Goal: Task Accomplishment & Management: Manage account settings

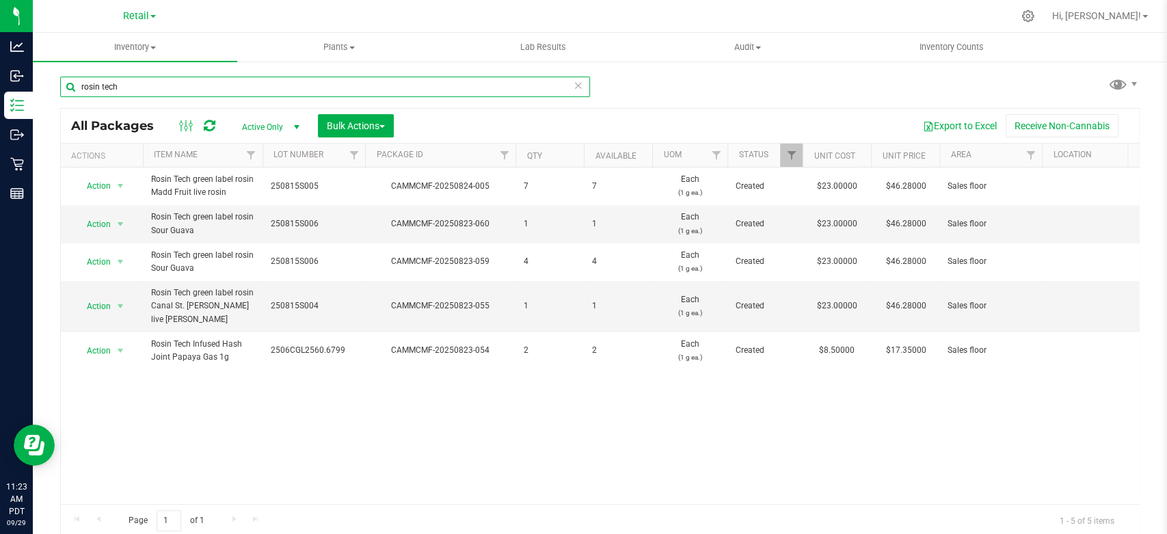
click at [172, 93] on input "rosin tech" at bounding box center [325, 87] width 530 height 21
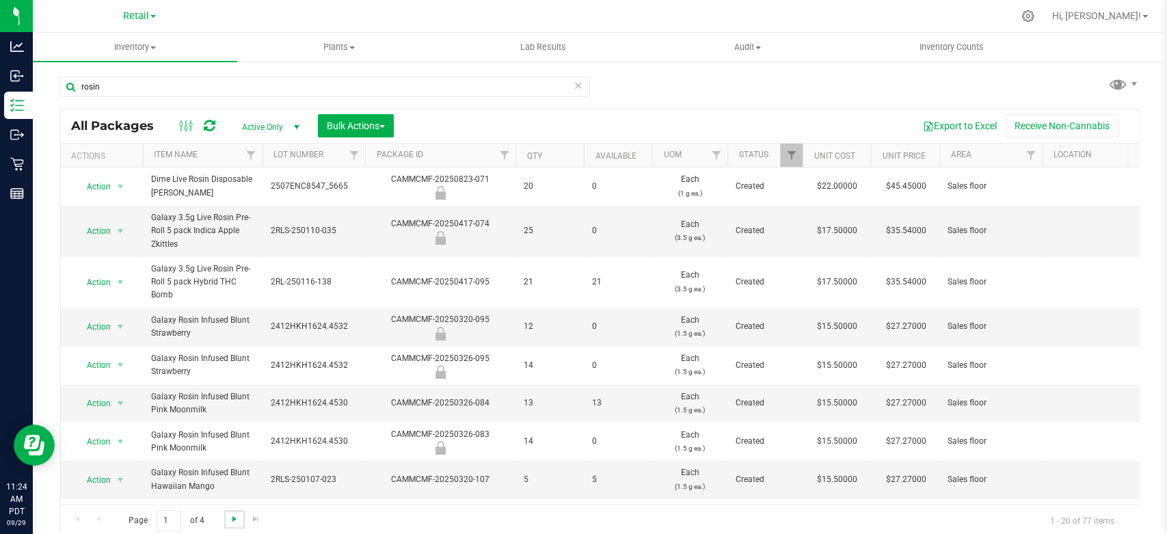
click at [230, 521] on span "Go to the next page" at bounding box center [234, 518] width 11 height 11
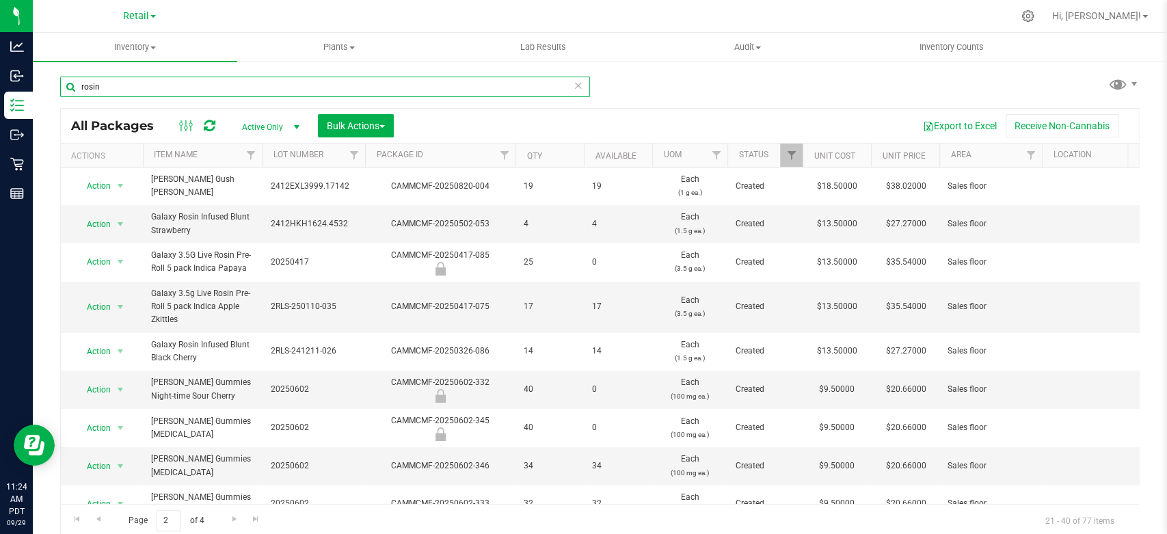
click at [77, 86] on input "rosin" at bounding box center [325, 87] width 530 height 21
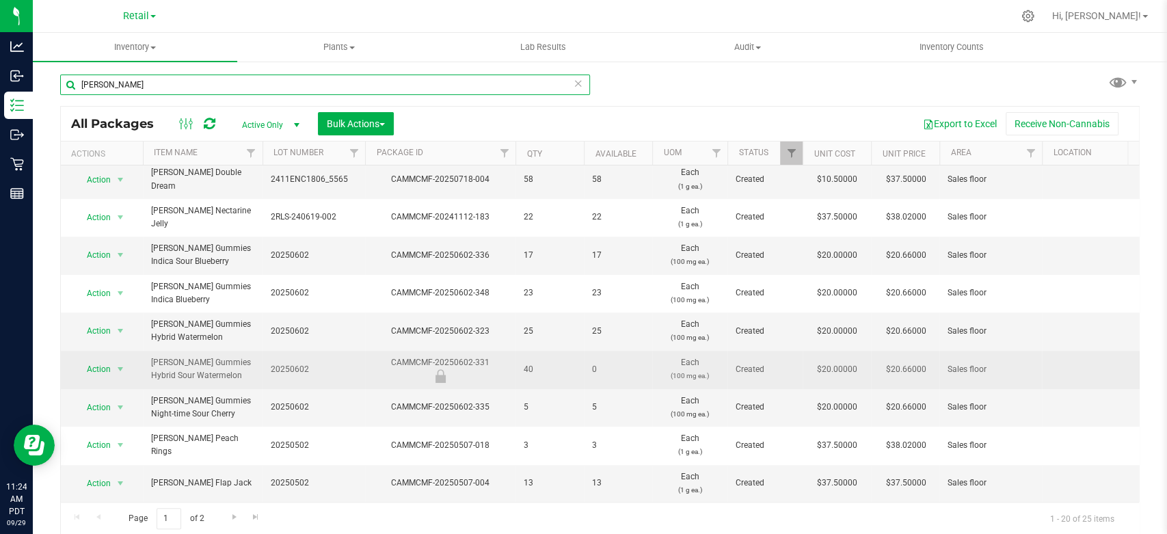
scroll to position [3, 0]
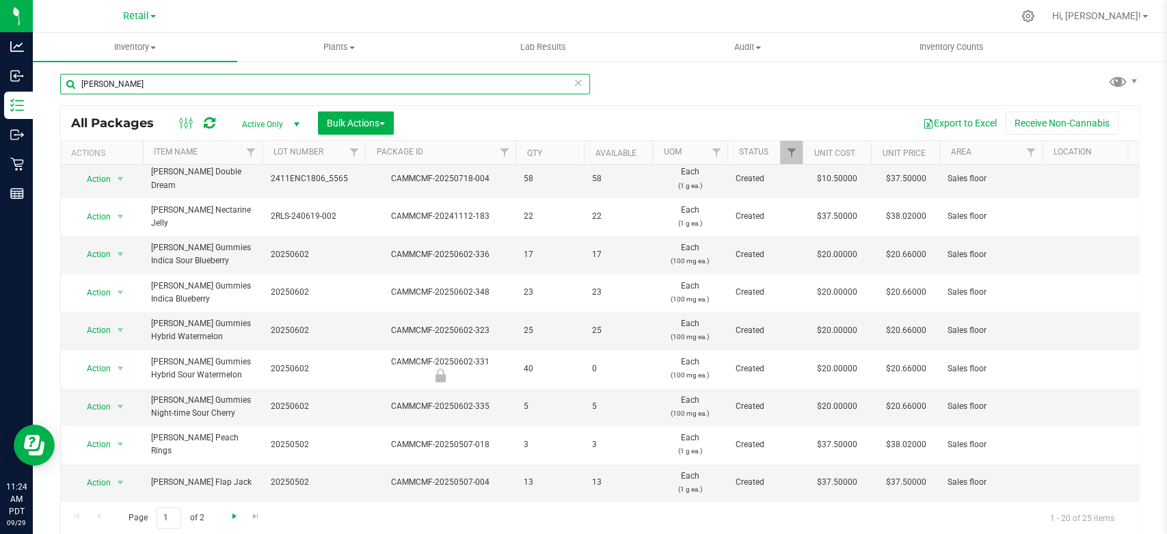
type input "mm rosin"
click at [234, 518] on span "Go to the next page" at bounding box center [234, 516] width 11 height 11
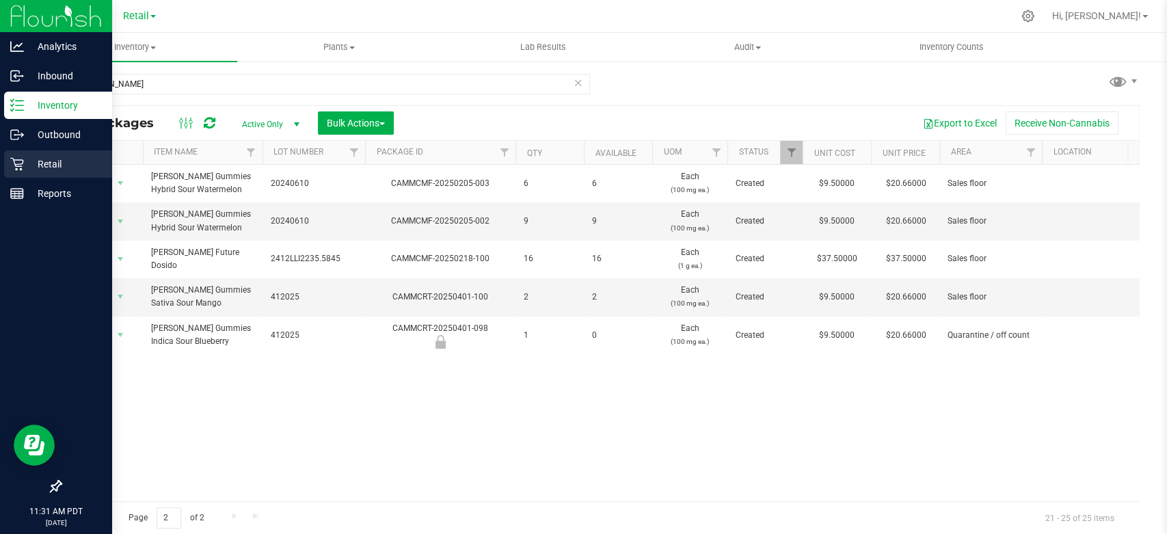
click at [34, 165] on p "Retail" at bounding box center [65, 164] width 82 height 16
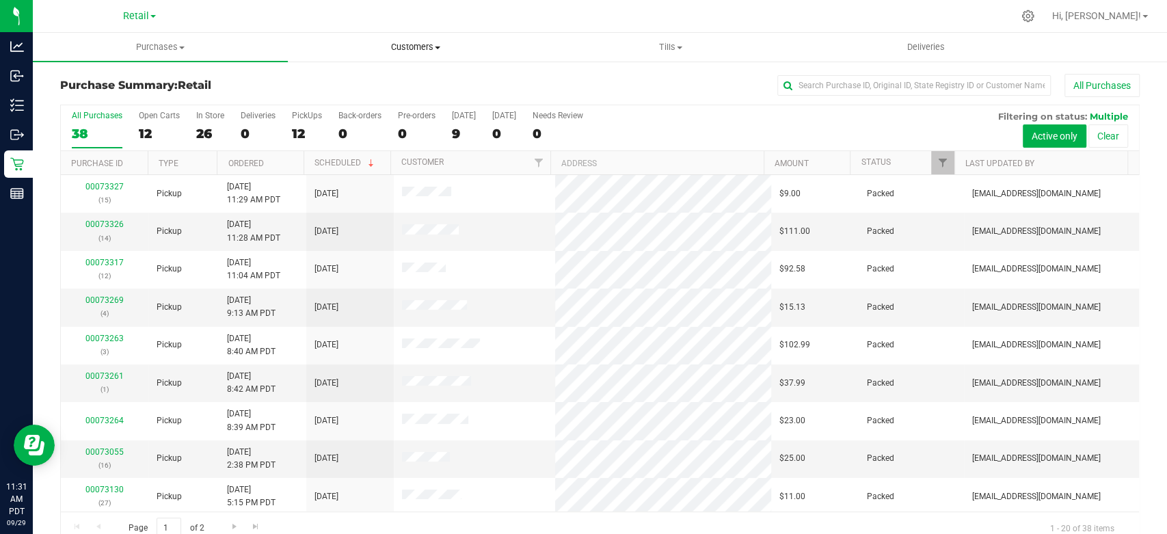
click at [405, 47] on span "Customers" at bounding box center [415, 47] width 254 height 12
click at [301, 86] on span "All customers" at bounding box center [337, 83] width 98 height 12
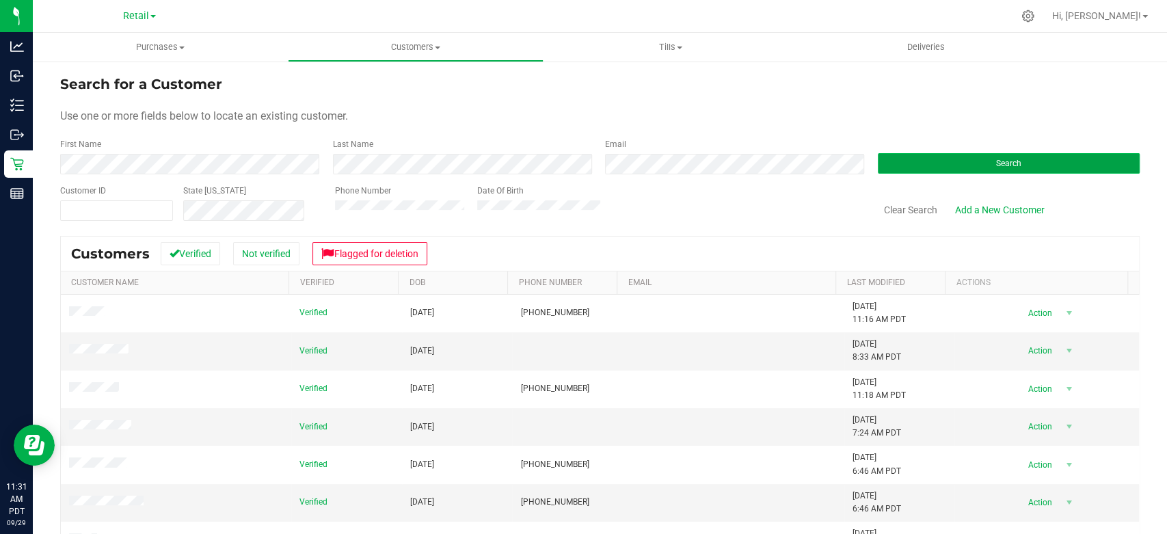
click at [983, 162] on button "Search" at bounding box center [1009, 163] width 263 height 21
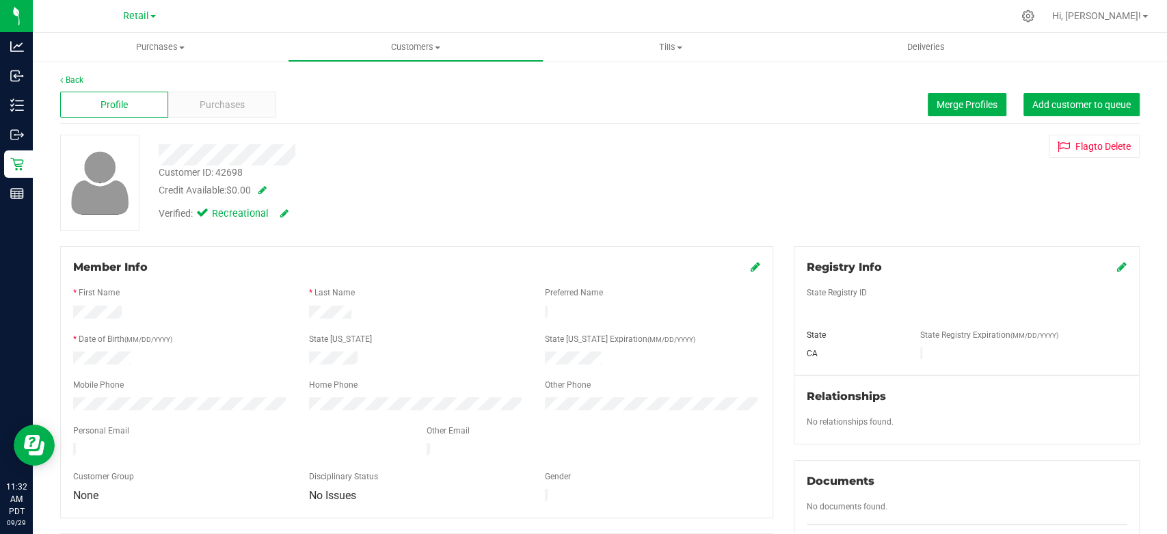
click at [751, 268] on icon at bounding box center [756, 266] width 10 height 11
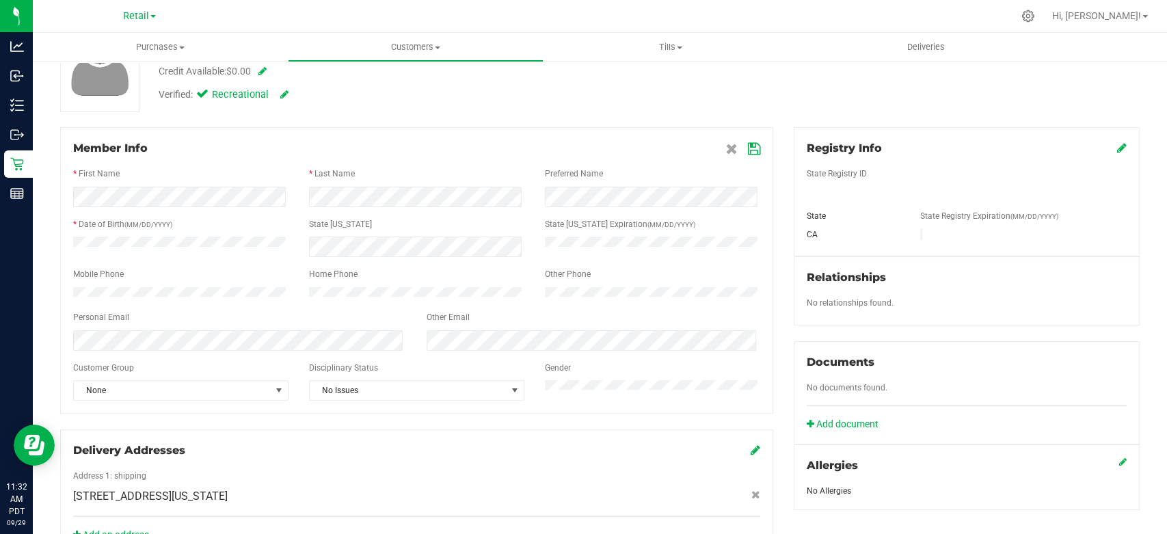
scroll to position [394, 0]
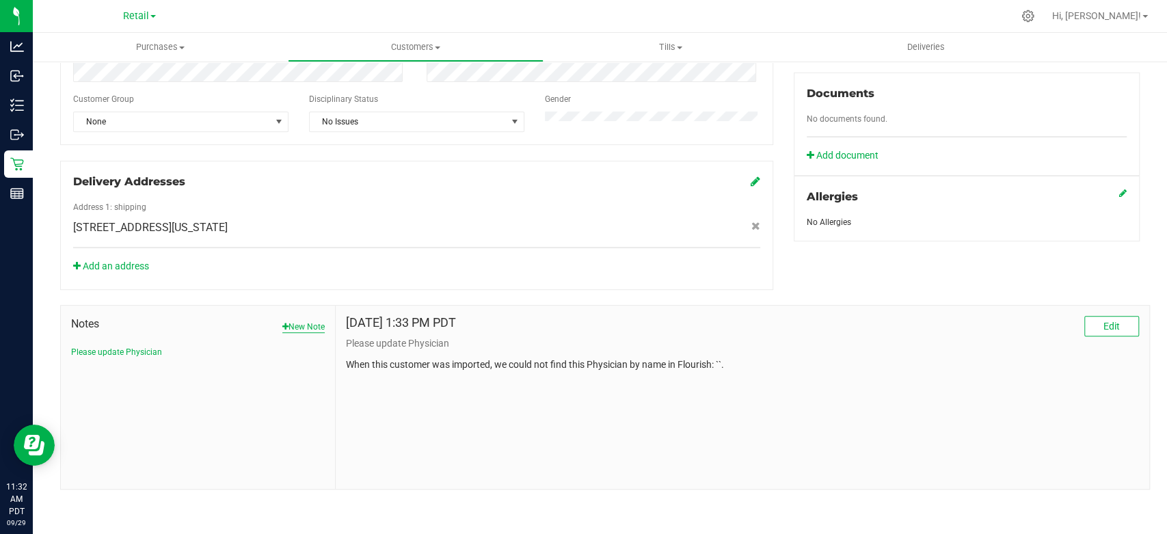
click at [304, 332] on button "New Note" at bounding box center [303, 327] width 42 height 12
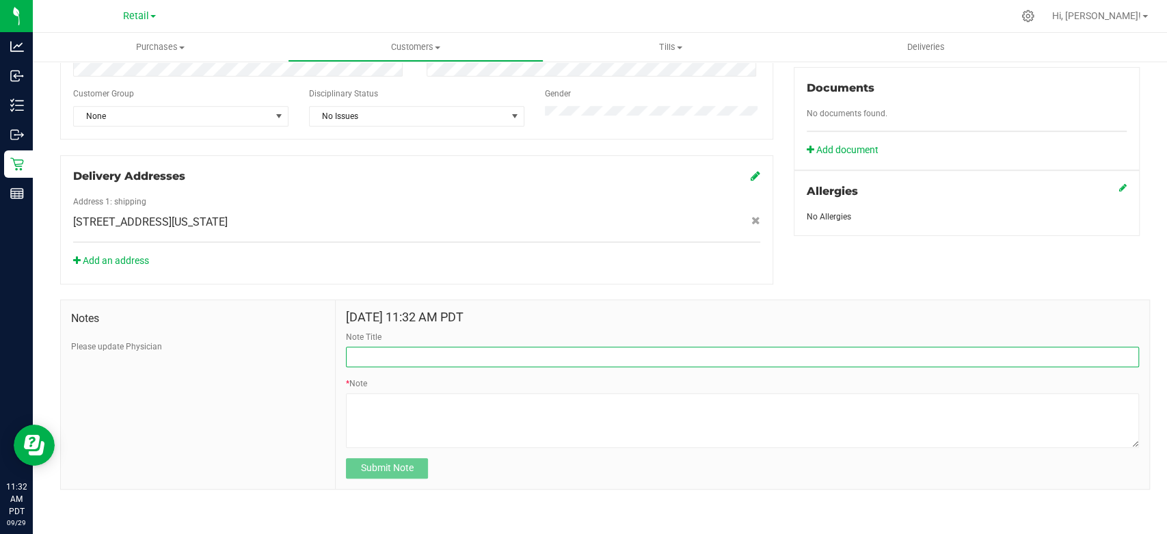
click at [435, 356] on input "Note Title" at bounding box center [742, 357] width 793 height 21
type input "10% off next order"
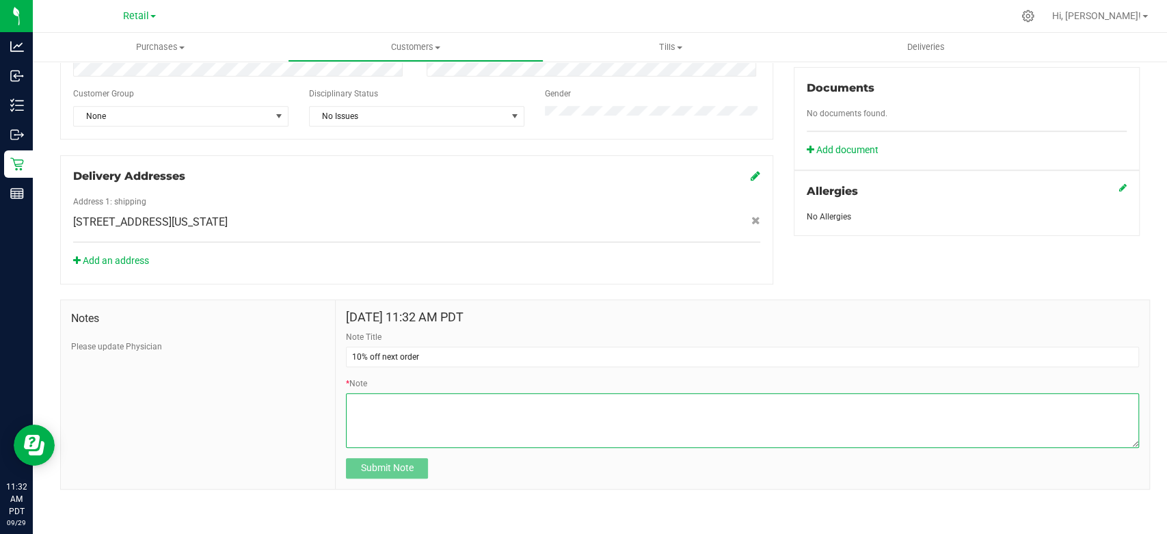
click at [427, 412] on textarea "* Note" at bounding box center [742, 420] width 793 height 55
type textarea "T"
click at [577, 409] on textarea "* Note" at bounding box center [742, 420] width 793 height 55
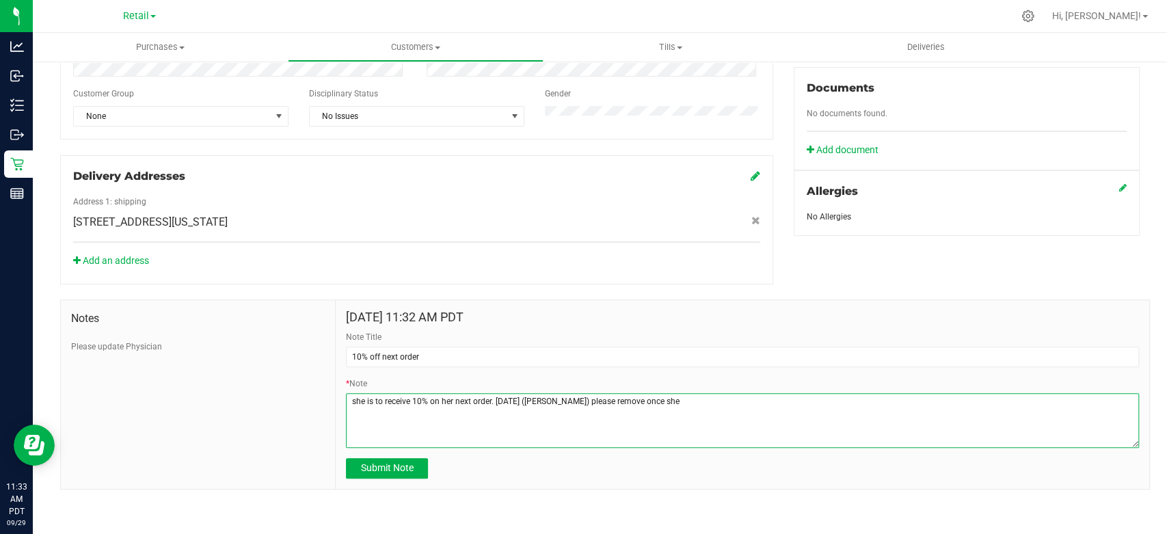
drag, startPoint x: 381, startPoint y: 405, endPoint x: 409, endPoint y: 409, distance: 28.3
click at [409, 409] on textarea "* Note" at bounding box center [742, 420] width 793 height 55
click at [660, 403] on textarea "* Note" at bounding box center [742, 420] width 793 height 55
drag, startPoint x: 620, startPoint y: 423, endPoint x: 742, endPoint y: 428, distance: 122.5
click at [760, 442] on textarea "* Note" at bounding box center [742, 420] width 793 height 55
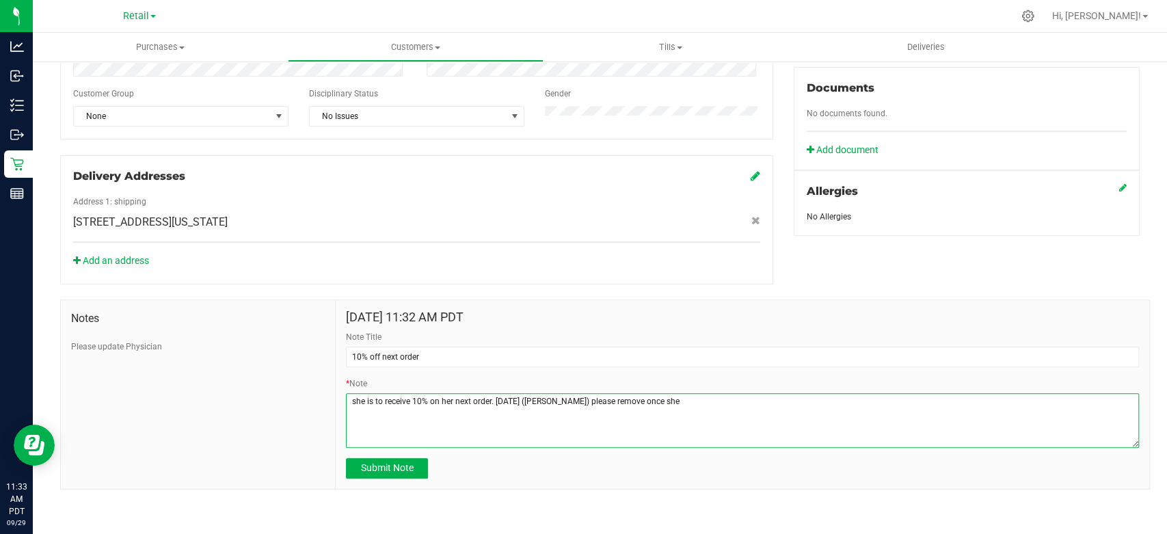
paste textarea "receive"
type textarea "she is to receive 10% on her next order. 9/29/25 (Ryan) please remove once she …"
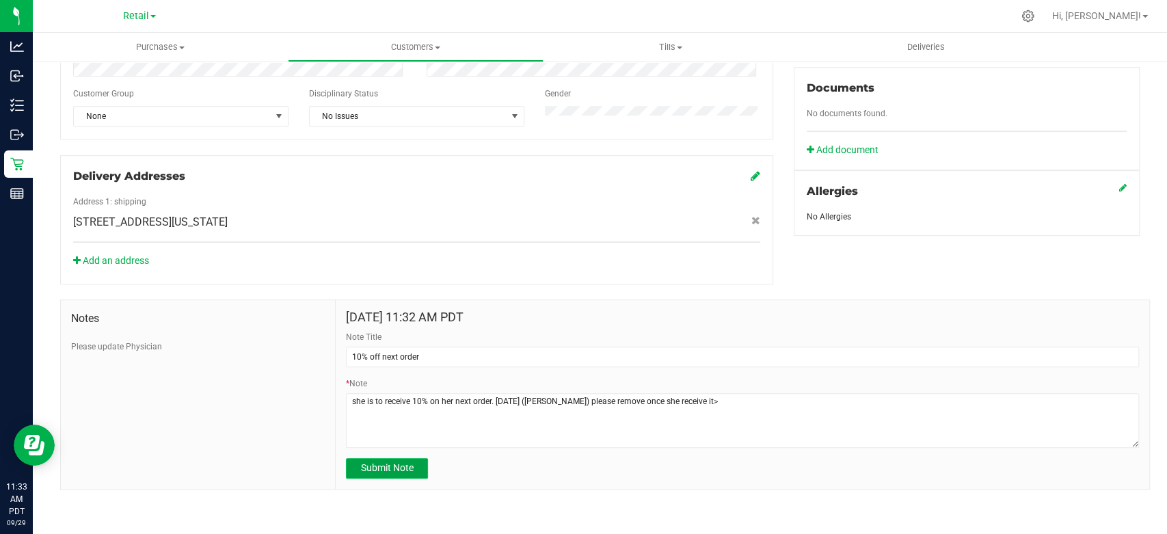
click at [384, 468] on button "Submit Note" at bounding box center [387, 468] width 82 height 21
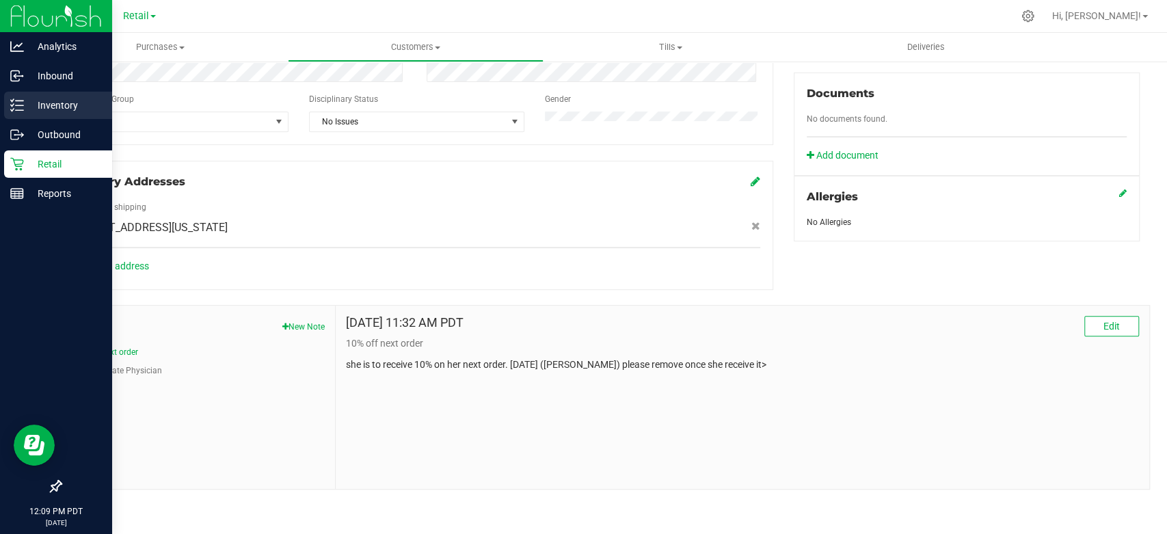
click at [52, 110] on p "Inventory" at bounding box center [65, 105] width 82 height 16
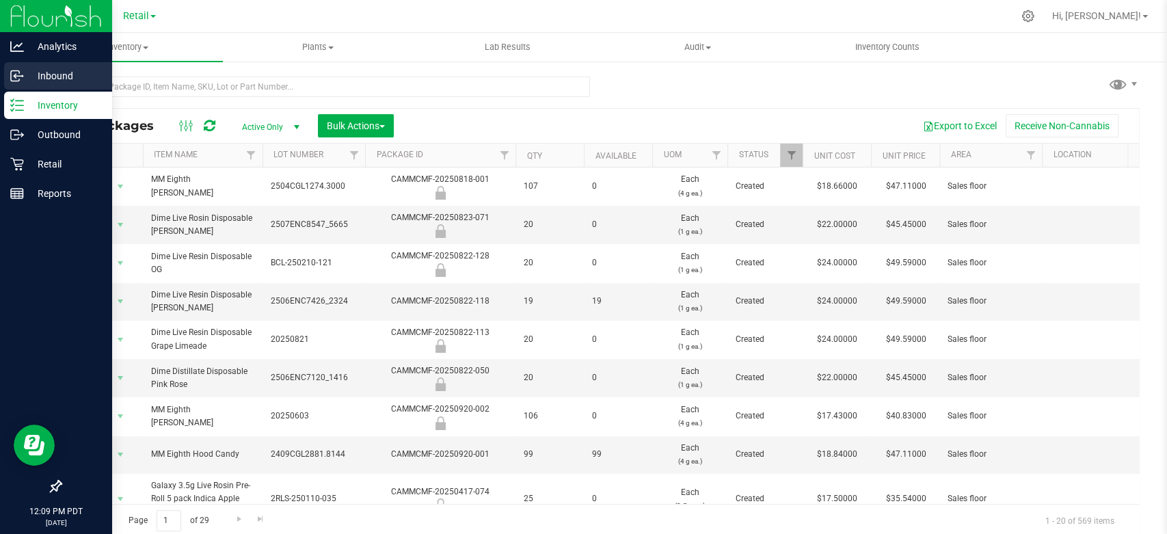
click at [62, 77] on p "Inbound" at bounding box center [65, 76] width 82 height 16
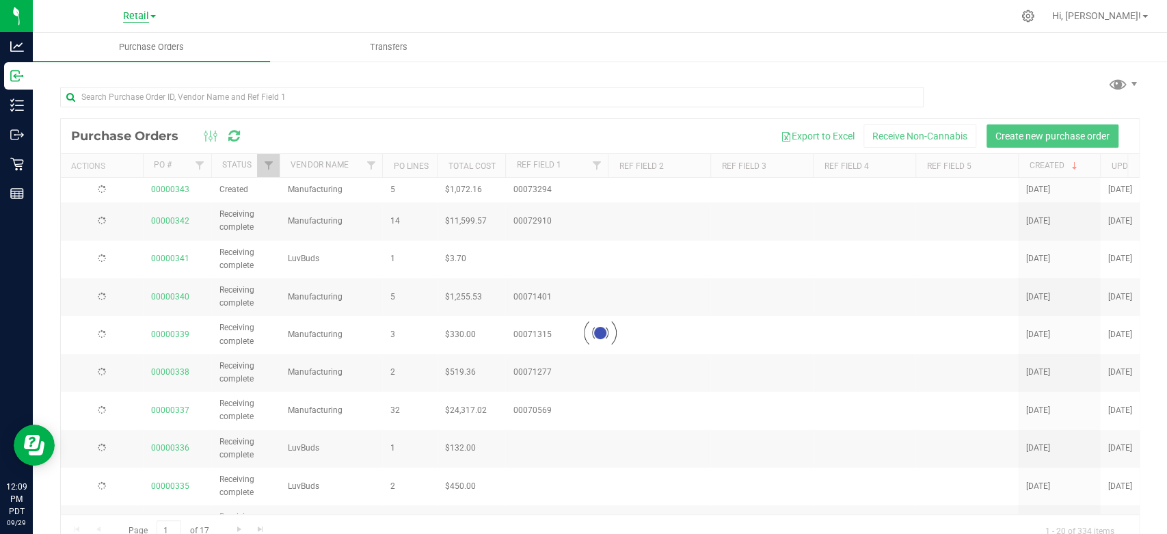
click at [132, 14] on span "Retail" at bounding box center [136, 16] width 26 height 12
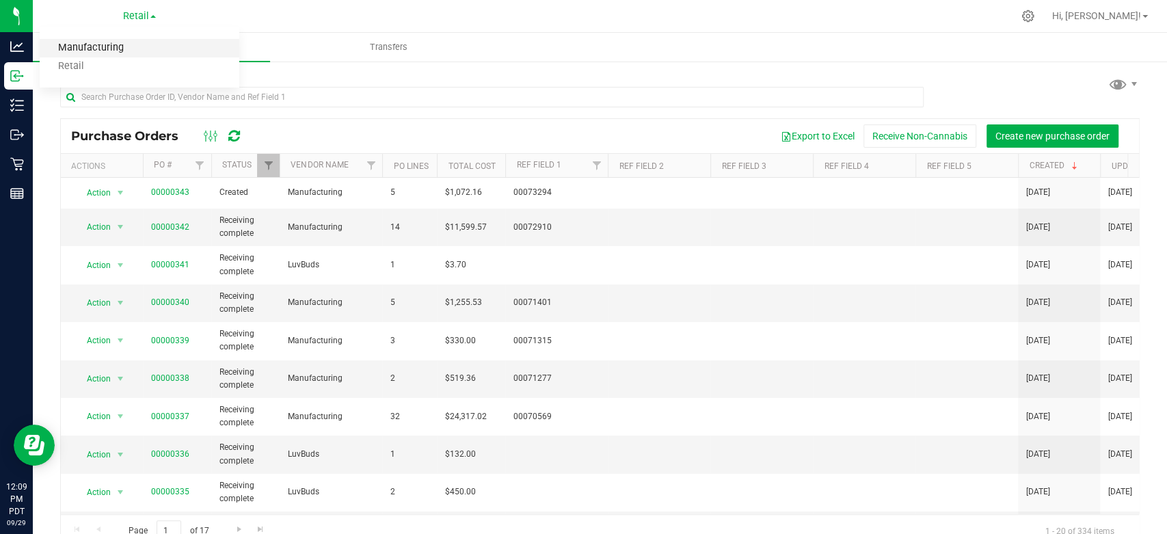
click at [96, 53] on link "Manufacturing" at bounding box center [140, 48] width 200 height 18
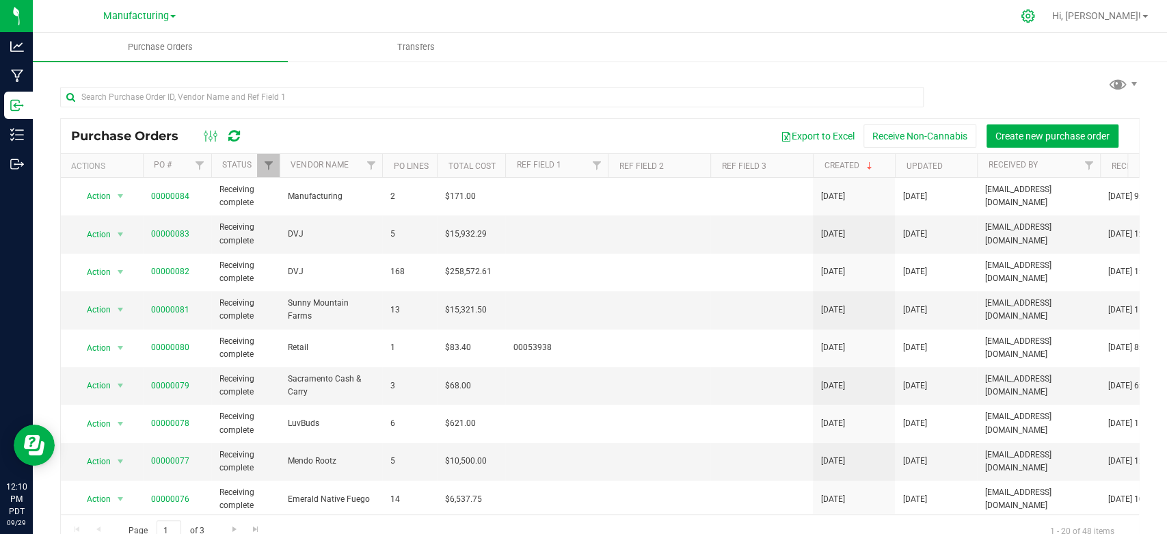
click at [1035, 18] on icon at bounding box center [1028, 16] width 14 height 14
click at [1038, 21] on div at bounding box center [1028, 16] width 19 height 14
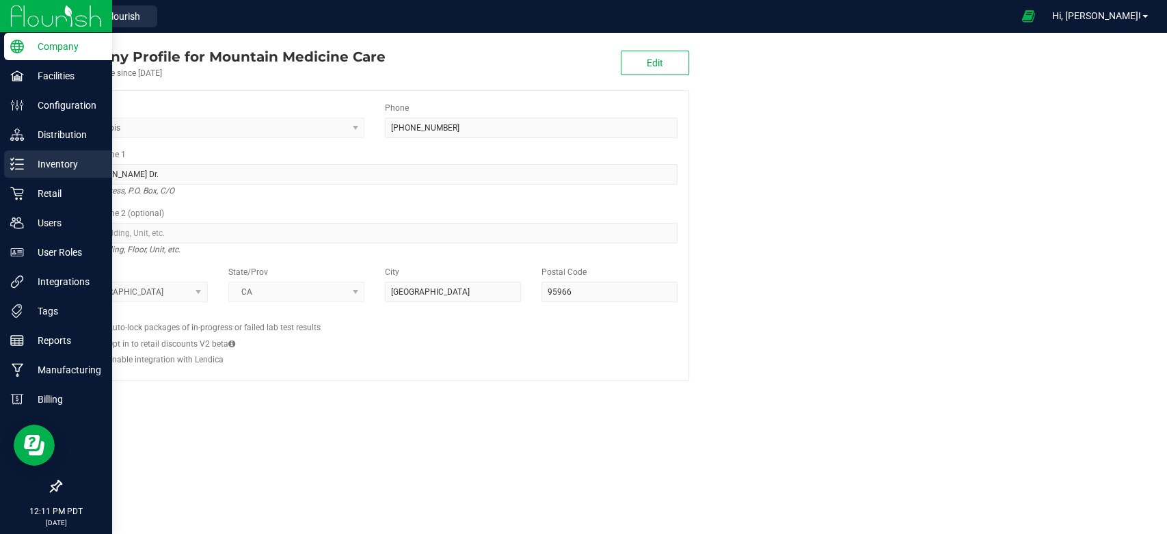
click at [50, 169] on p "Inventory" at bounding box center [65, 164] width 82 height 16
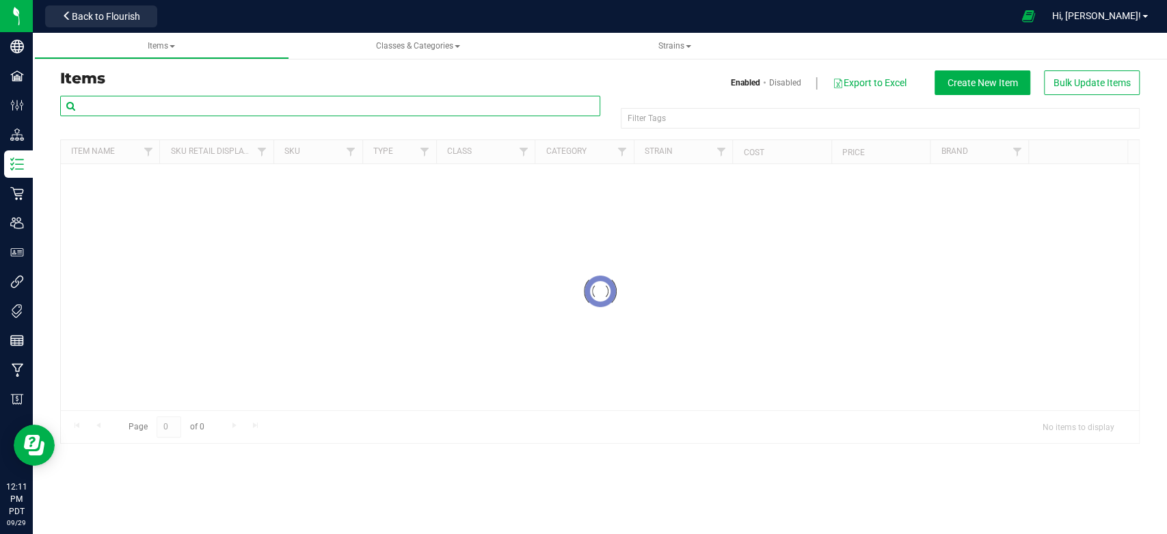
click at [202, 107] on input "text" at bounding box center [330, 106] width 540 height 21
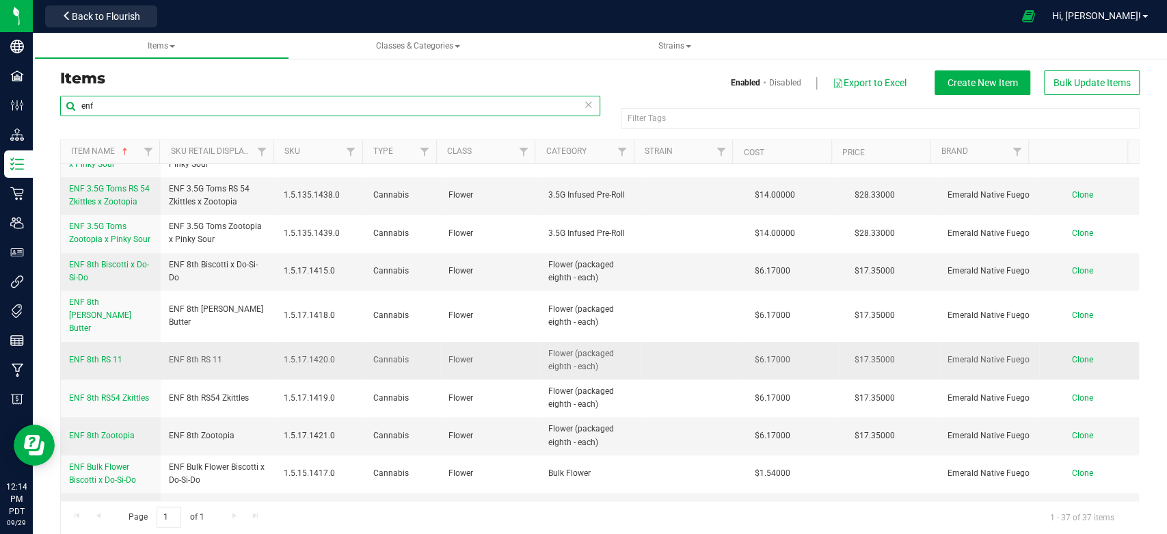
scroll to position [759, 0]
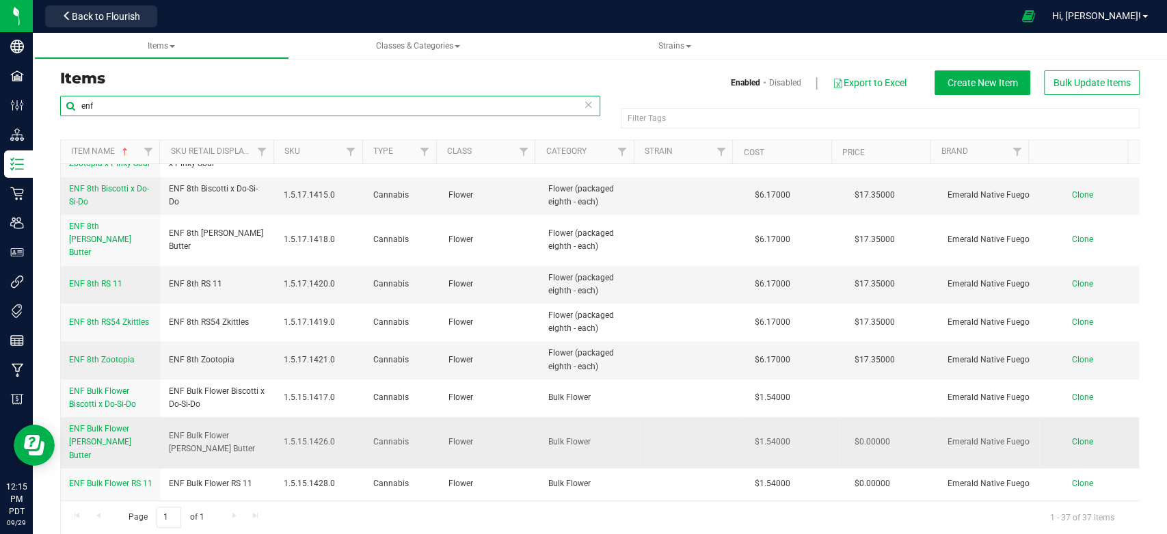
type input "enf"
drag, startPoint x: 163, startPoint y: 438, endPoint x: 253, endPoint y: 450, distance: 91.1
click at [253, 450] on td "ENF Bulk Flower [PERSON_NAME] Butter" at bounding box center [218, 442] width 115 height 51
copy span "ENF Bulk Flower [PERSON_NAME] Butter"
click at [1071, 445] on span "Clone" at bounding box center [1081, 442] width 21 height 10
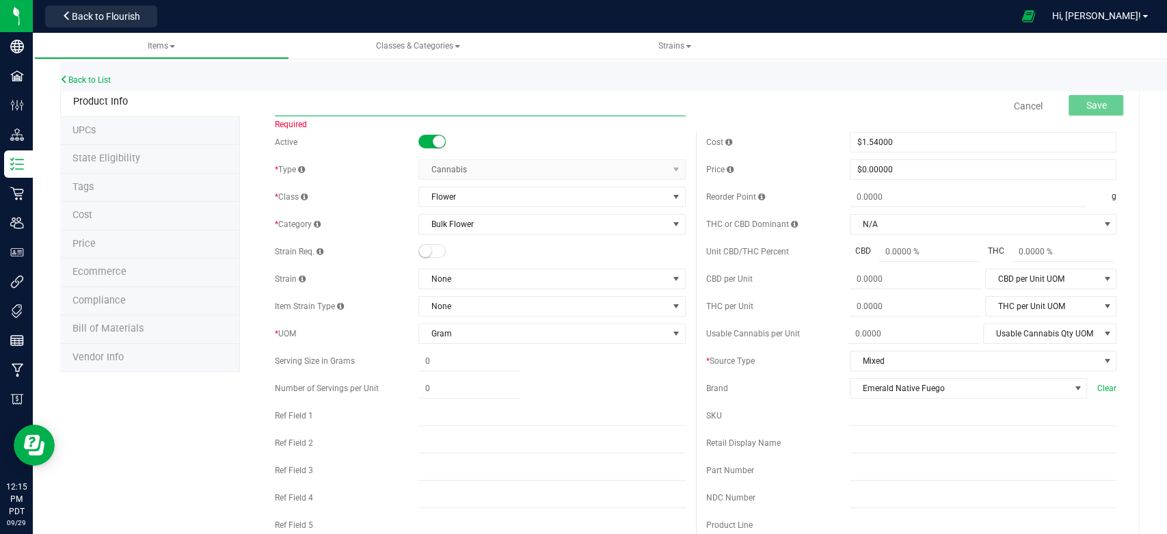
drag, startPoint x: 323, startPoint y: 93, endPoint x: 293, endPoint y: 100, distance: 31.0
click at [293, 100] on input "text" at bounding box center [480, 106] width 410 height 21
paste input "ENF Bulk Flower [PERSON_NAME] Butter"
type input "ENF Bulk Flower Oreo Blizzy"
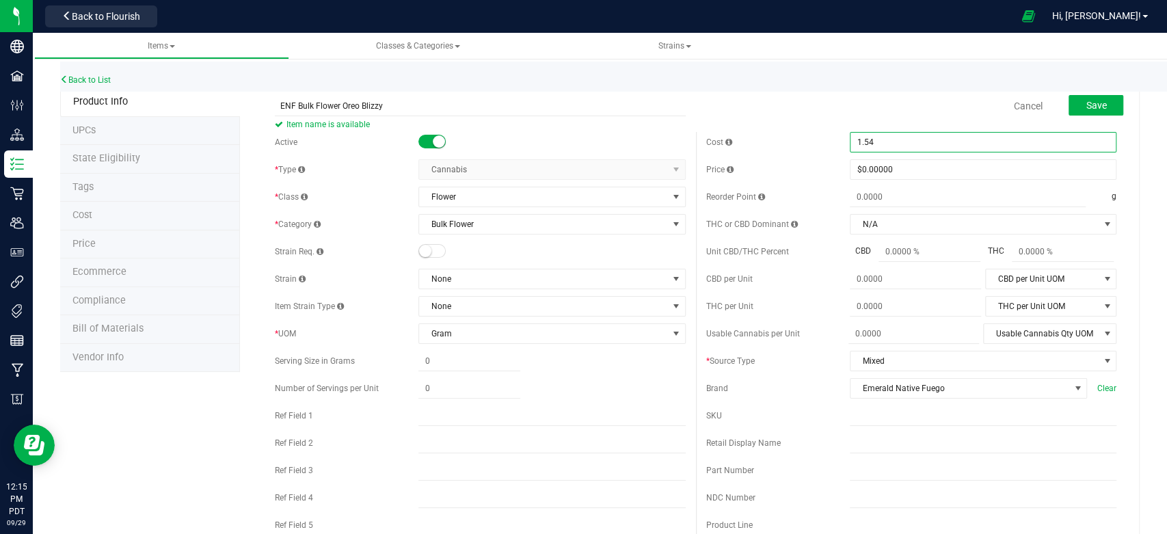
click at [900, 142] on span "$1.54000 1.54" at bounding box center [983, 142] width 267 height 21
click at [900, 142] on input "1.54" at bounding box center [982, 142] width 265 height 19
type input "1.87"
type input "$1.87000"
click at [809, 97] on div "Cancel Save" at bounding box center [911, 106] width 431 height 34
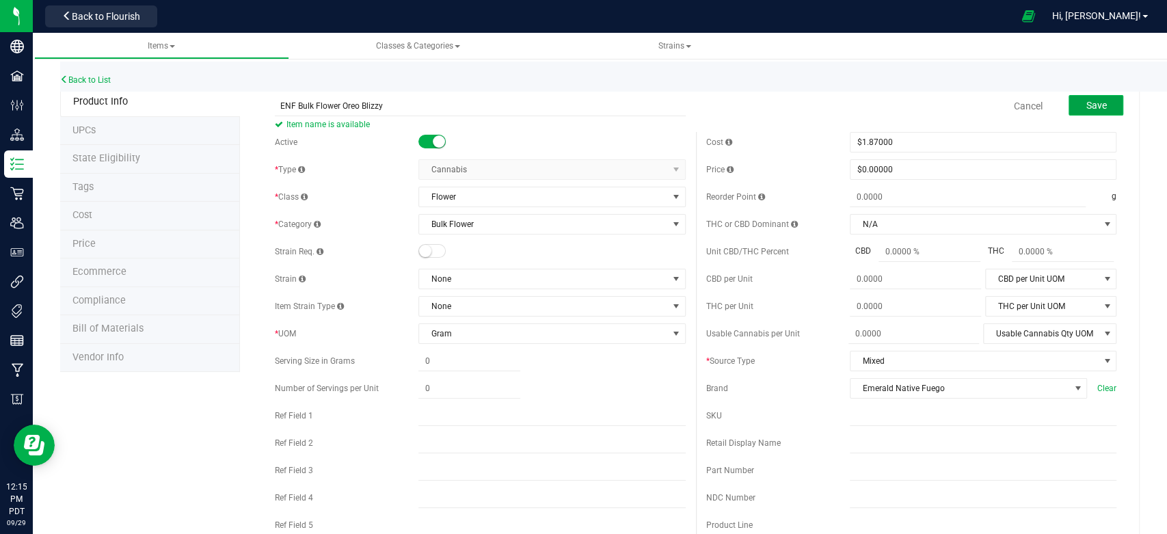
click at [1091, 108] on span "Save" at bounding box center [1096, 105] width 21 height 11
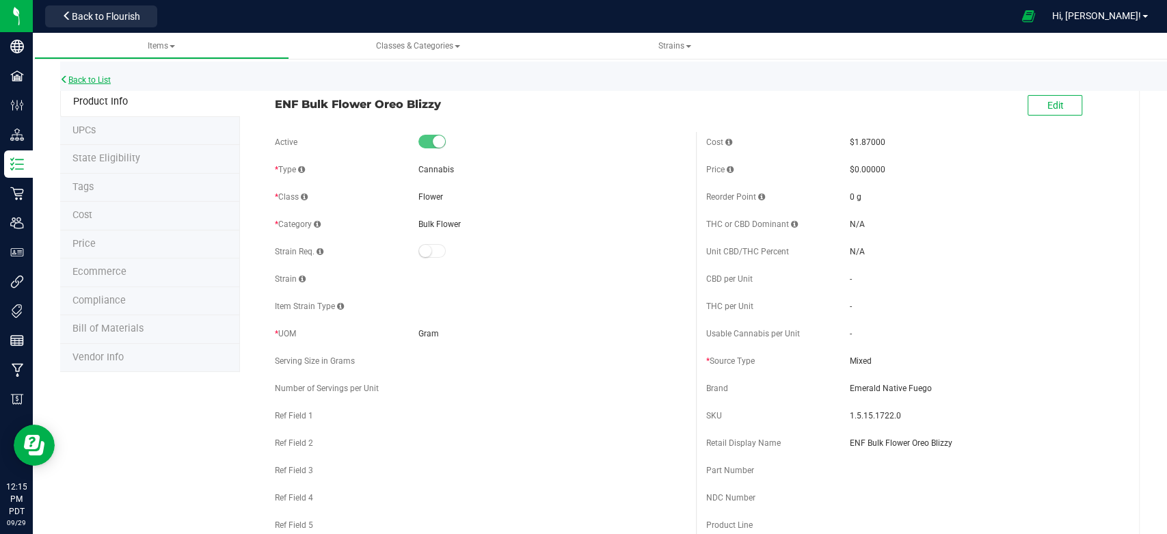
click at [95, 81] on link "Back to List" at bounding box center [85, 80] width 51 height 10
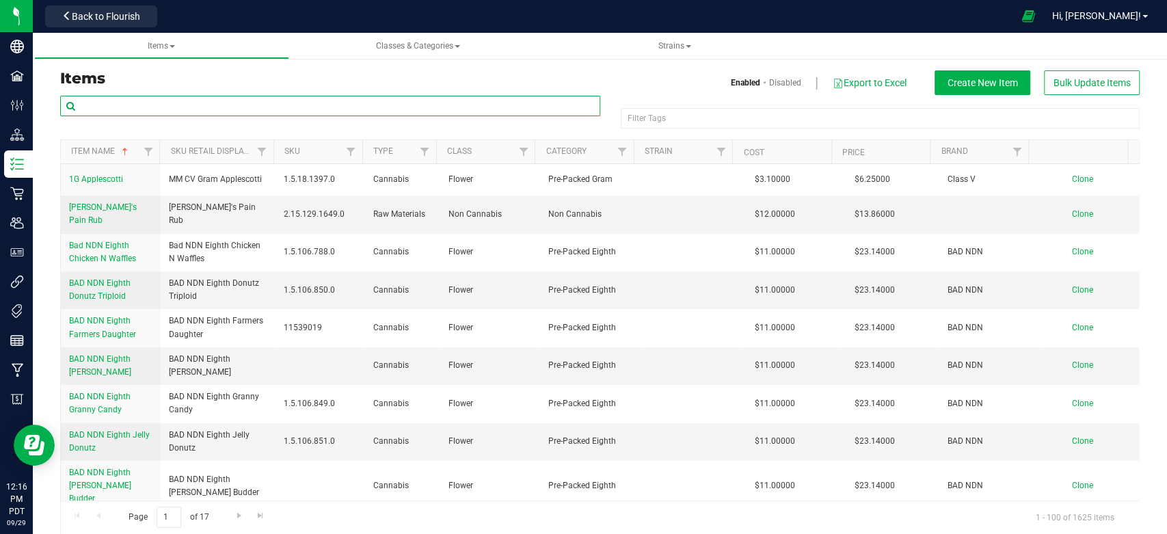
click at [180, 106] on input "text" at bounding box center [330, 106] width 540 height 21
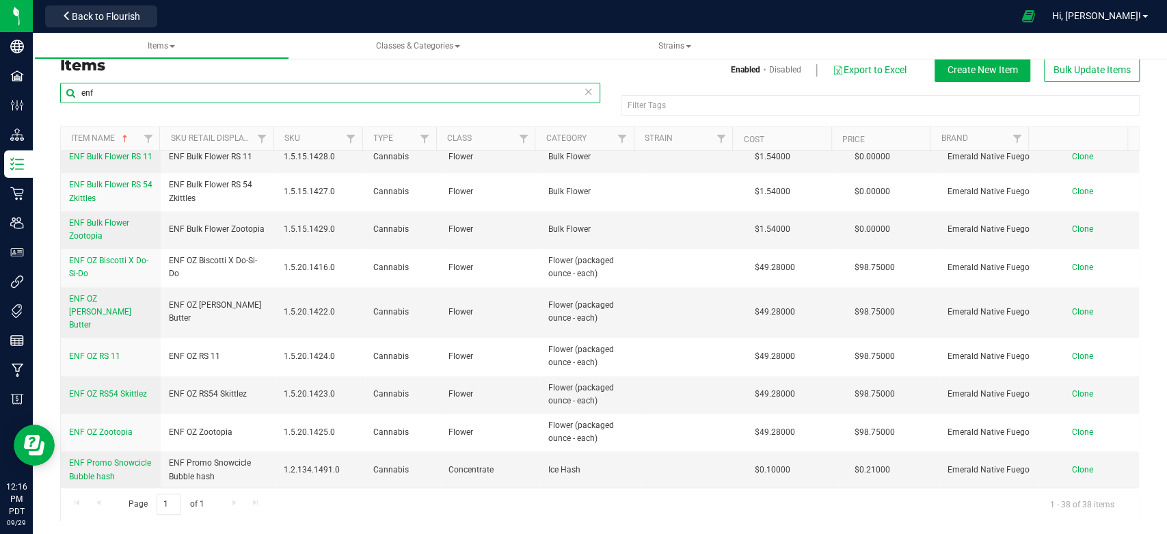
scroll to position [1038, 0]
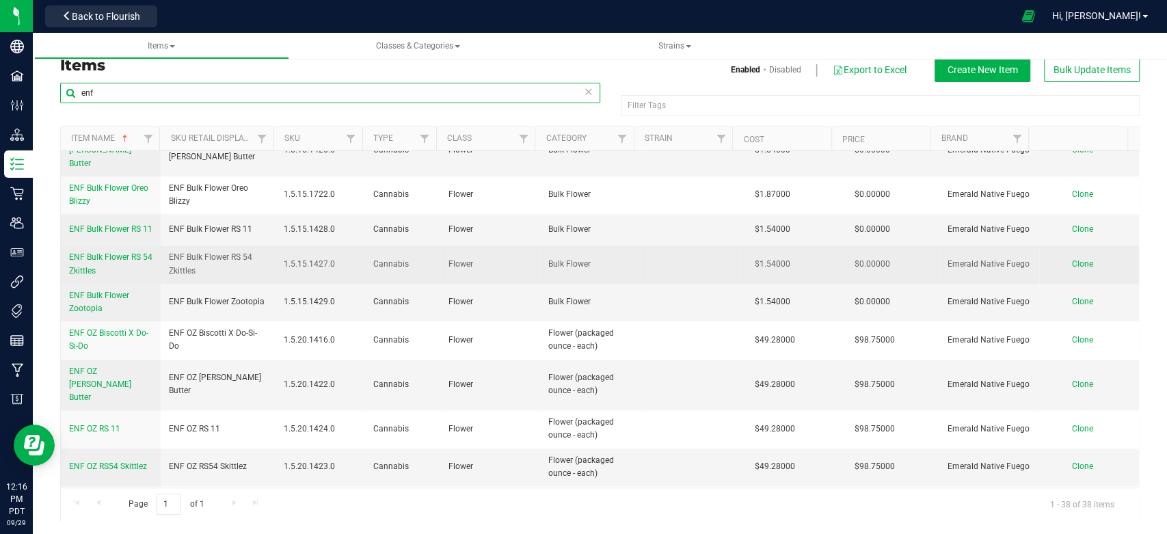
type input "enf"
click at [1071, 267] on span "Clone" at bounding box center [1081, 264] width 21 height 10
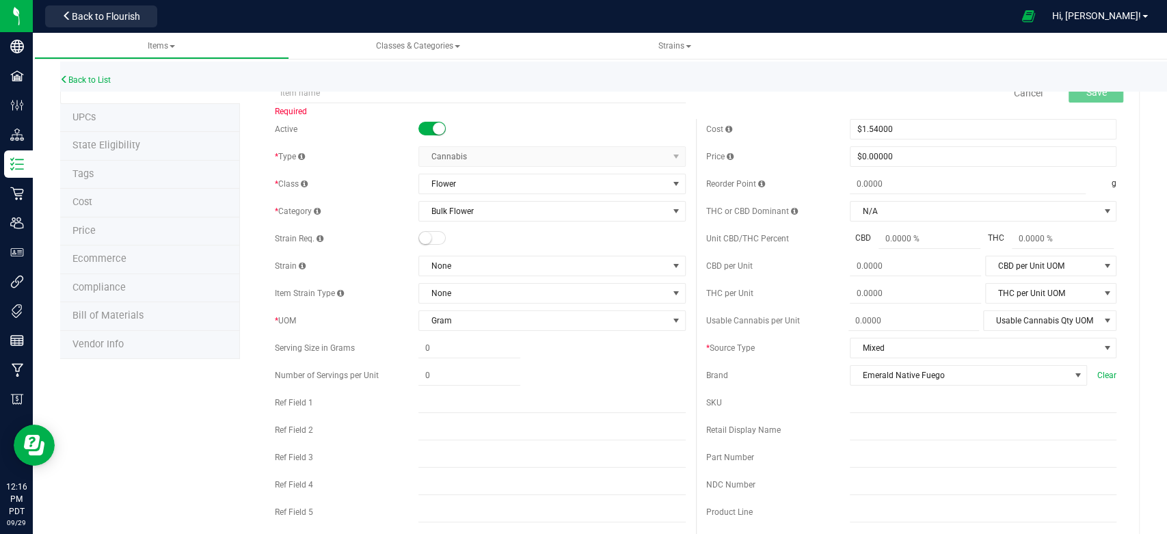
drag, startPoint x: 366, startPoint y: 88, endPoint x: 329, endPoint y: 86, distance: 37.0
click at [329, 86] on div "Back to List" at bounding box center [643, 76] width 1167 height 29
click at [323, 94] on input "text" at bounding box center [480, 93] width 410 height 21
paste input "ENF Bulk Flower [PERSON_NAME] Butter"
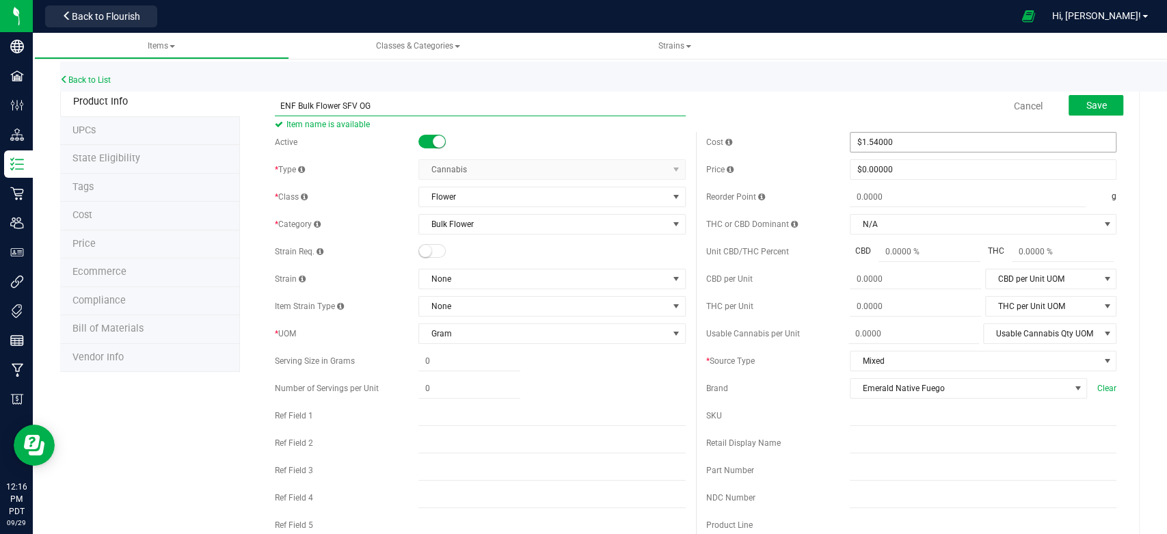
type input "ENF Bulk Flower SFV OG"
click at [920, 132] on span "$1.54000 1.54" at bounding box center [983, 142] width 267 height 21
click at [920, 133] on input "1.54" at bounding box center [982, 142] width 265 height 19
type input "1.87"
type input "$1.87000"
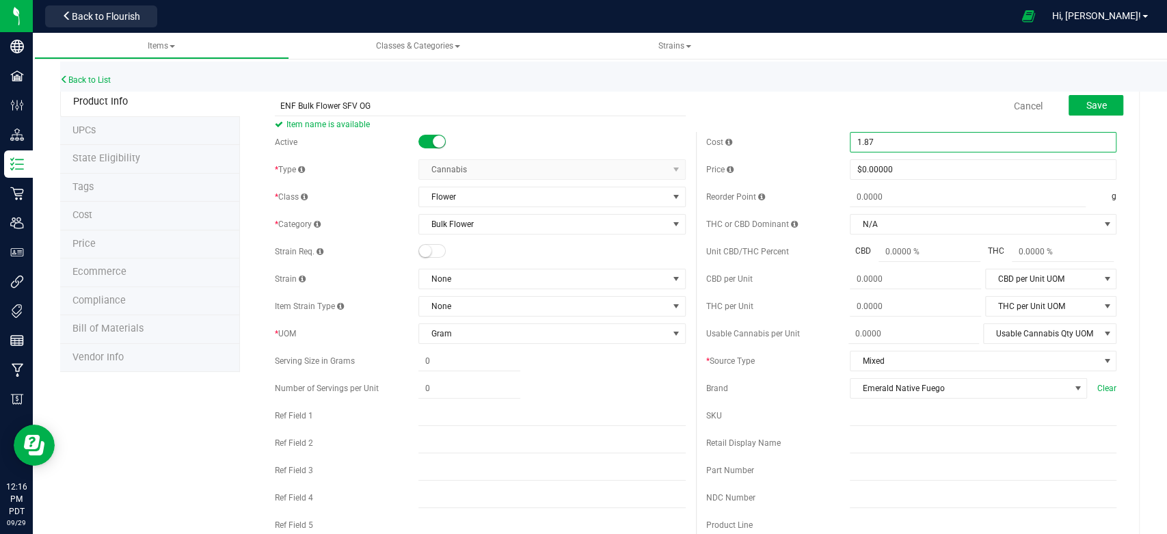
click at [915, 111] on div "Cancel Save" at bounding box center [911, 106] width 431 height 34
click at [1086, 103] on span "Save" at bounding box center [1096, 105] width 21 height 11
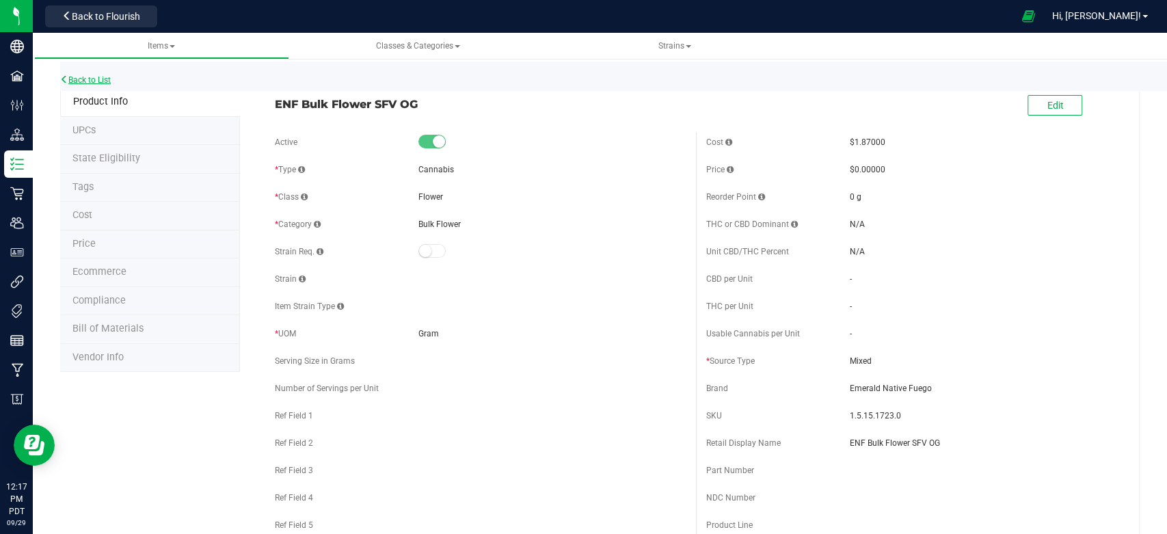
click at [86, 77] on link "Back to List" at bounding box center [85, 80] width 51 height 10
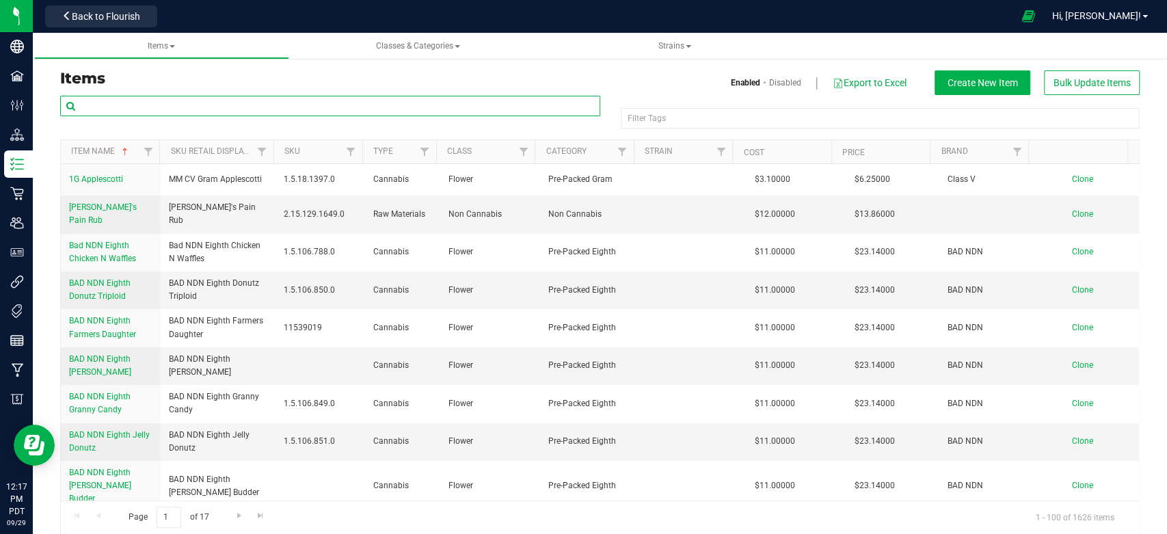
click at [206, 108] on input "text" at bounding box center [330, 106] width 540 height 21
paste input "ENF Bulk Flower [PERSON_NAME] Butter"
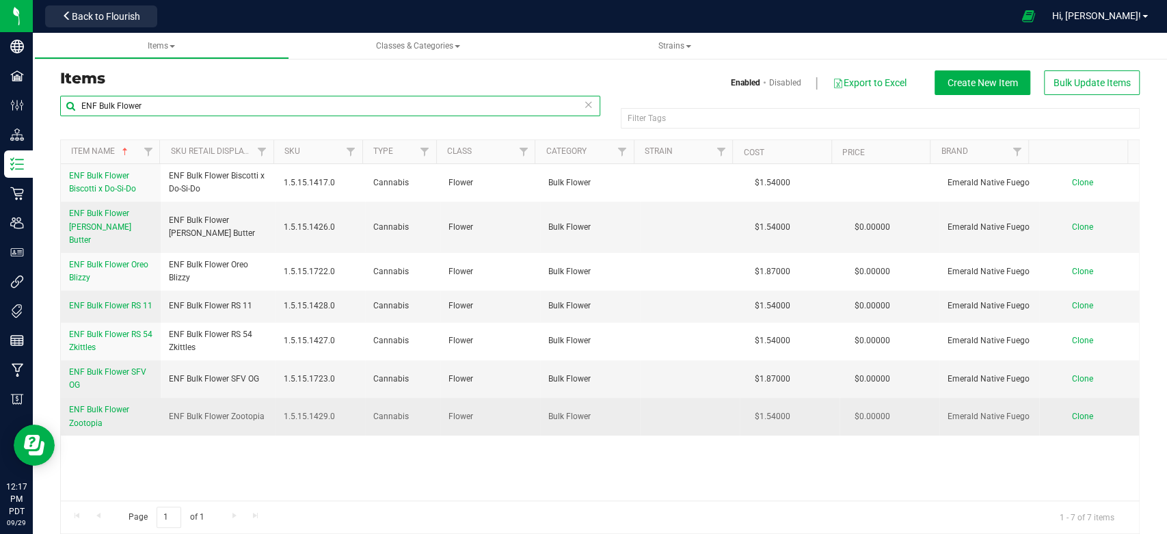
type input "ENF Bulk Flower"
click at [78, 406] on span "ENF Bulk Flower Zootopia" at bounding box center [99, 416] width 60 height 23
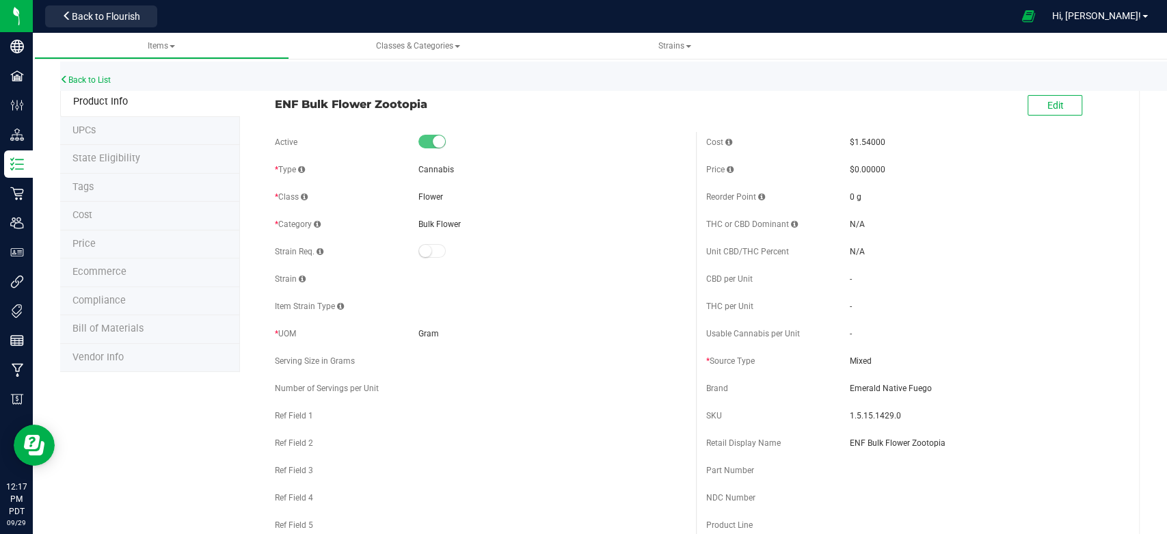
click at [93, 245] on li "Price" at bounding box center [150, 244] width 180 height 29
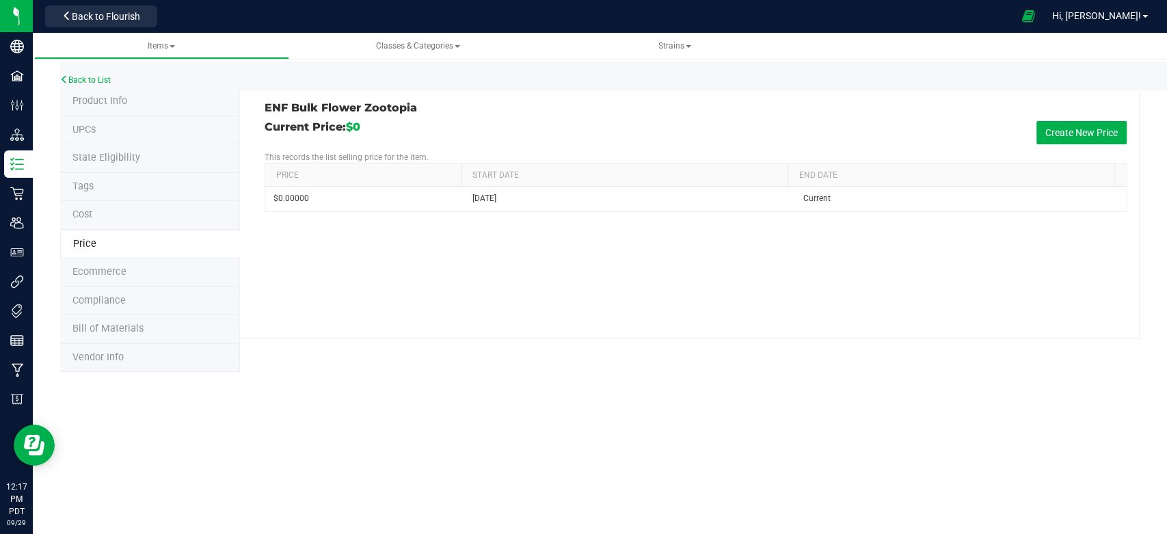
click at [84, 217] on span "Cost" at bounding box center [82, 214] width 20 height 12
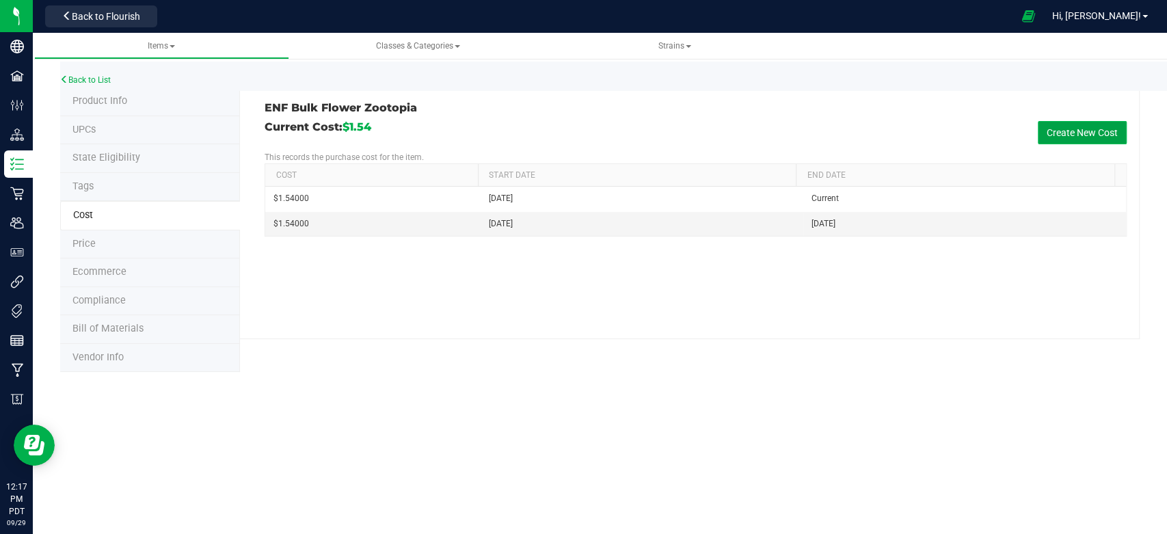
click at [1061, 138] on button "Create New Cost" at bounding box center [1082, 132] width 89 height 23
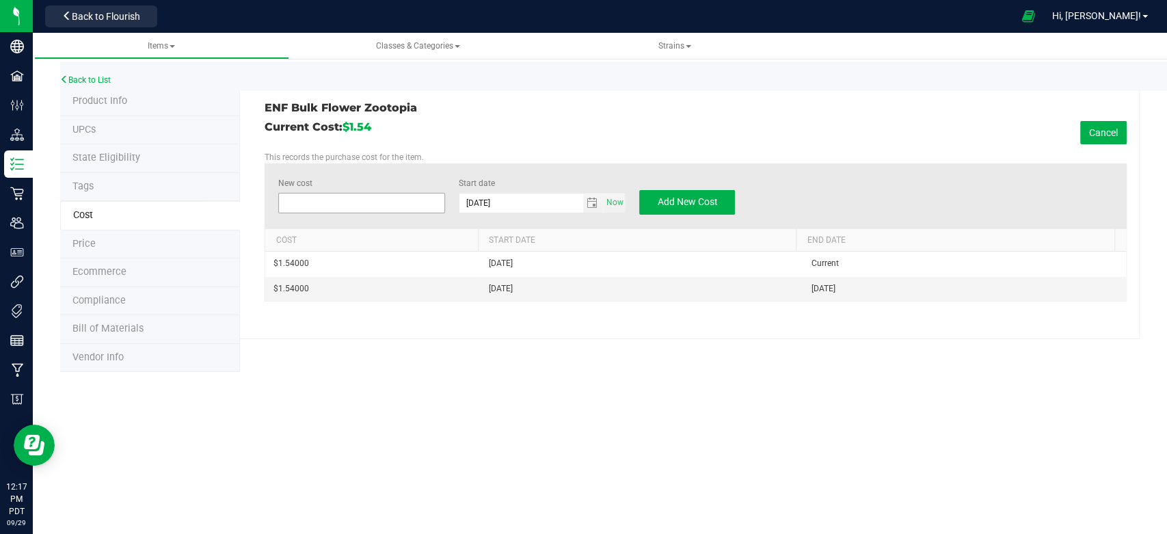
click at [355, 196] on span at bounding box center [361, 203] width 167 height 21
type input "1.87"
click at [611, 130] on div "Current Cost: $1.54 Cancel" at bounding box center [696, 132] width 862 height 23
click at [721, 201] on button "Add New Cost" at bounding box center [687, 202] width 96 height 25
type input "$0.00000"
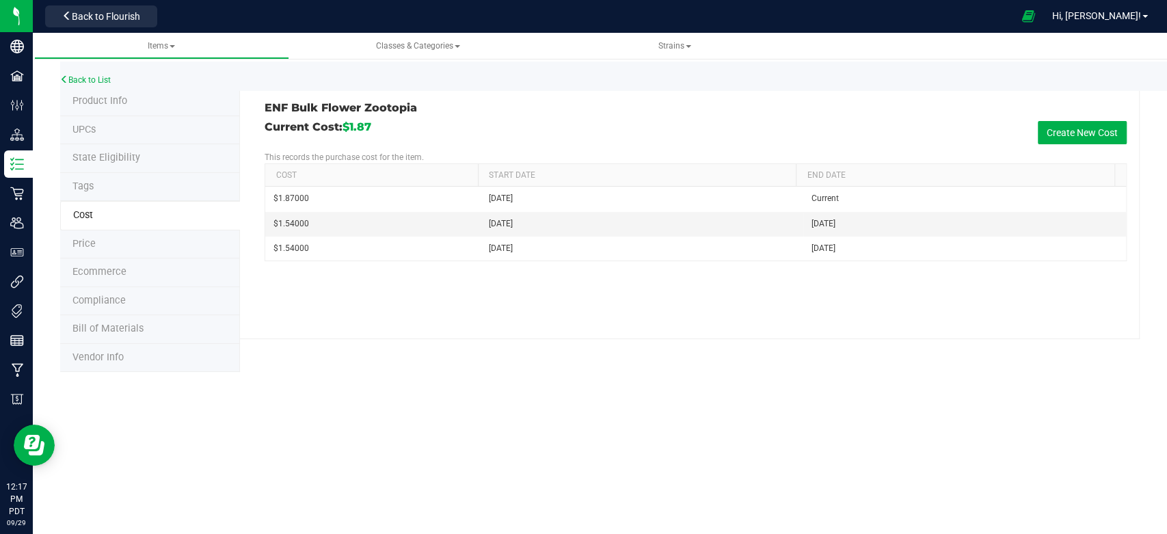
click at [82, 75] on div "Back to List" at bounding box center [643, 76] width 1167 height 29
click at [81, 81] on link "Back to List" at bounding box center [85, 80] width 51 height 10
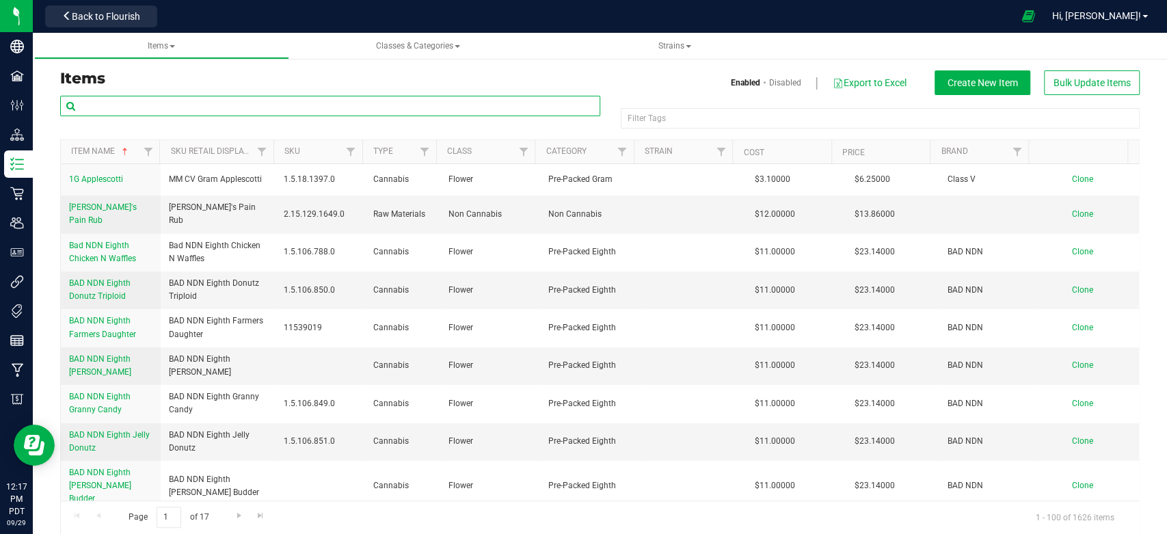
click at [165, 106] on input "text" at bounding box center [330, 106] width 540 height 21
paste input "ENF Bulk Flower [PERSON_NAME] Butter"
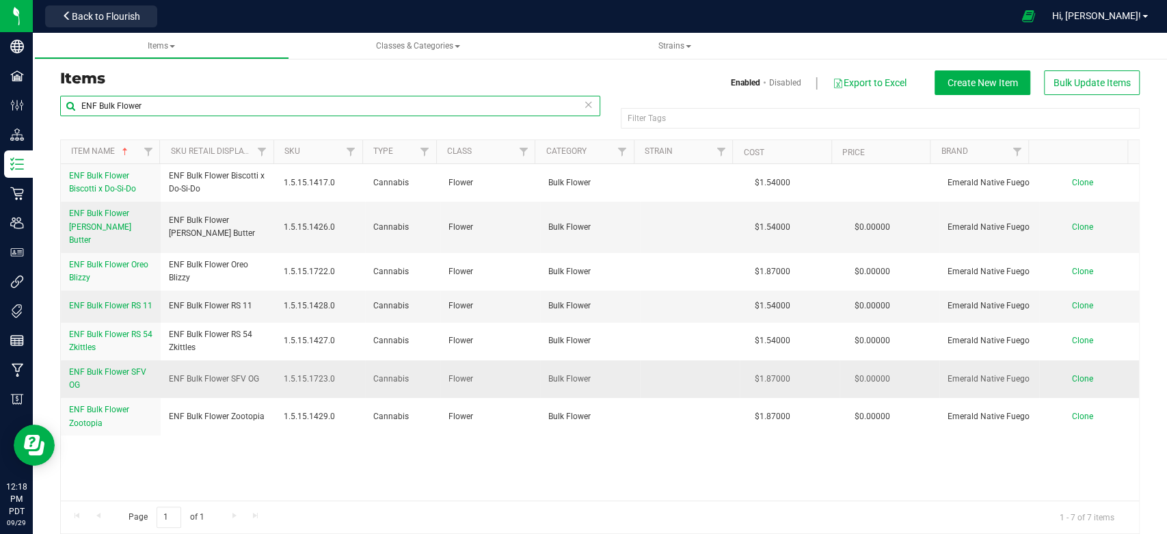
type input "ENF Bulk Flower"
click at [1071, 374] on span "Clone" at bounding box center [1081, 379] width 21 height 10
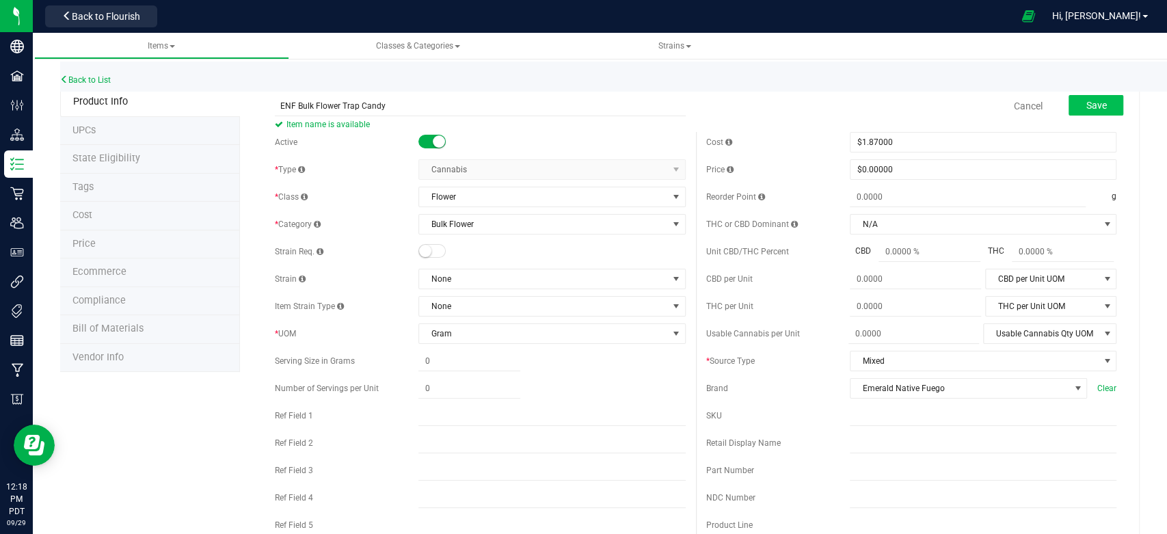
type input "ENF Bulk Flower Trap Candy"
click at [1087, 108] on span "Save" at bounding box center [1096, 105] width 21 height 11
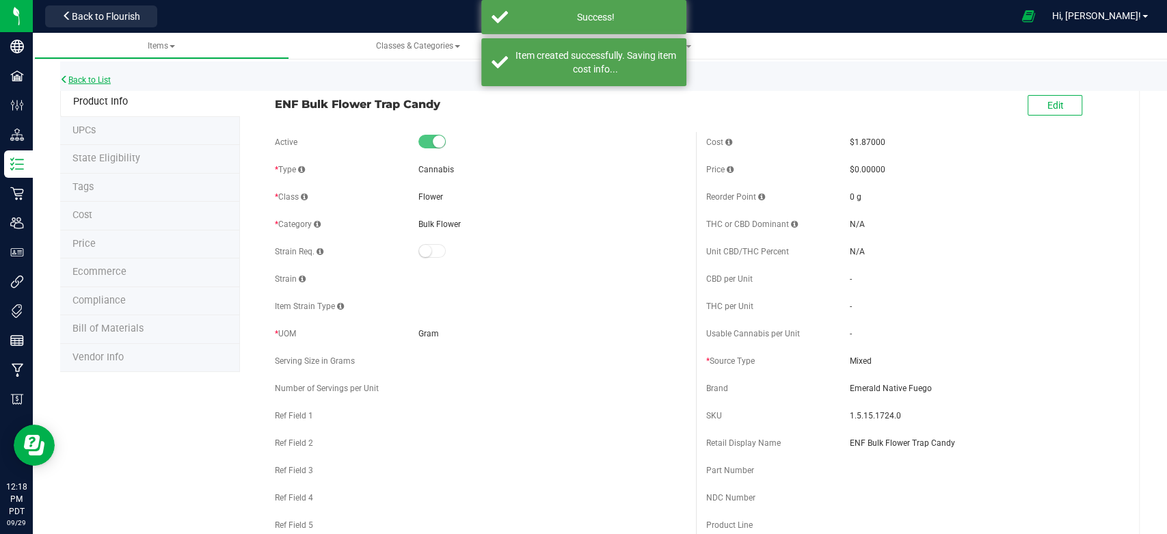
click at [111, 79] on link "Back to List" at bounding box center [85, 80] width 51 height 10
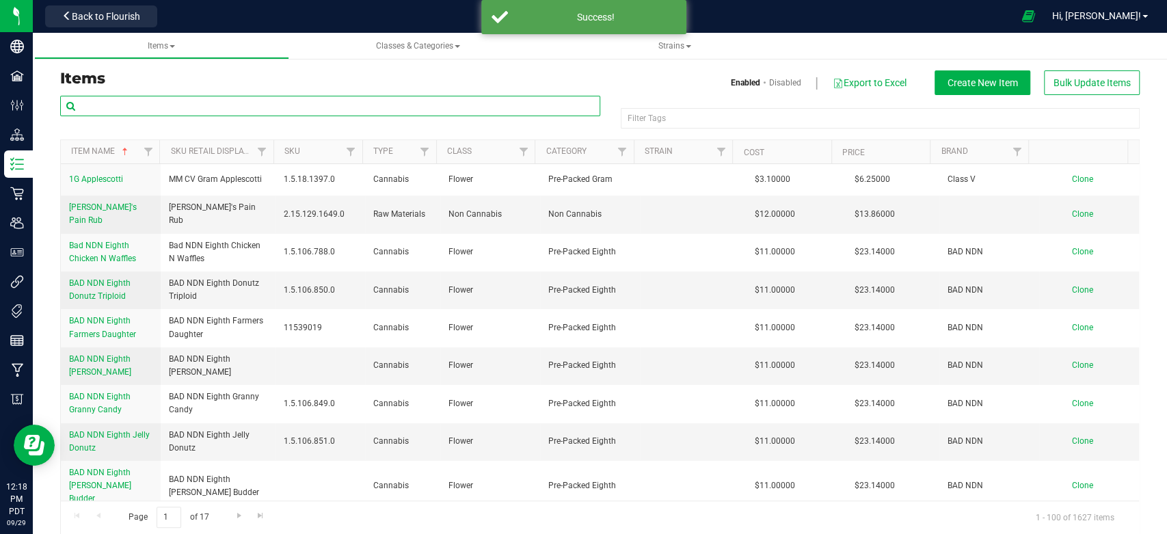
click at [172, 107] on input "text" at bounding box center [330, 106] width 540 height 21
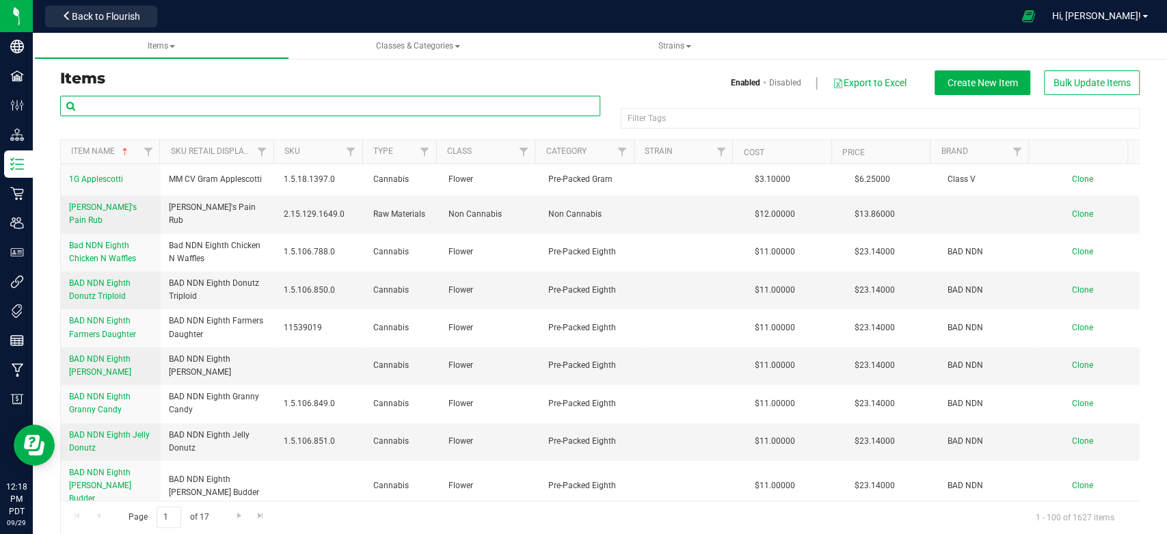
paste input "ENF Bulk Flower [PERSON_NAME] Butter"
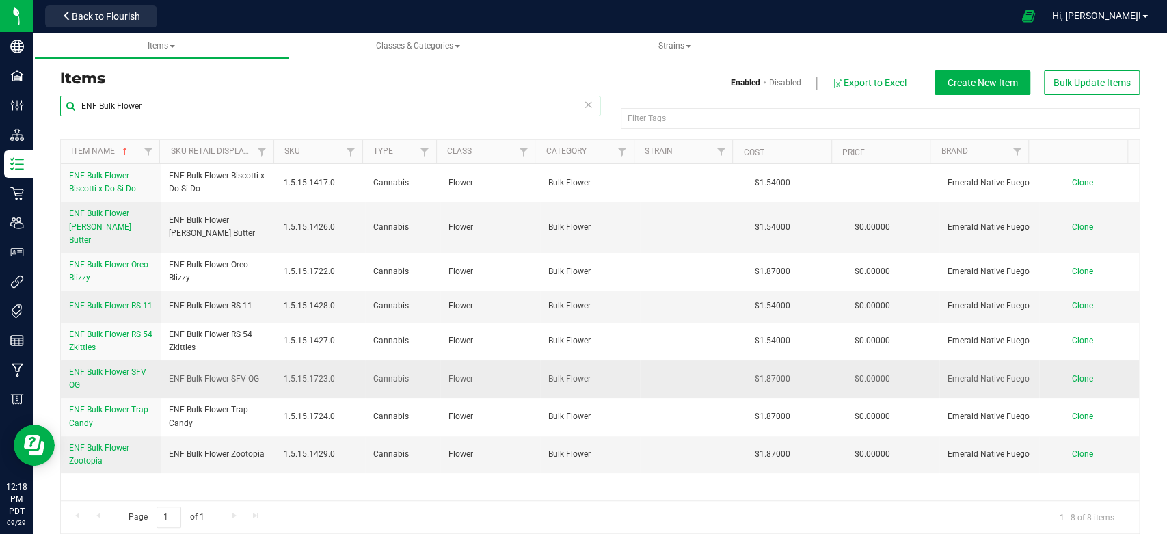
type input "ENF Bulk Flower"
click at [1071, 374] on span "Clone" at bounding box center [1081, 379] width 21 height 10
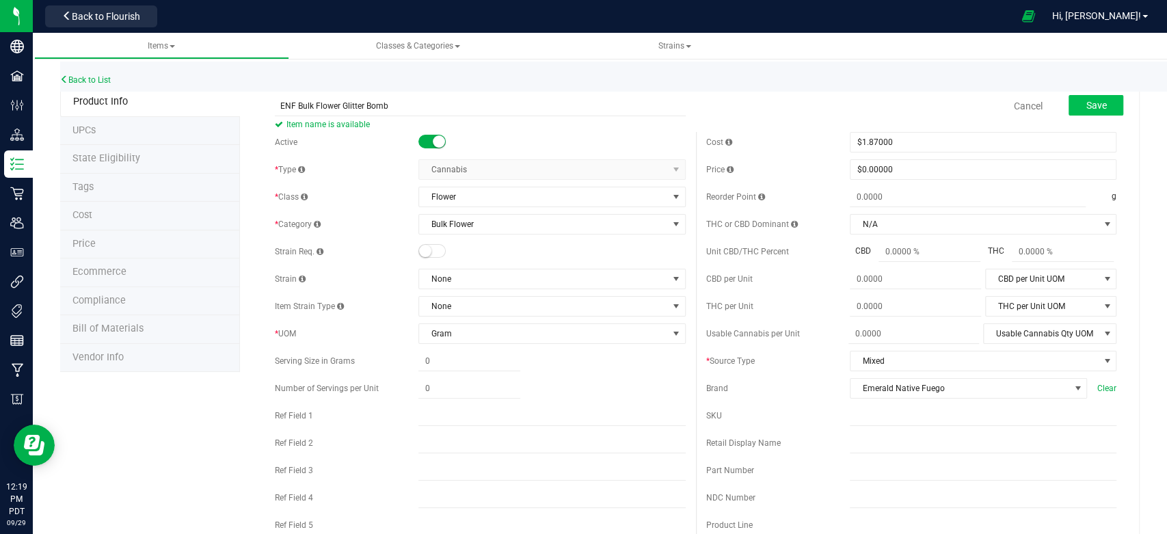
type input "ENF Bulk Flower Glitter Bomb"
click at [1086, 107] on span "Save" at bounding box center [1096, 105] width 21 height 11
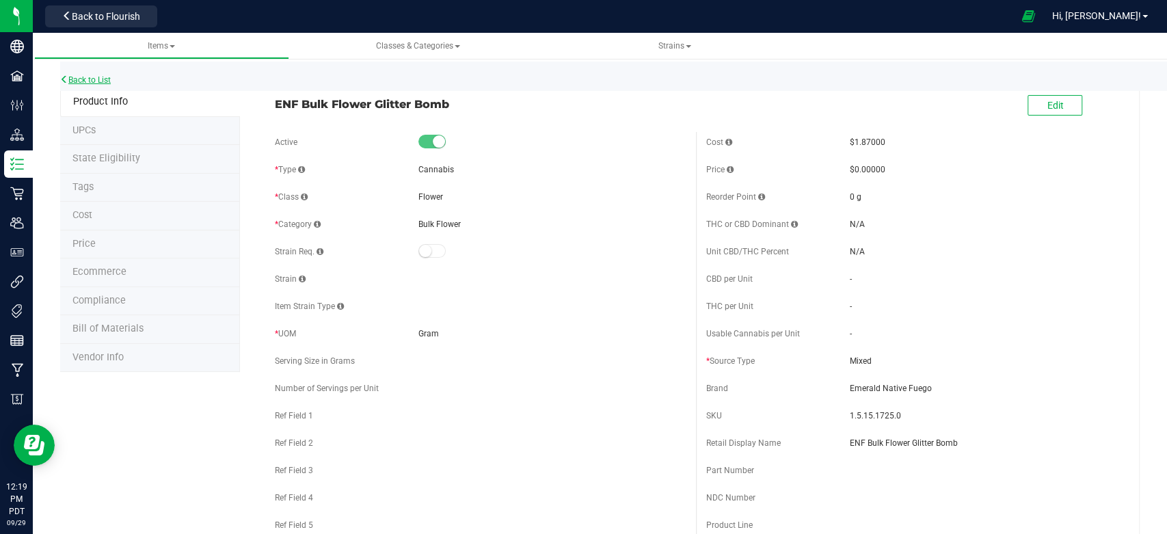
click at [97, 78] on link "Back to List" at bounding box center [85, 80] width 51 height 10
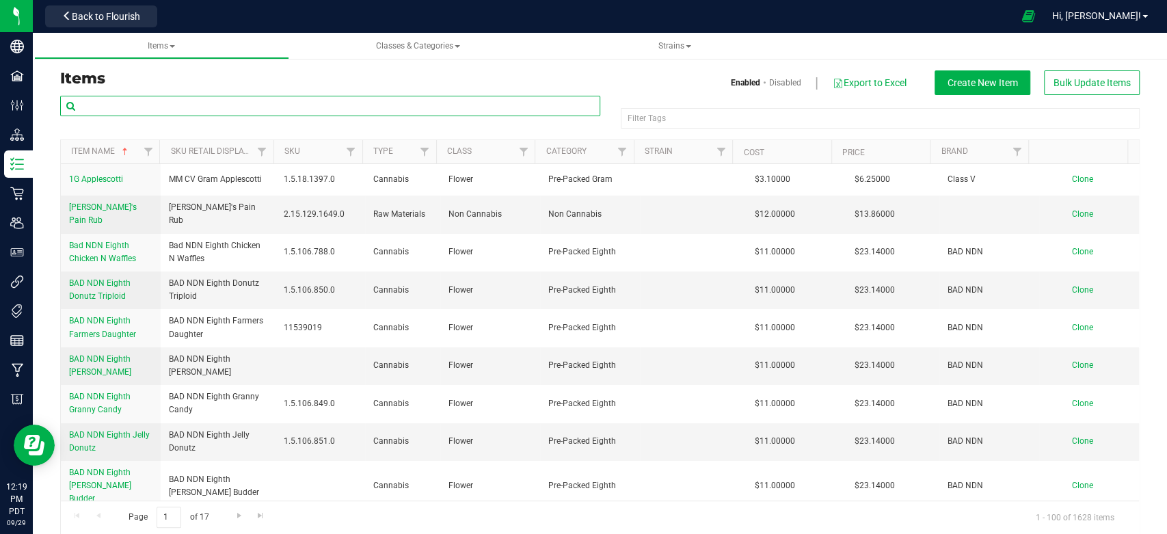
click at [165, 105] on input "text" at bounding box center [330, 106] width 540 height 21
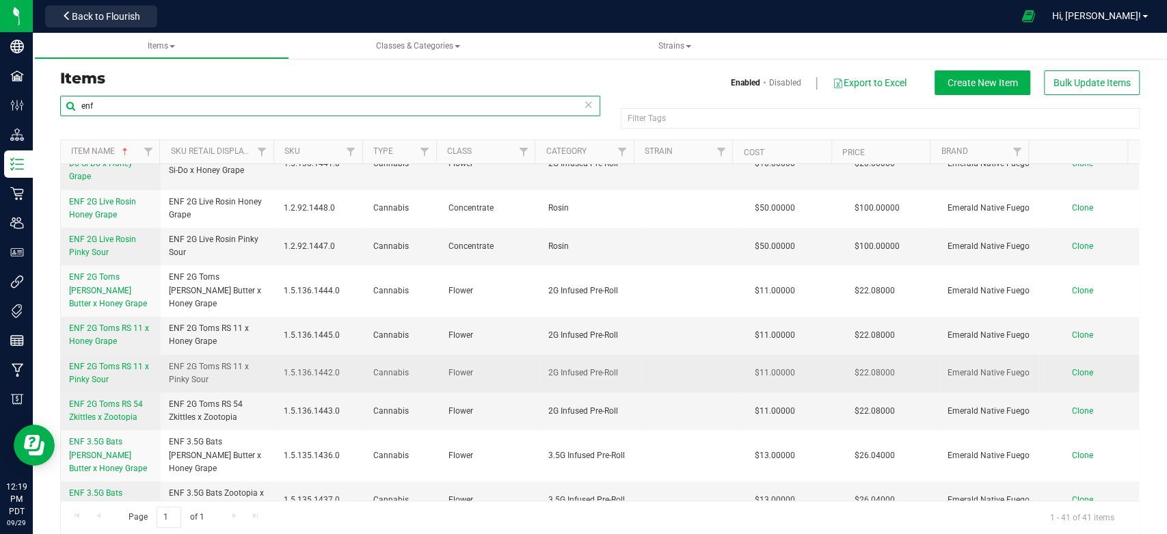
scroll to position [379, 0]
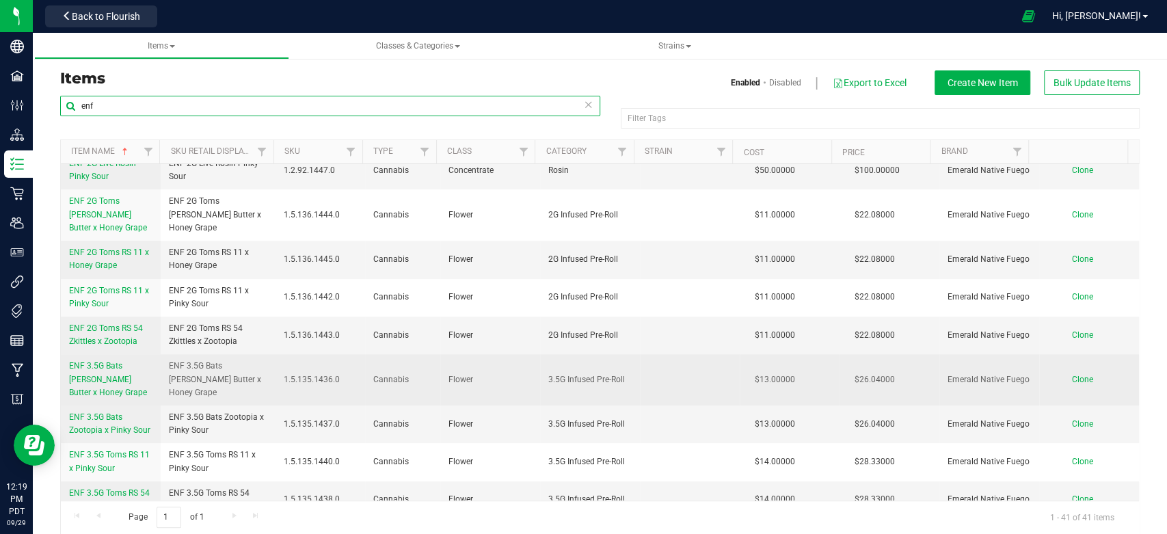
type input "enf"
click at [169, 371] on span "ENF 3.5G Bats [PERSON_NAME] Butter x Honey Grape" at bounding box center [218, 380] width 98 height 40
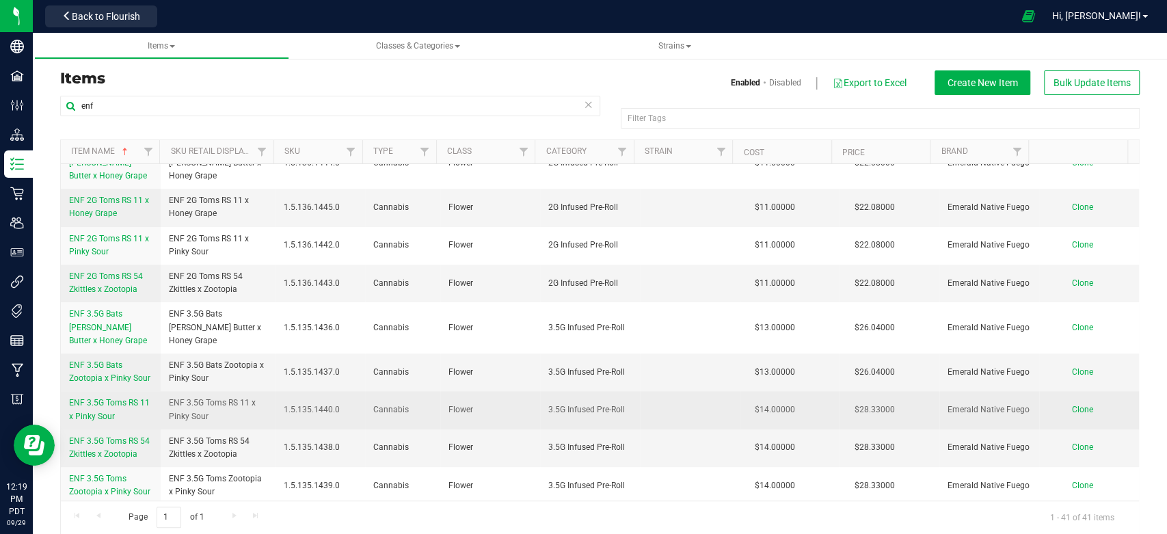
scroll to position [455, 0]
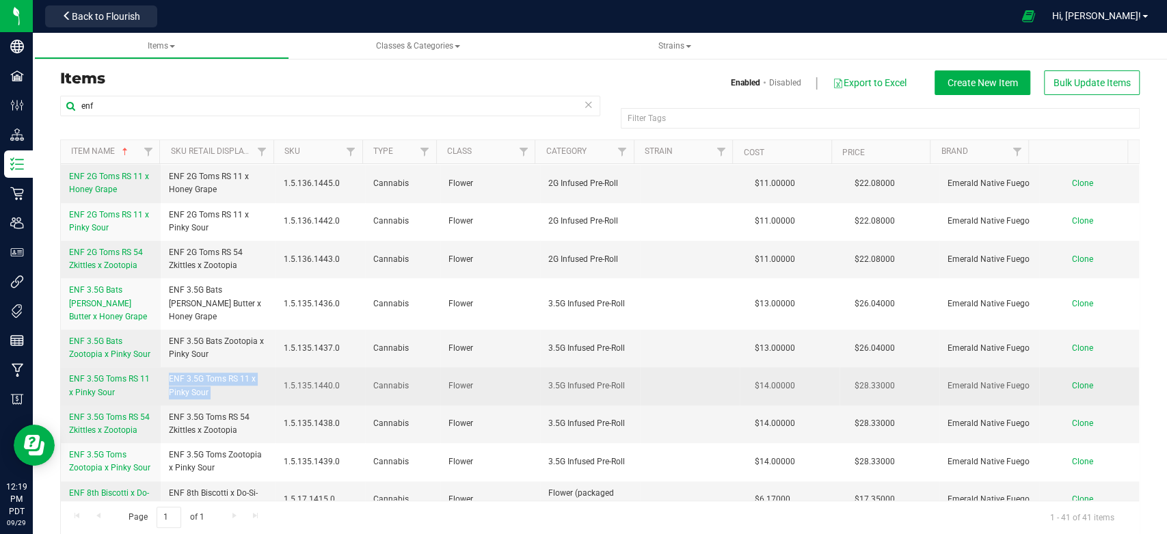
drag, startPoint x: 169, startPoint y: 386, endPoint x: 271, endPoint y: 399, distance: 103.3
click at [271, 399] on tr "ENF 3.5G Toms RS 11 x Pinky Sour ENF 3.5G Toms RS 11 x Pinky Sour 1.5.135.1440.…" at bounding box center [600, 386] width 1078 height 38
copy tr "ENF 3.5G Toms RS 11 x Pinky Sour"
click at [1071, 390] on span "Clone" at bounding box center [1081, 386] width 21 height 10
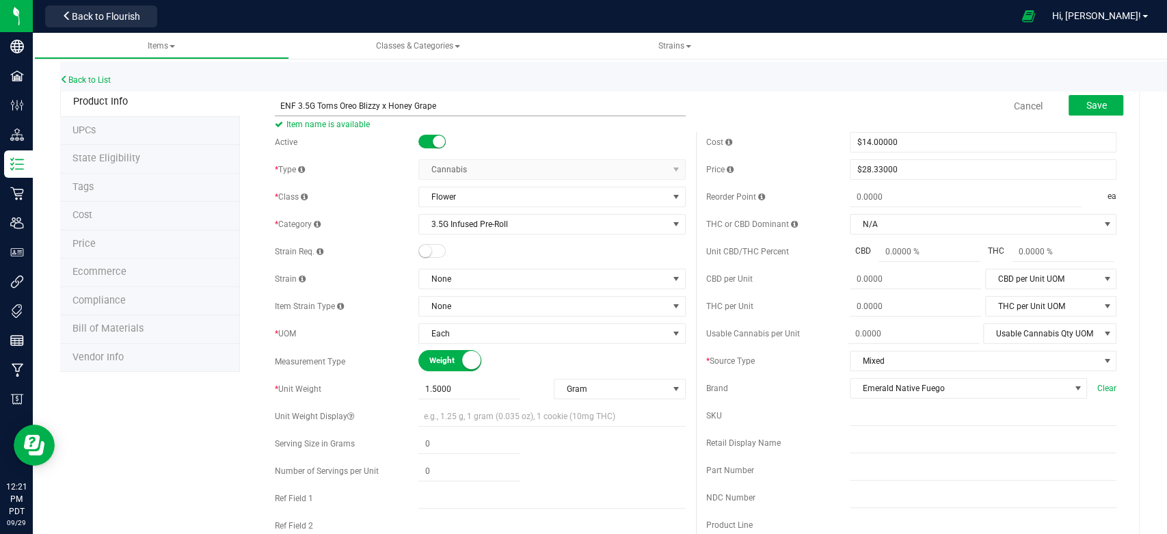
drag, startPoint x: 276, startPoint y: 103, endPoint x: 443, endPoint y: 103, distance: 166.8
click at [443, 103] on input "ENF 3.5G Toms Oreo Blizzy x Honey Grape" at bounding box center [480, 106] width 410 height 21
type input "ENF 3.5G Toms Oreo Blizzy x Honey Grape"
click at [467, 90] on div "Back to List" at bounding box center [643, 76] width 1167 height 29
click at [1094, 106] on span "Save" at bounding box center [1096, 105] width 21 height 11
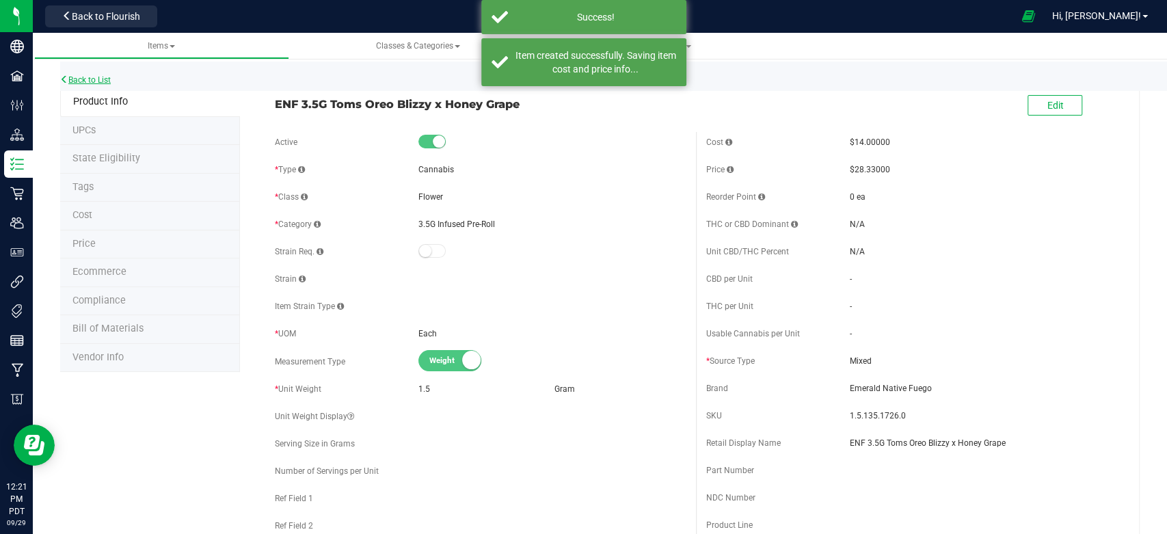
click at [101, 82] on link "Back to List" at bounding box center [85, 80] width 51 height 10
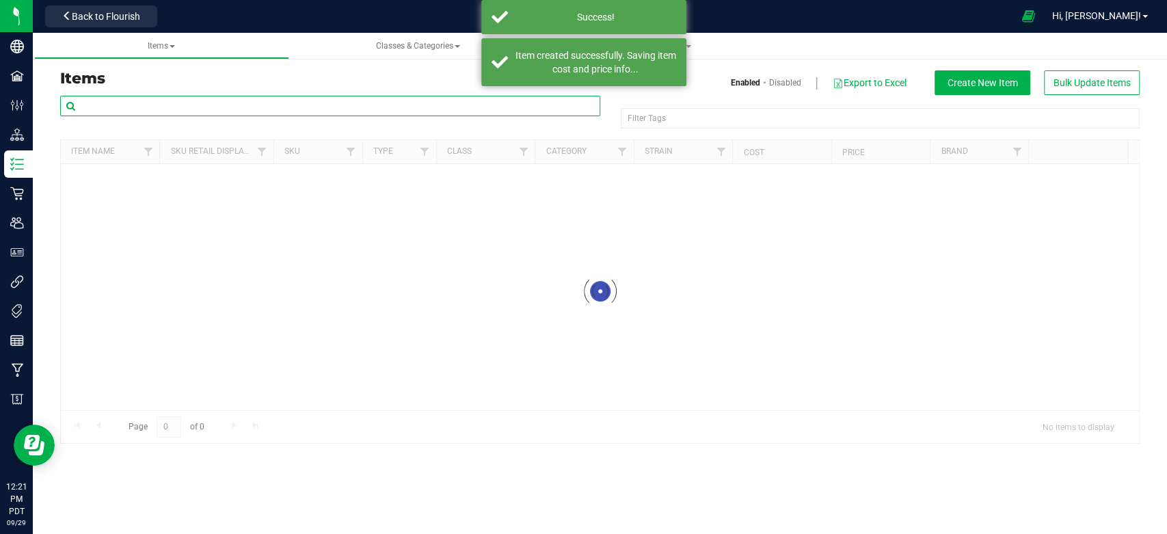
click at [150, 108] on input "text" at bounding box center [330, 106] width 540 height 21
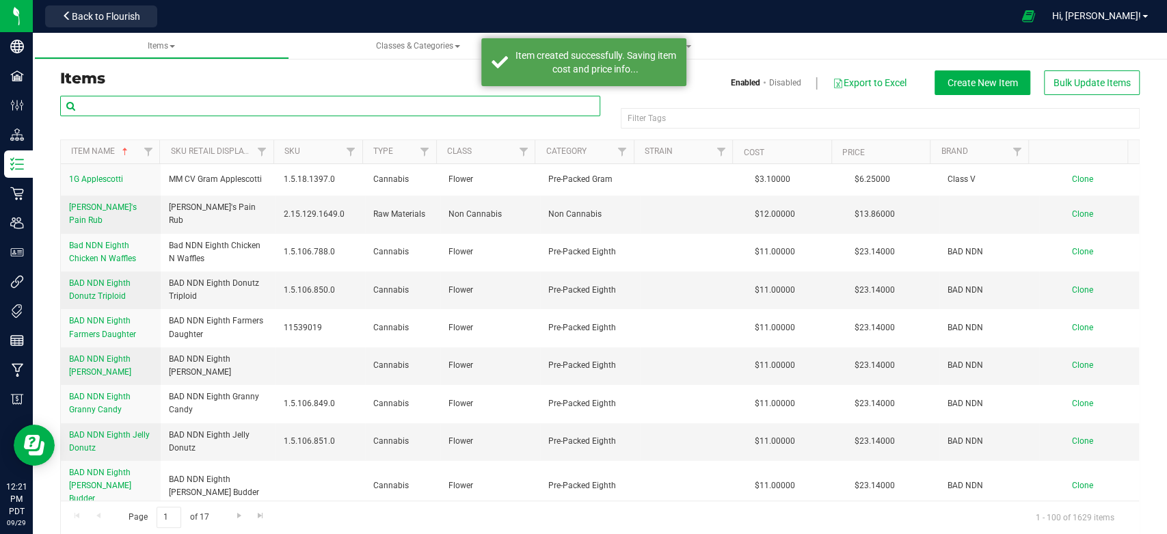
paste input "ENF 3.5G Toms Oreo Blizzy x Honey Grape"
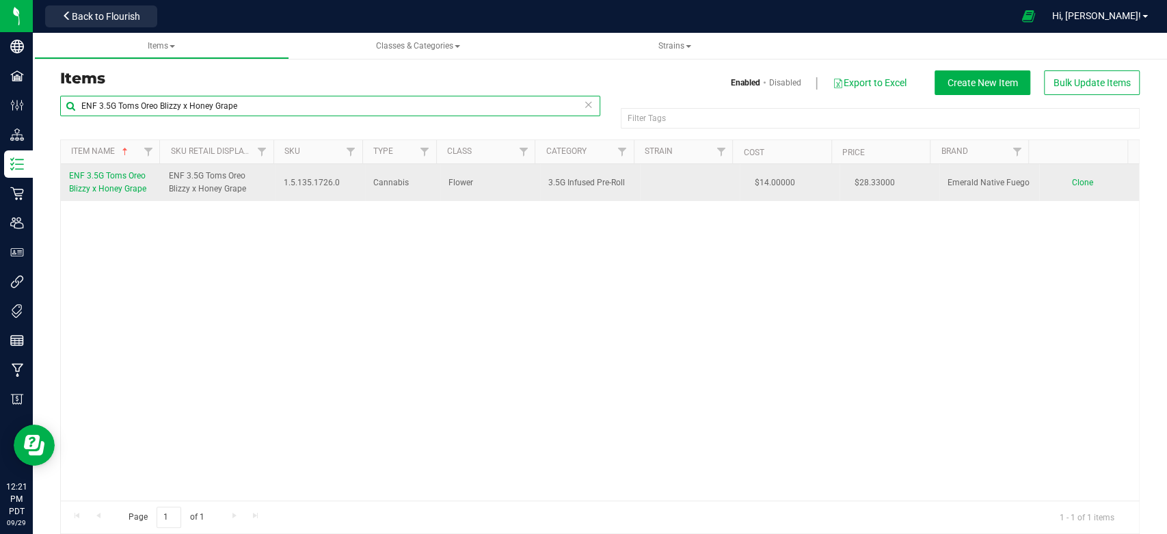
type input "ENF 3.5G Toms Oreo Blizzy x Honey Grape"
click at [1071, 180] on span "Clone" at bounding box center [1081, 183] width 21 height 10
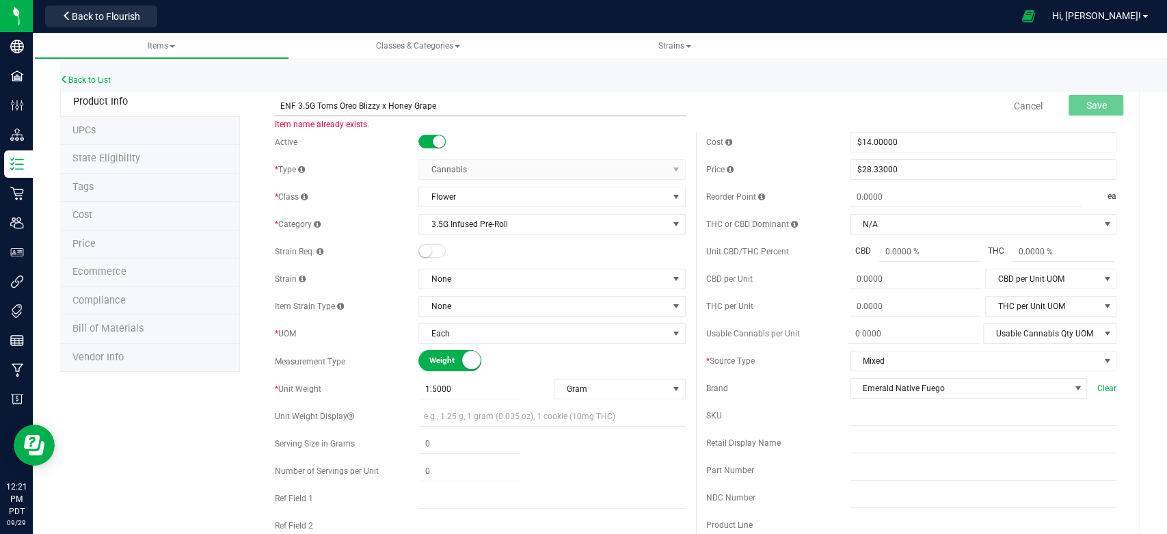
click at [378, 102] on input "ENF 3.5G Toms Oreo Blizzy x Honey Grape" at bounding box center [480, 106] width 410 height 21
type input "ENF 3.5G Toms Glitter Bomb x Honey Grape"
click at [1072, 103] on button "Save" at bounding box center [1095, 105] width 55 height 21
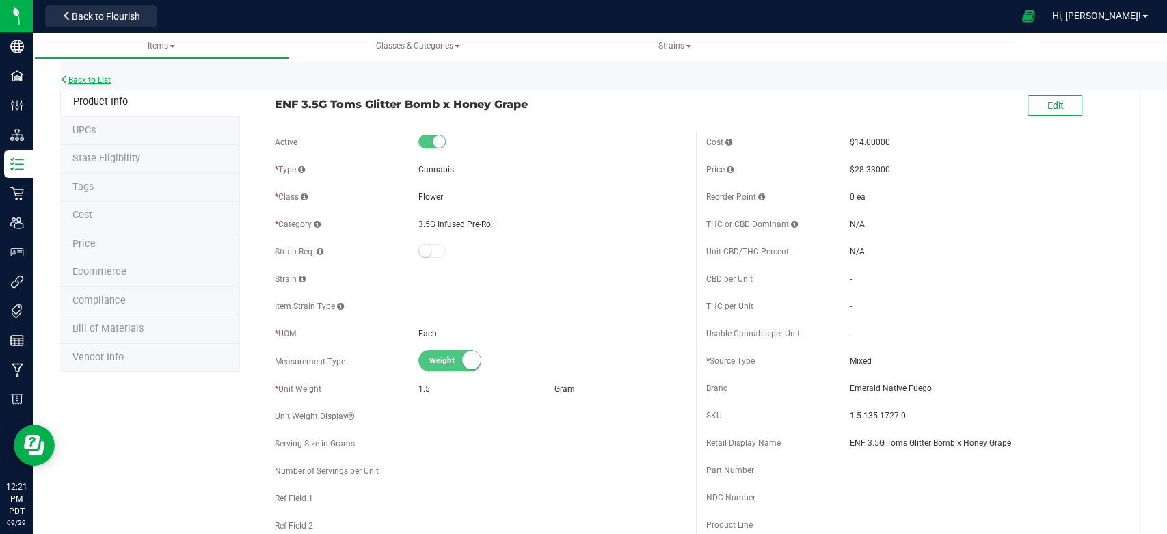
click at [85, 81] on link "Back to List" at bounding box center [85, 80] width 51 height 10
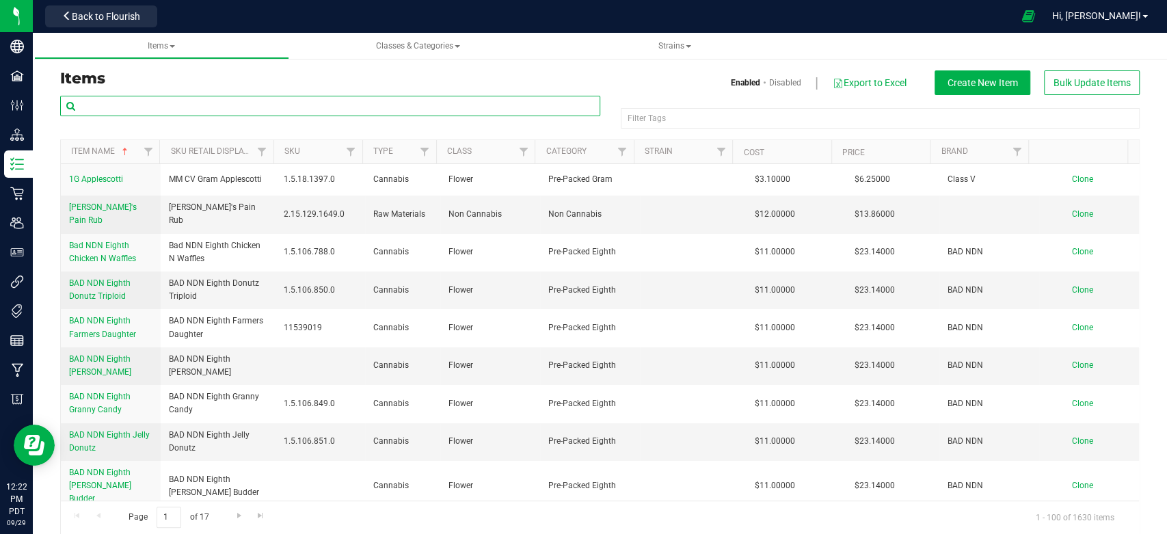
click at [185, 106] on input "text" at bounding box center [330, 106] width 540 height 21
paste input "ENF 3.5G Toms Oreo Blizzy x Honey Grape"
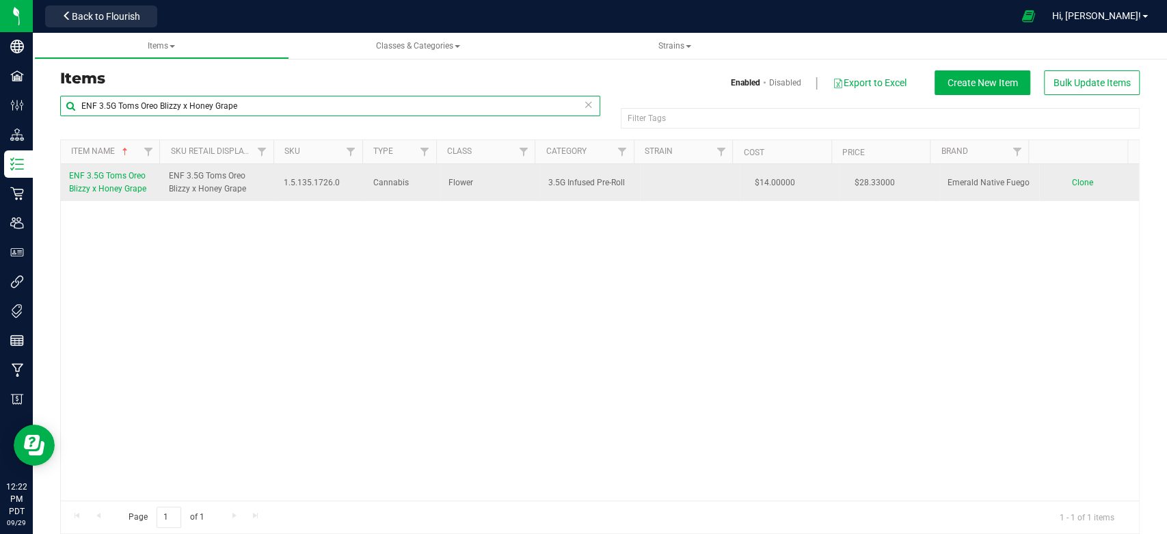
type input "ENF 3.5G Toms Oreo Blizzy x Honey Grape"
click at [1071, 182] on span "Clone" at bounding box center [1081, 183] width 21 height 10
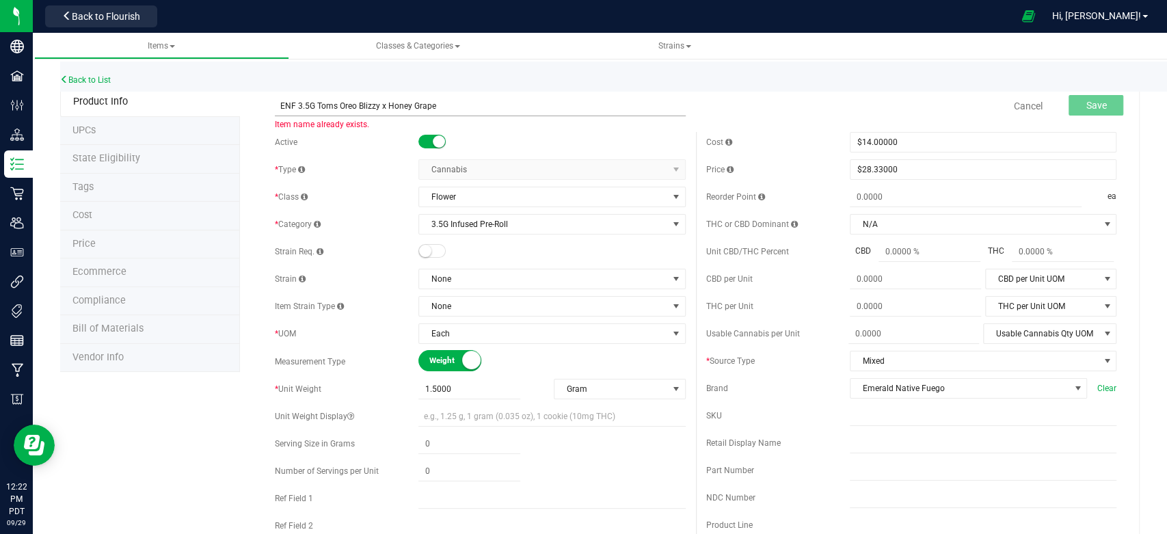
click at [379, 100] on input "ENF 3.5G Toms Oreo Blizzy x Honey Grape" at bounding box center [480, 106] width 410 height 21
type input "ENF 3.5G Toms SFV OG x Honey Grape"
click at [528, 89] on div "Back to List" at bounding box center [643, 76] width 1167 height 29
click at [1084, 97] on button "Save" at bounding box center [1095, 105] width 55 height 21
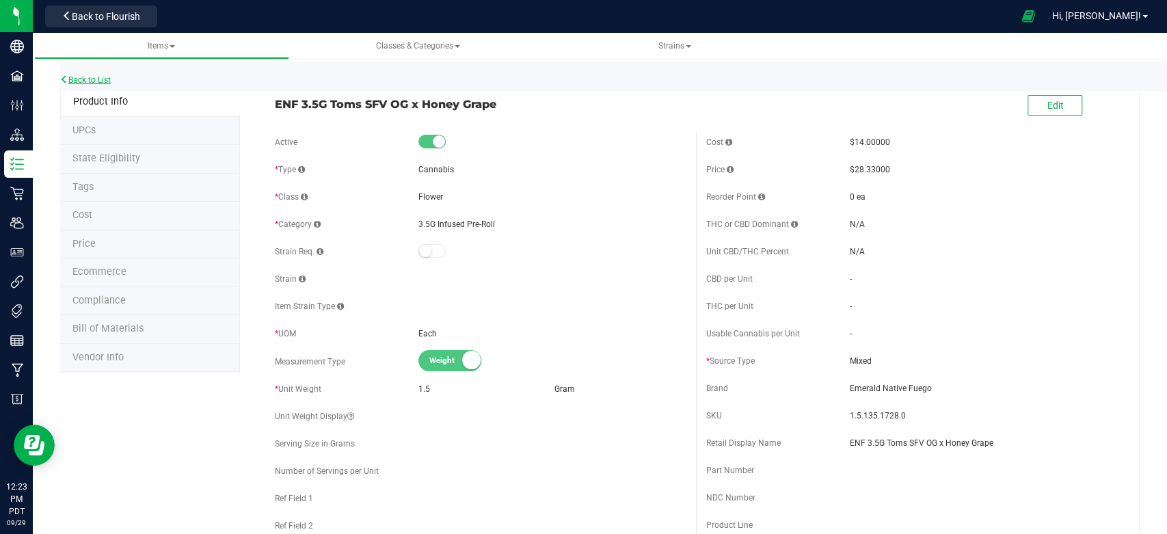
click at [94, 82] on link "Back to List" at bounding box center [85, 80] width 51 height 10
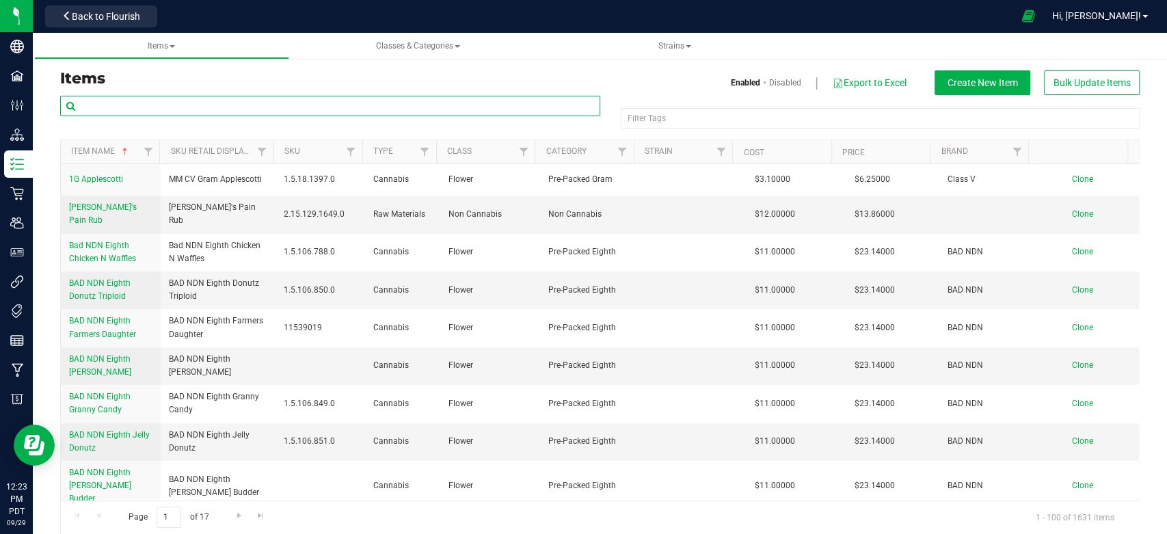
click at [153, 105] on input "text" at bounding box center [330, 106] width 540 height 21
paste input "ENF 3.5G Toms Oreo Blizzy x Honey Grape"
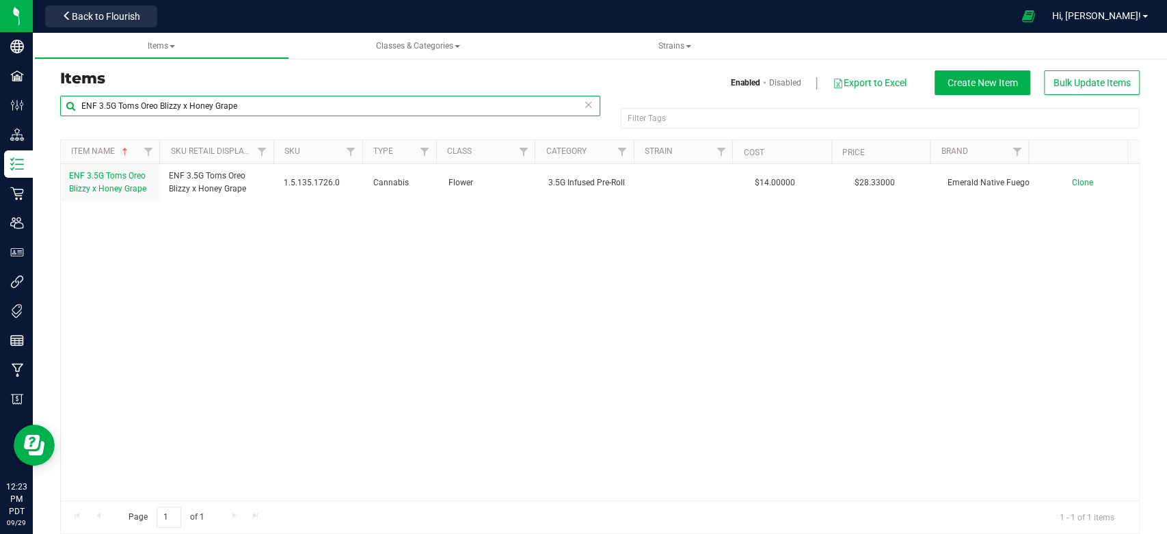
click at [297, 104] on input "ENF 3.5G Toms Oreo Blizzy x Honey Grape" at bounding box center [330, 106] width 540 height 21
click at [182, 103] on input "ENF 3.5G Toms Oreo Blizzy x Honey" at bounding box center [330, 106] width 540 height 21
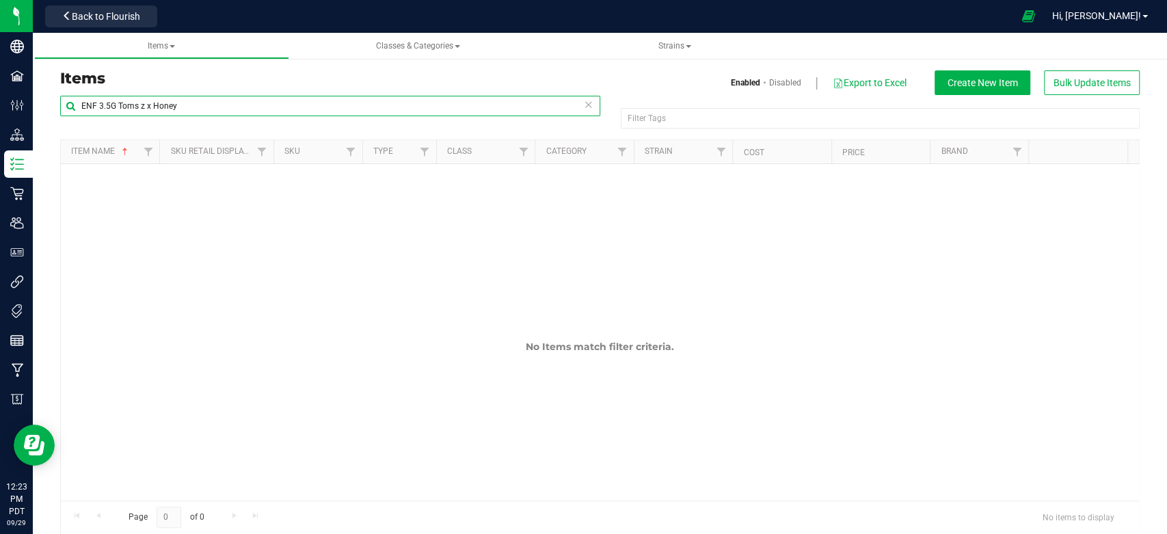
click at [219, 107] on input "ENF 3.5G Toms z x Honey" at bounding box center [330, 106] width 540 height 21
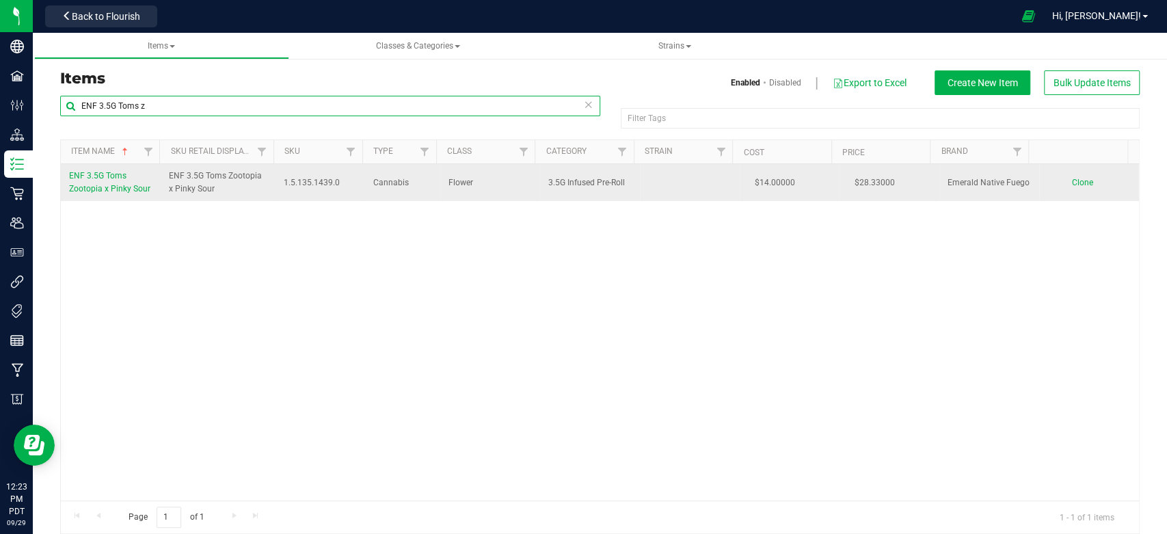
type input "ENF 3.5G Toms z"
click at [1071, 186] on span "Clone" at bounding box center [1081, 183] width 21 height 10
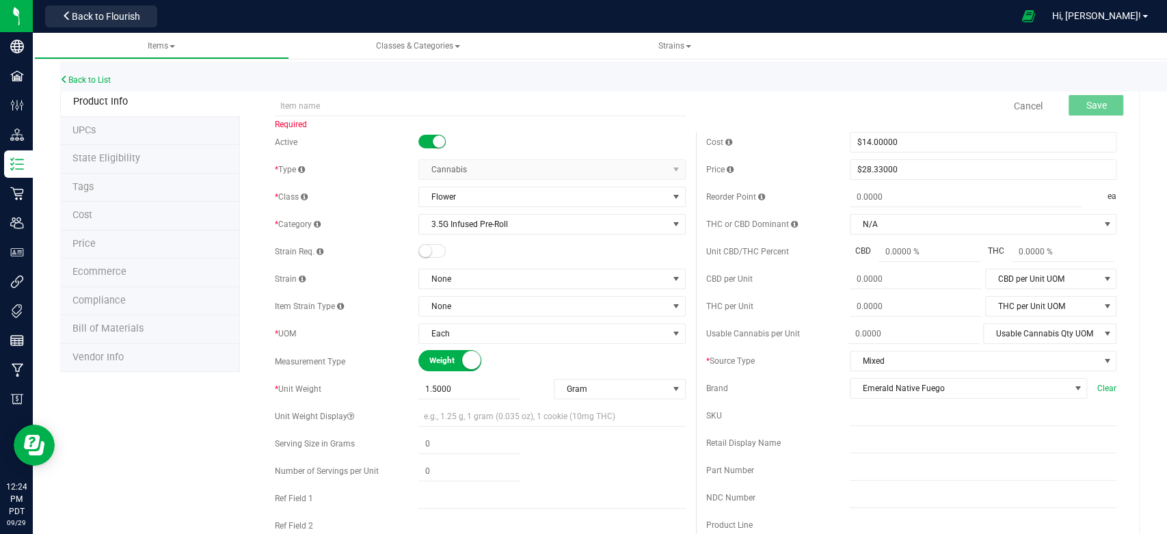
drag, startPoint x: 348, startPoint y: 107, endPoint x: 86, endPoint y: 70, distance: 264.4
click at [86, 70] on div "Back to List" at bounding box center [643, 76] width 1167 height 29
click at [103, 79] on link "Back to List" at bounding box center [85, 80] width 51 height 10
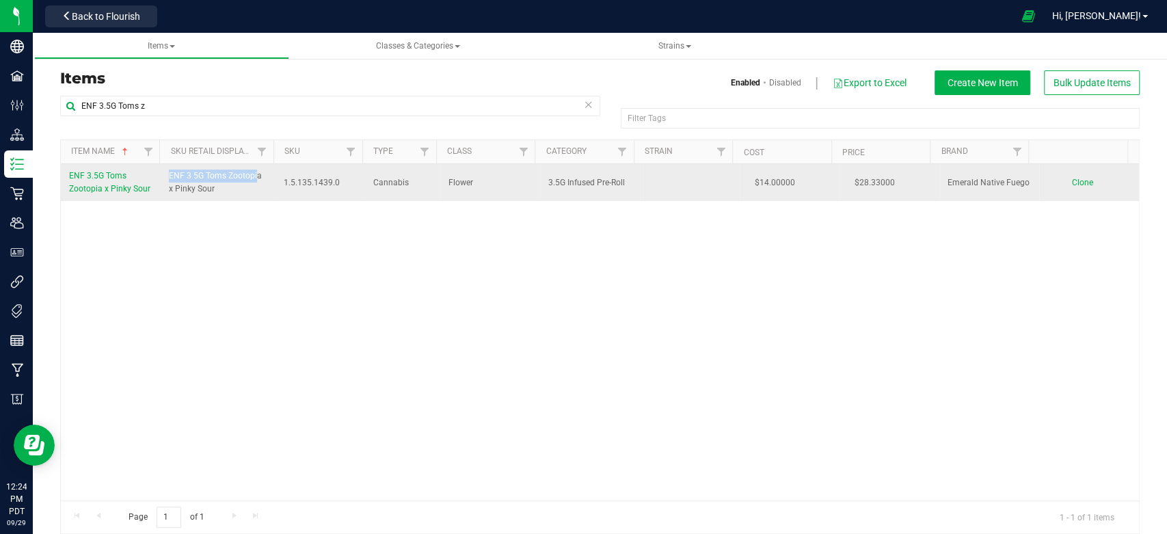
drag, startPoint x: 159, startPoint y: 177, endPoint x: 256, endPoint y: 182, distance: 96.5
click at [256, 182] on td "ENF 3.5G Toms Zootopia x Pinky Sour" at bounding box center [218, 182] width 115 height 37
click at [256, 182] on span "ENF 3.5G Toms Zootopia x Pinky Sour" at bounding box center [218, 183] width 98 height 26
drag, startPoint x: 164, startPoint y: 178, endPoint x: 227, endPoint y: 200, distance: 66.4
click at [227, 200] on td "ENF 3.5G Toms Zootopia x Pinky Sour" at bounding box center [218, 182] width 115 height 37
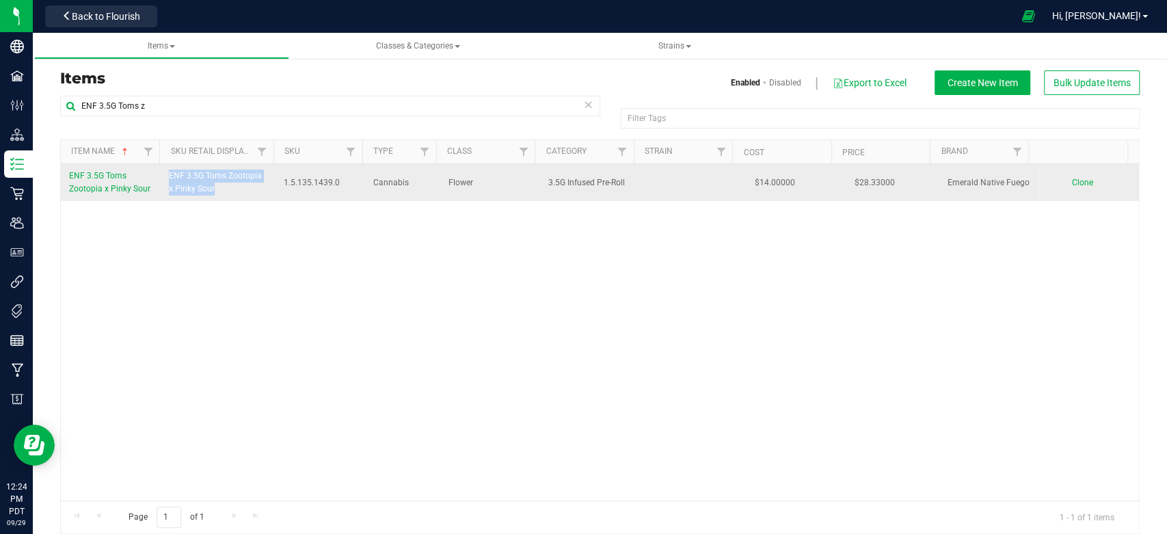
copy span "ENF 3.5G Toms Zootopia x Pinky Sour"
click at [1071, 187] on span "Clone" at bounding box center [1081, 183] width 21 height 10
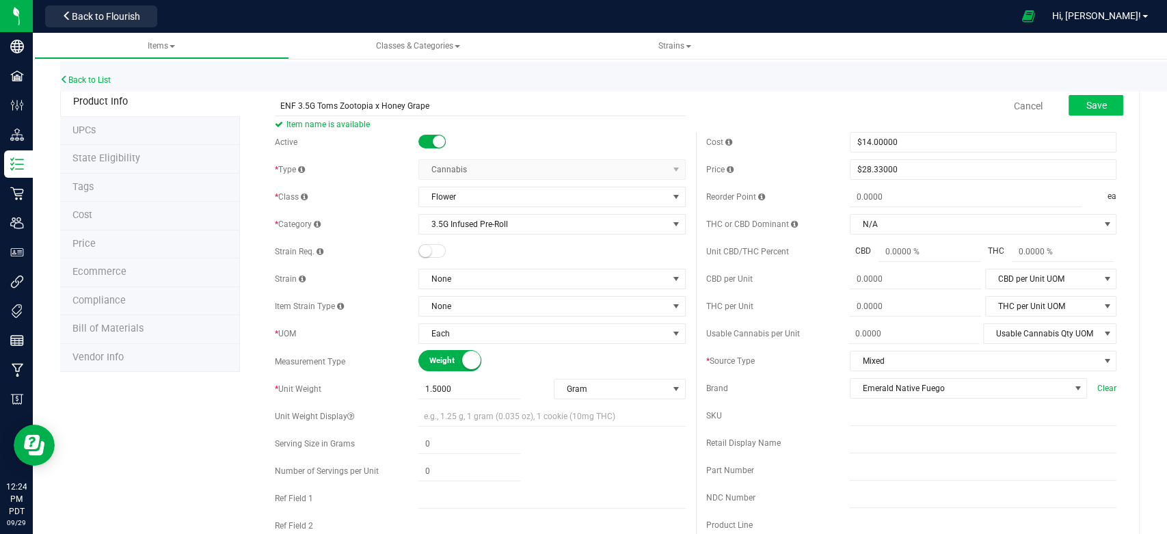
type input "ENF 3.5G Toms Zootopia x Honey Grape"
click at [1068, 108] on button "Save" at bounding box center [1095, 105] width 55 height 21
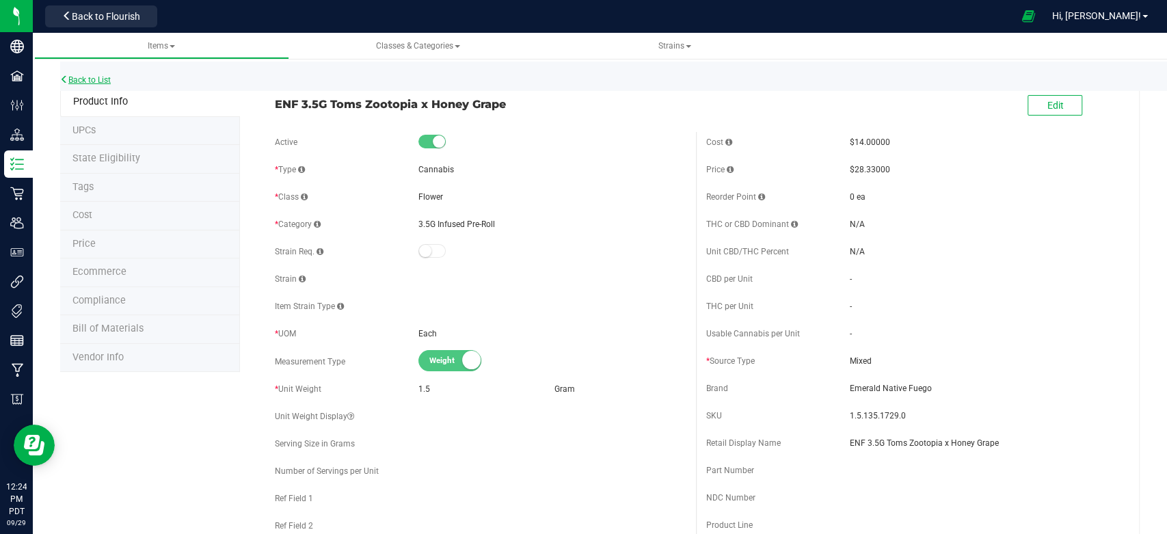
click at [111, 80] on link "Back to List" at bounding box center [85, 80] width 51 height 10
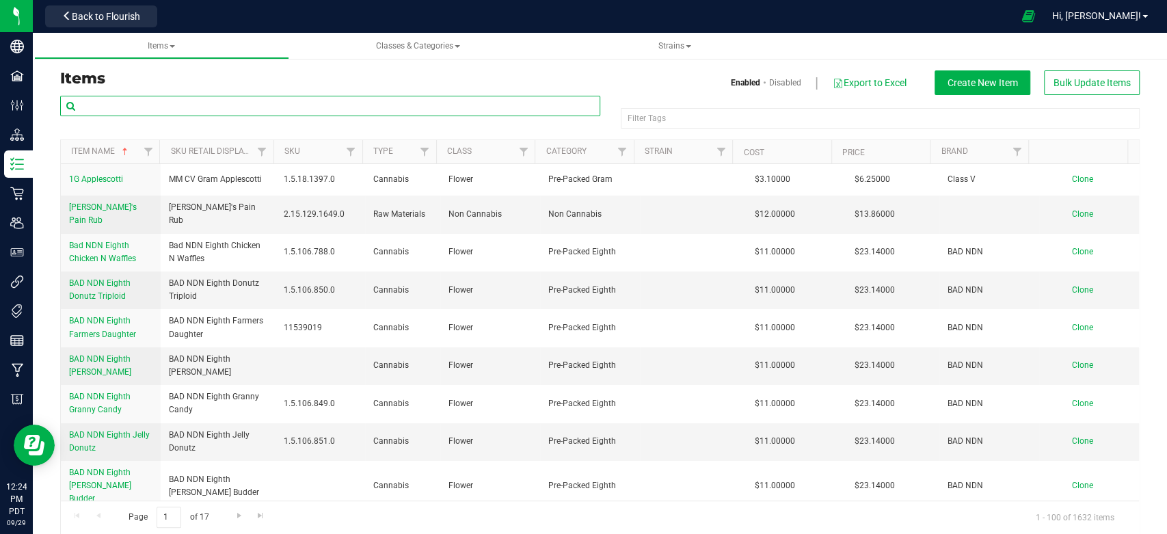
click at [207, 109] on input "text" at bounding box center [330, 106] width 540 height 21
paste input "ENF 3.5G Toms Zootopia x Pinky Sour"
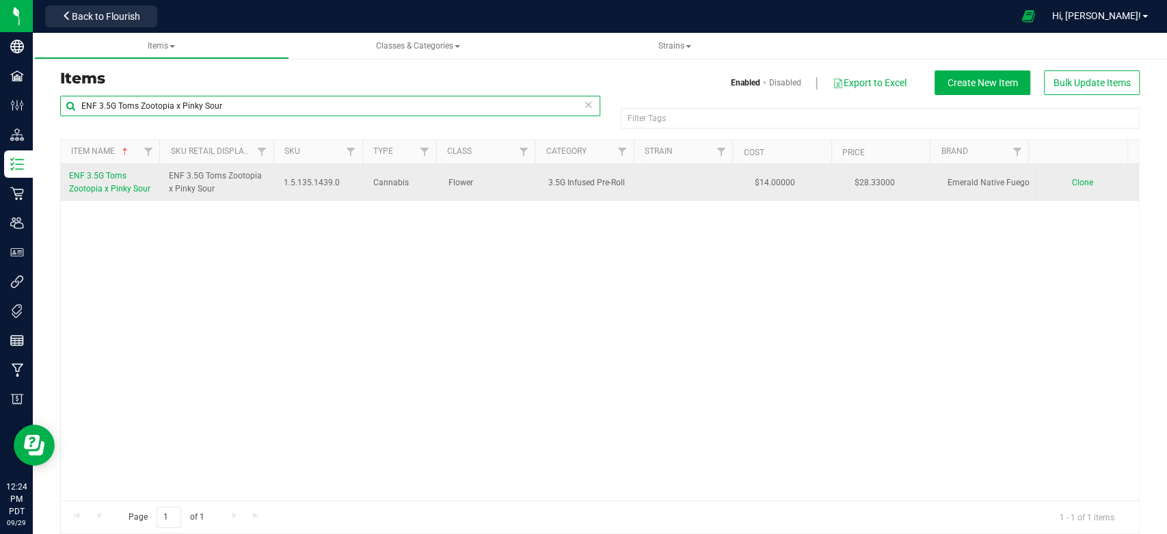
type input "ENF 3.5G Toms Zootopia x Pinky Sour"
click at [1071, 187] on span "Clone" at bounding box center [1081, 183] width 21 height 10
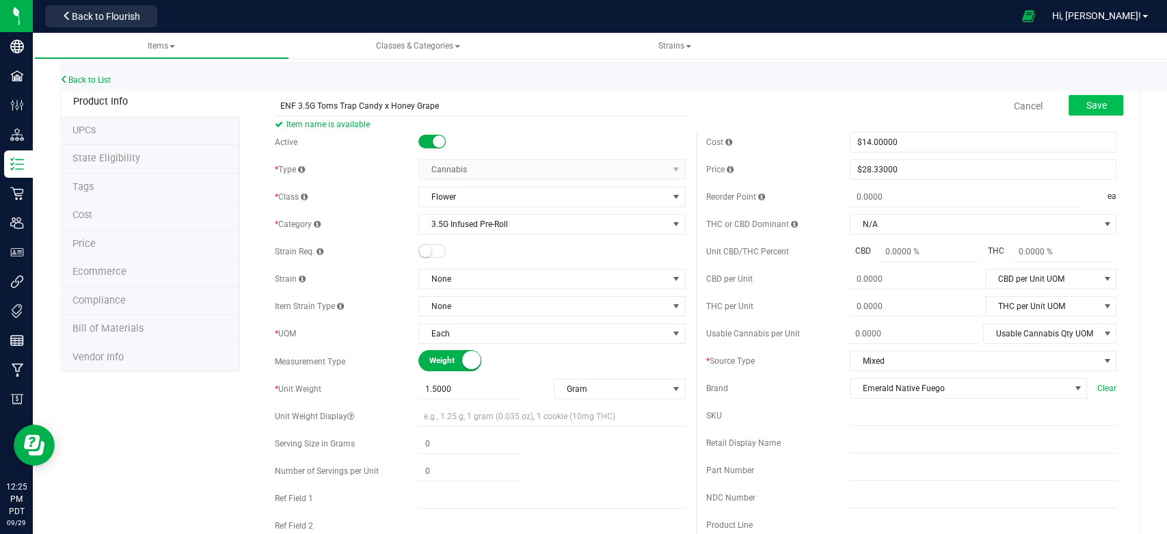
type input "ENF 3.5G Toms Trap Candy x Honey Grape"
click at [1091, 100] on span "Save" at bounding box center [1096, 105] width 21 height 11
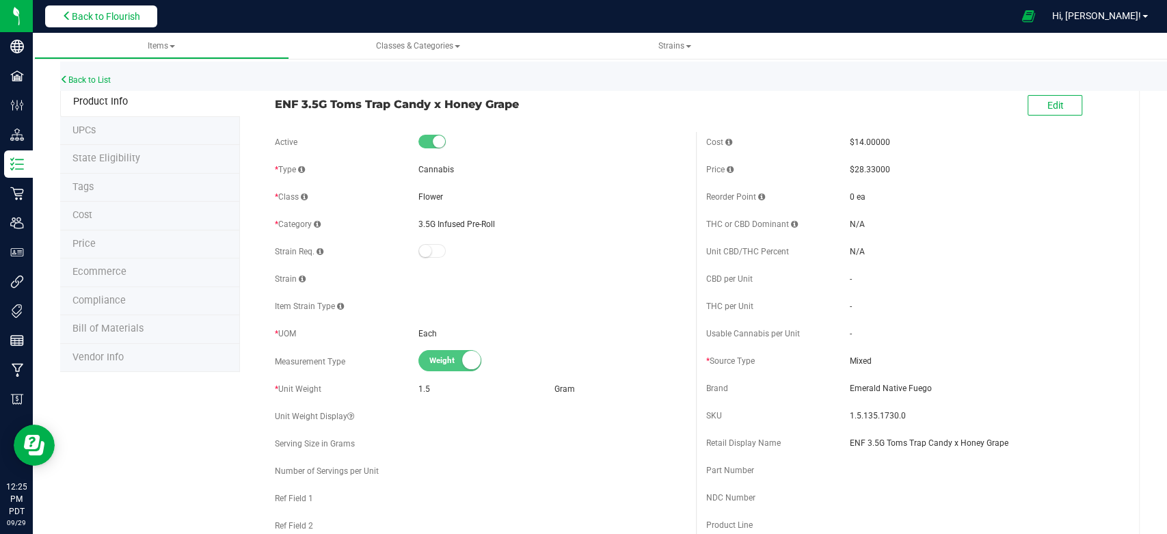
click at [72, 8] on button "Back to Flourish" at bounding box center [101, 16] width 112 height 22
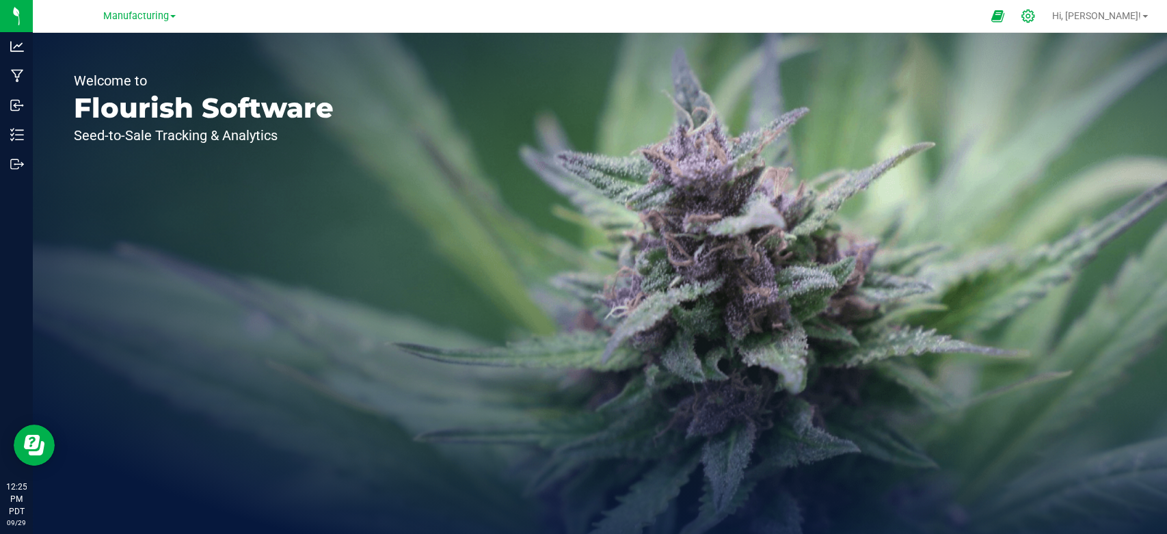
click at [1035, 21] on icon at bounding box center [1028, 16] width 14 height 14
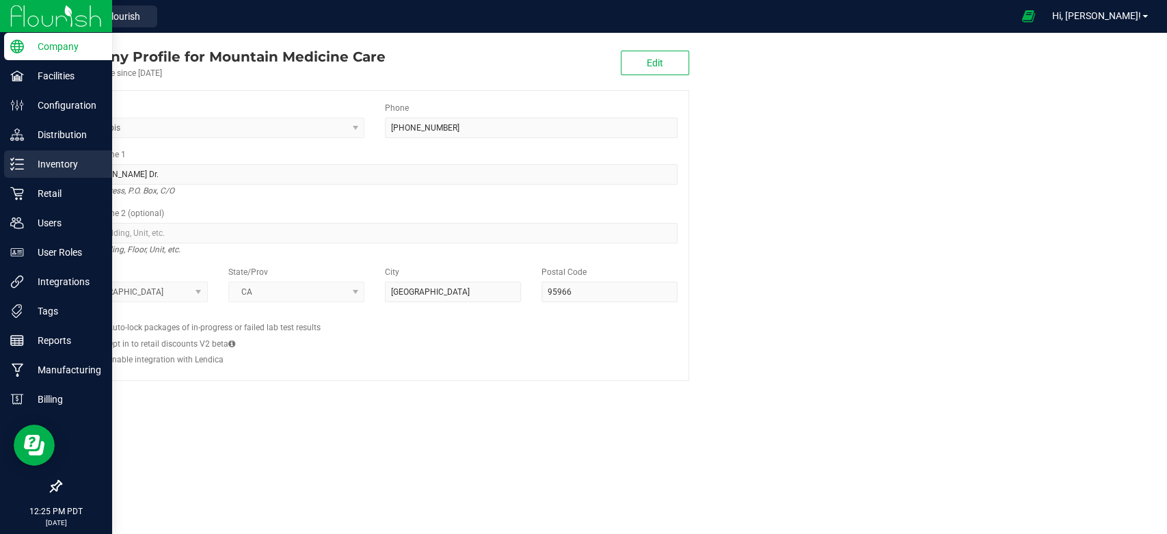
click at [1, 164] on link "Inventory" at bounding box center [56, 164] width 112 height 29
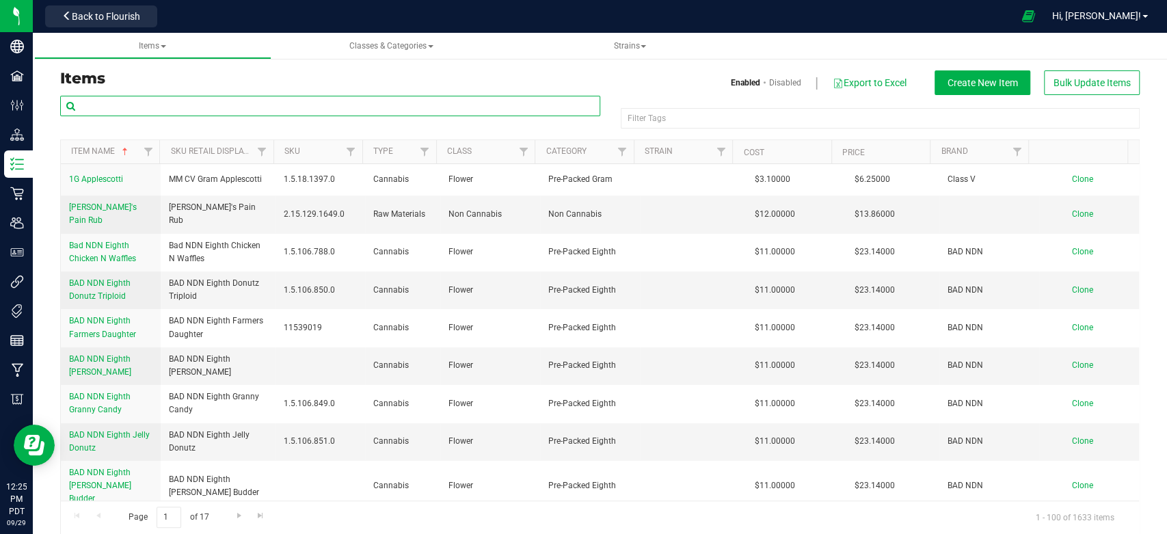
click at [219, 101] on input "text" at bounding box center [330, 106] width 540 height 21
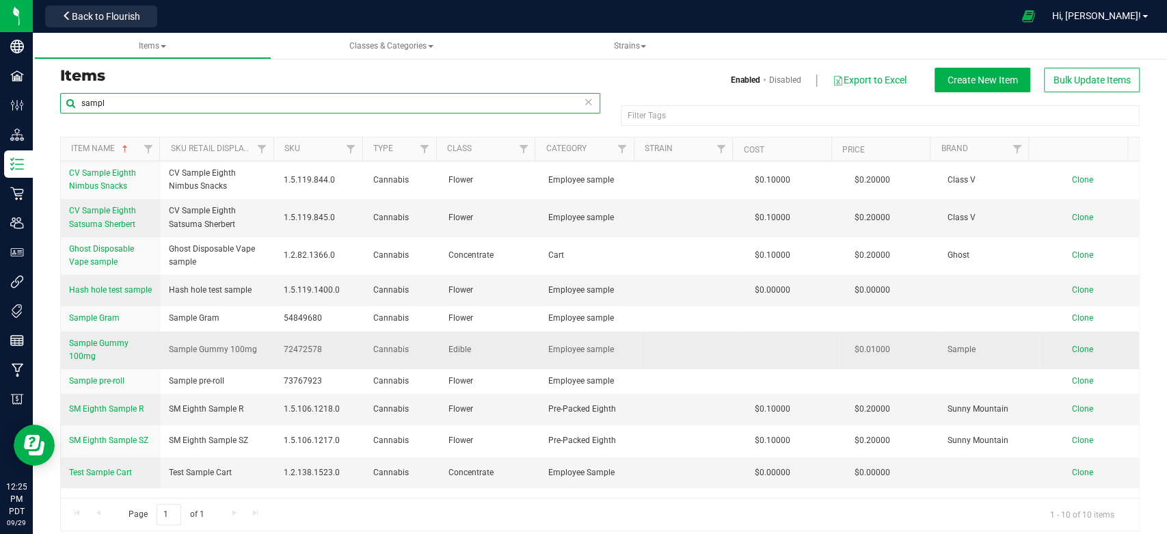
scroll to position [13, 0]
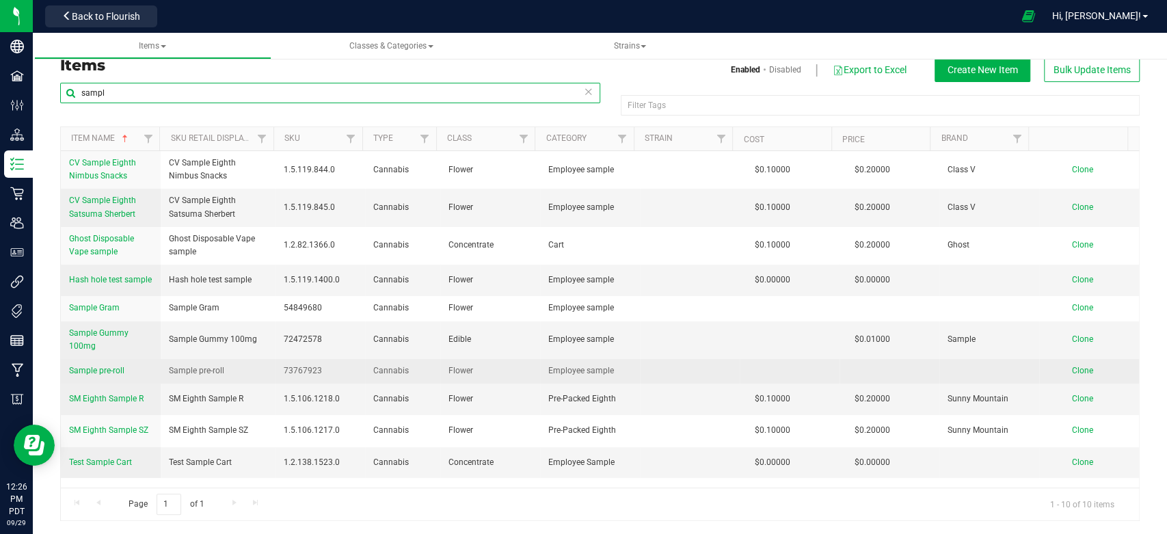
type input "sampl"
click at [115, 374] on span "Sample pre-roll" at bounding box center [96, 371] width 55 height 10
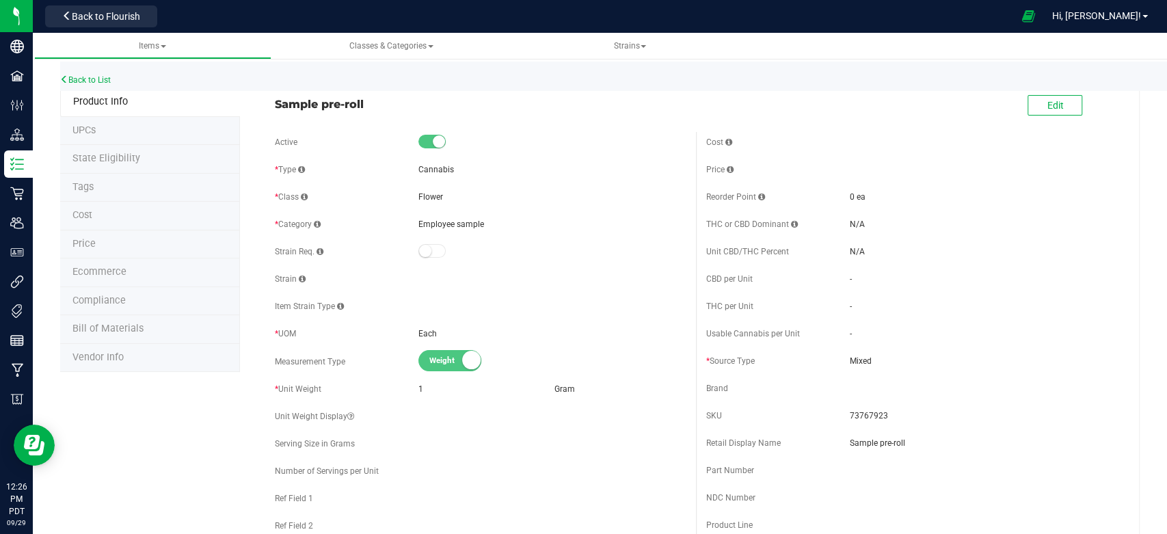
click at [90, 239] on span "Price" at bounding box center [83, 244] width 23 height 12
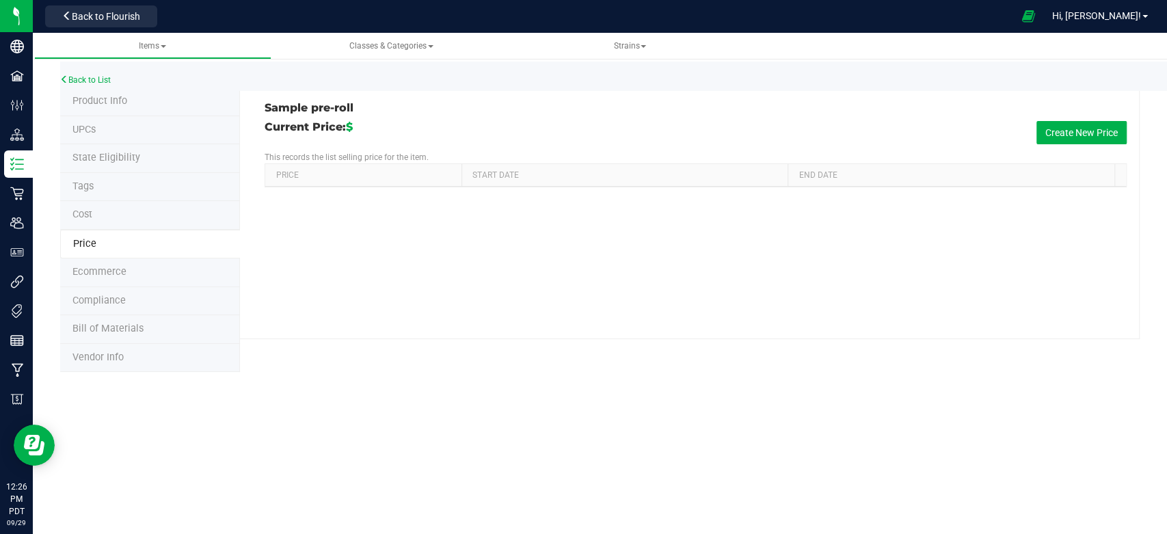
click at [101, 208] on li "Cost" at bounding box center [150, 215] width 180 height 29
click at [1051, 129] on button "Create New Cost" at bounding box center [1082, 132] width 89 height 23
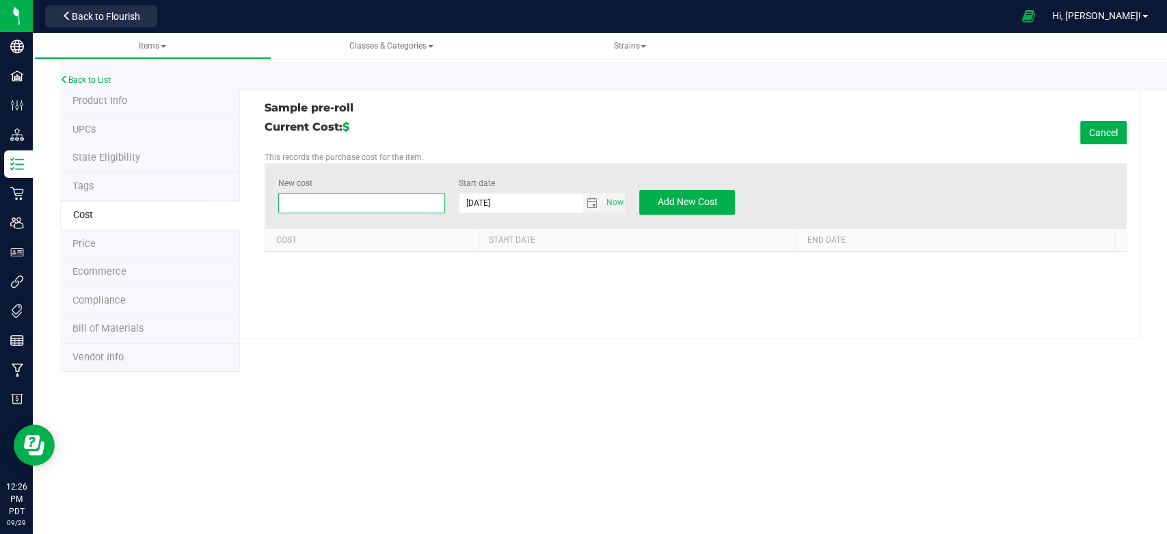
click at [336, 202] on span at bounding box center [361, 203] width 167 height 21
type input ".10"
click at [369, 285] on div "Sample pre-roll Current Cost: $ Cancel This records the purchase cost for the i…" at bounding box center [690, 214] width 900 height 252
click at [700, 199] on span "Add New Cost" at bounding box center [687, 201] width 60 height 11
type input "$0.00000"
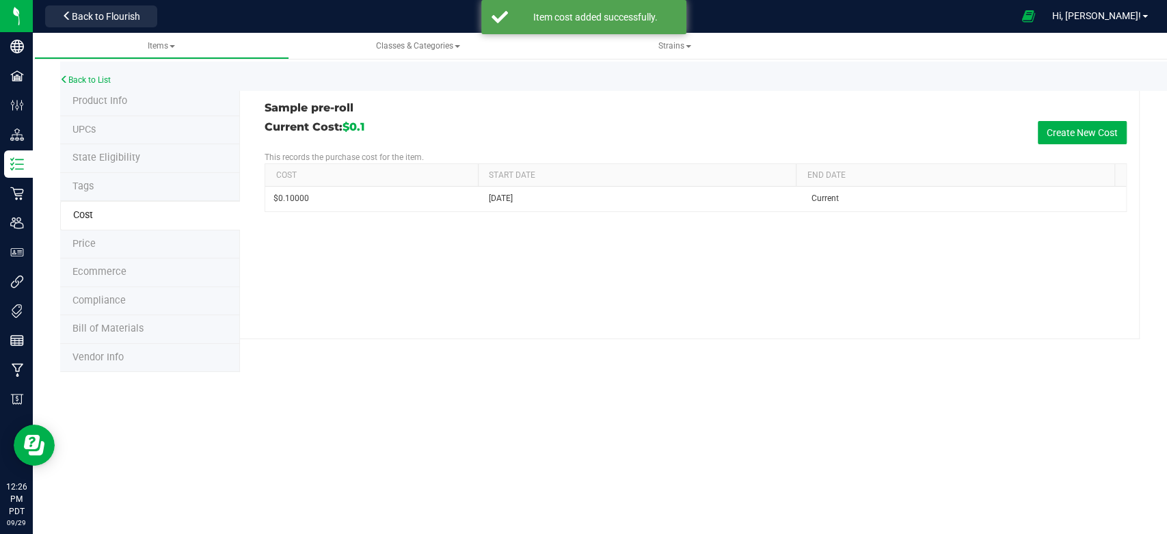
click at [73, 240] on span "Price" at bounding box center [83, 244] width 23 height 12
click at [1090, 124] on button "Create New Price" at bounding box center [1081, 132] width 90 height 23
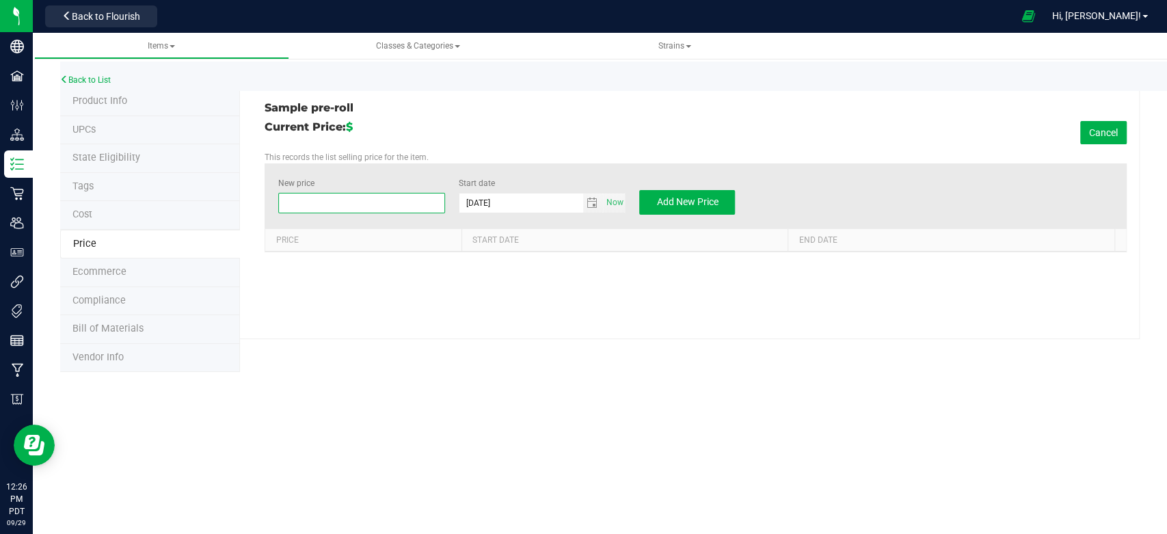
click at [348, 200] on span at bounding box center [361, 203] width 167 height 21
type input "2"
type input ".20"
click at [358, 277] on div "Sample pre-roll Current Price: $ Cancel This records the list selling price for…" at bounding box center [690, 214] width 900 height 252
click at [702, 200] on span "Add New Price" at bounding box center [687, 201] width 62 height 11
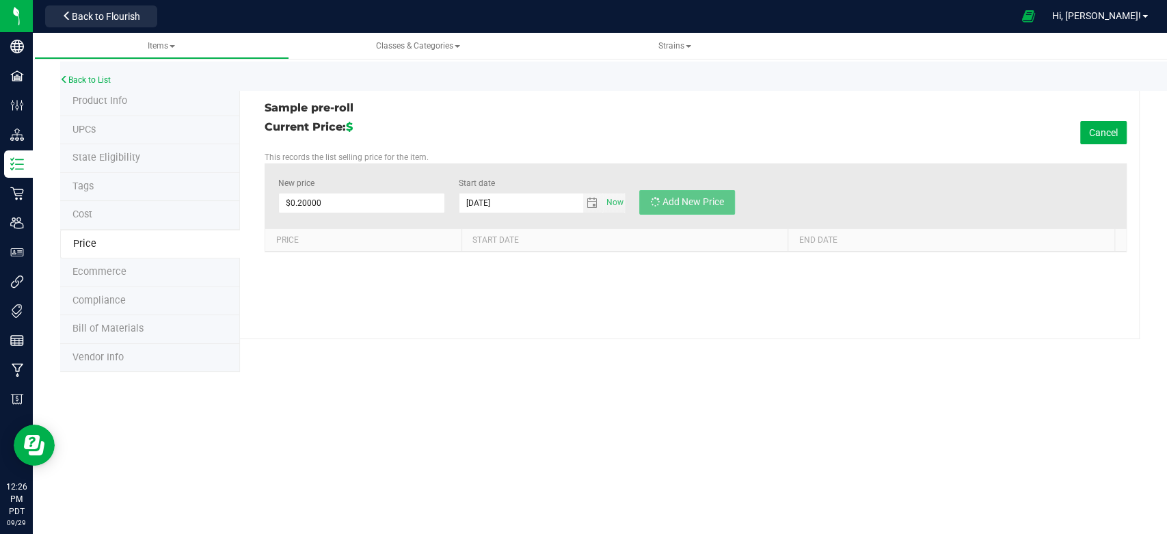
type input "$0.00000"
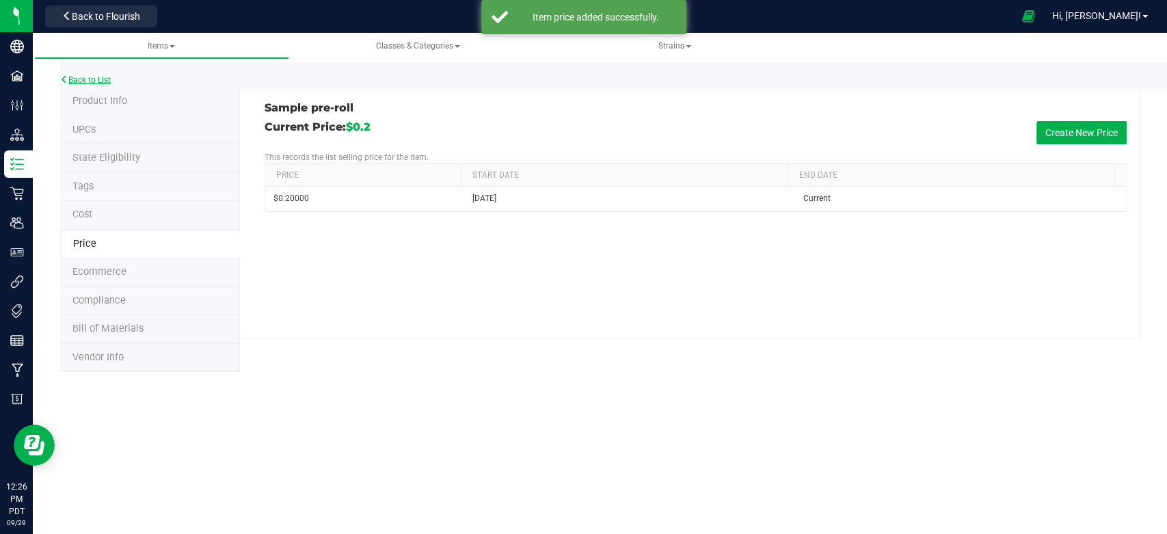
click at [106, 77] on link "Back to List" at bounding box center [85, 80] width 51 height 10
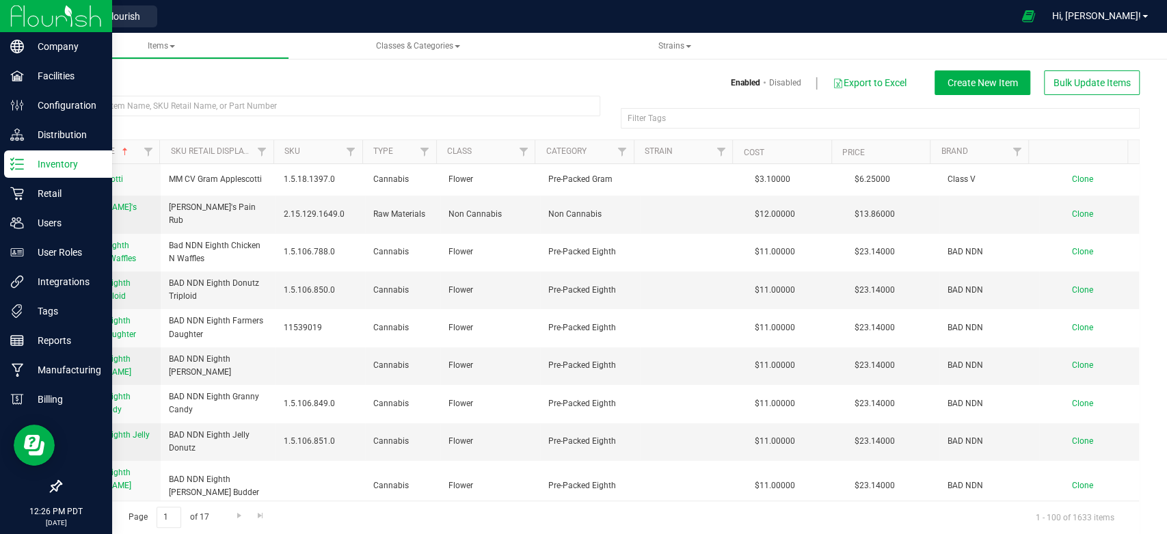
click at [68, 28] on img at bounding box center [56, 16] width 92 height 32
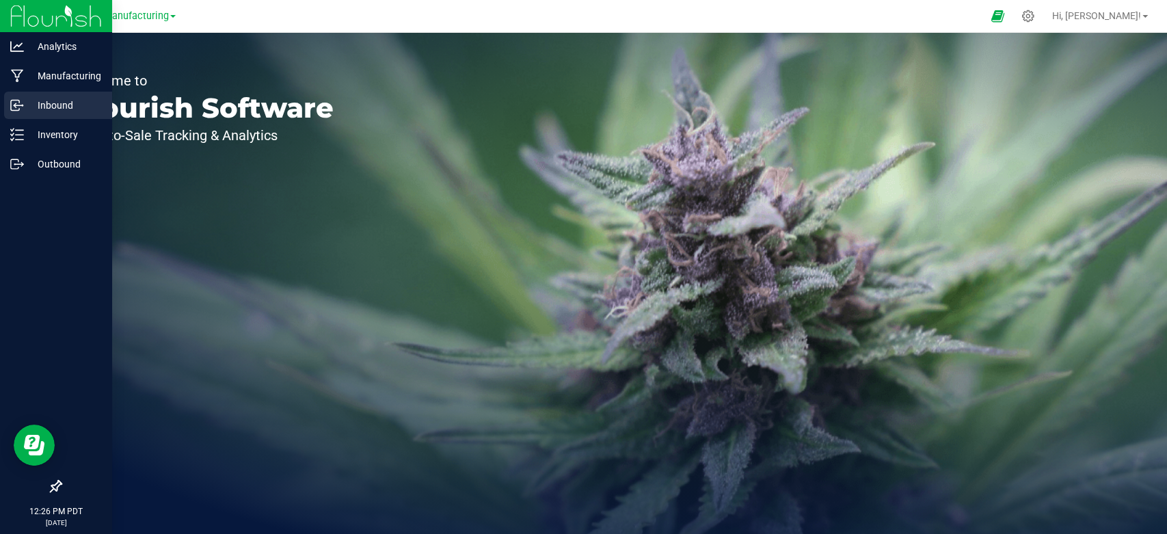
click at [69, 109] on p "Inbound" at bounding box center [65, 105] width 82 height 16
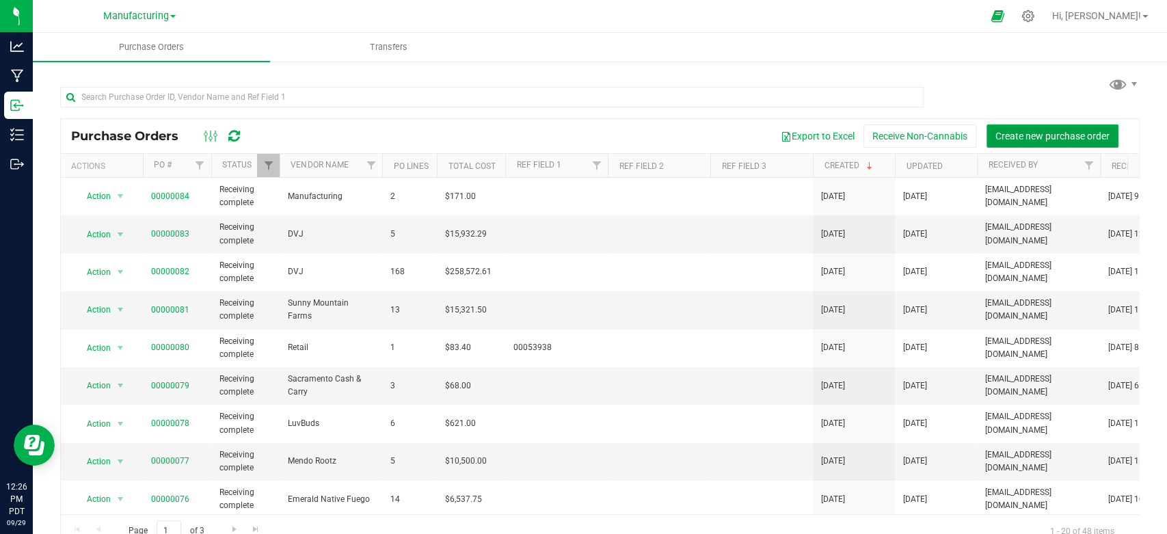
click at [1055, 136] on span "Create new purchase order" at bounding box center [1052, 136] width 114 height 11
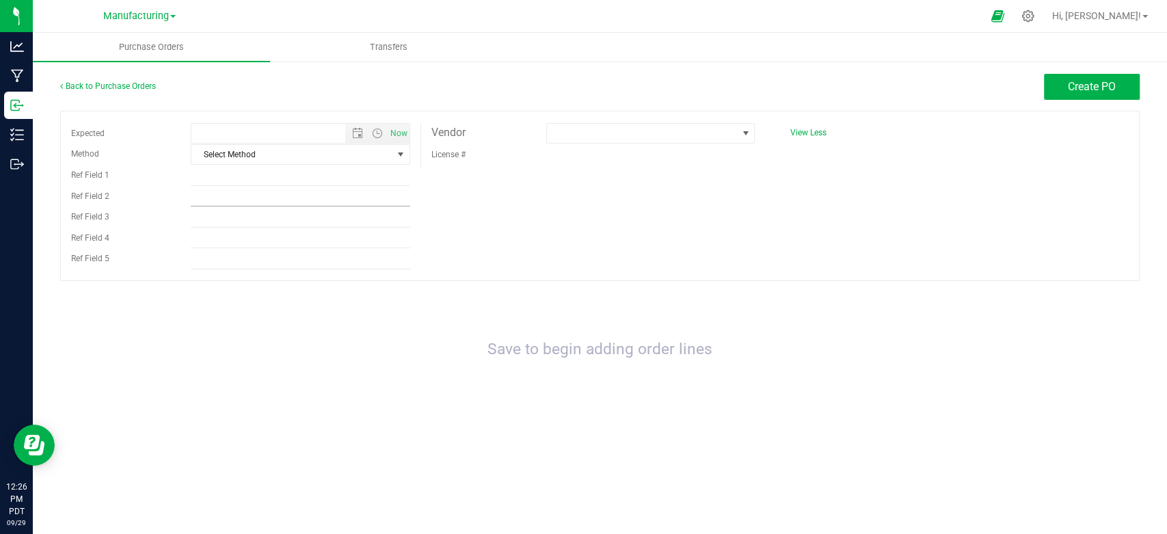
type input "[DATE] 12:26 PM"
click at [318, 146] on span "Select Method" at bounding box center [291, 154] width 200 height 19
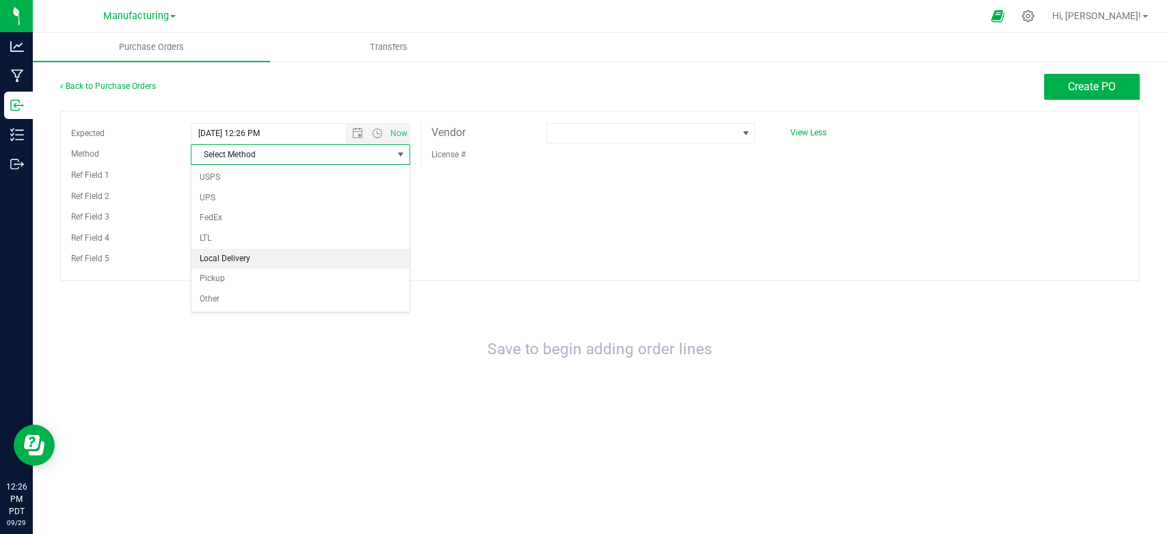
click at [241, 256] on li "Local Delivery" at bounding box center [299, 259] width 217 height 21
click at [681, 130] on span at bounding box center [642, 133] width 191 height 19
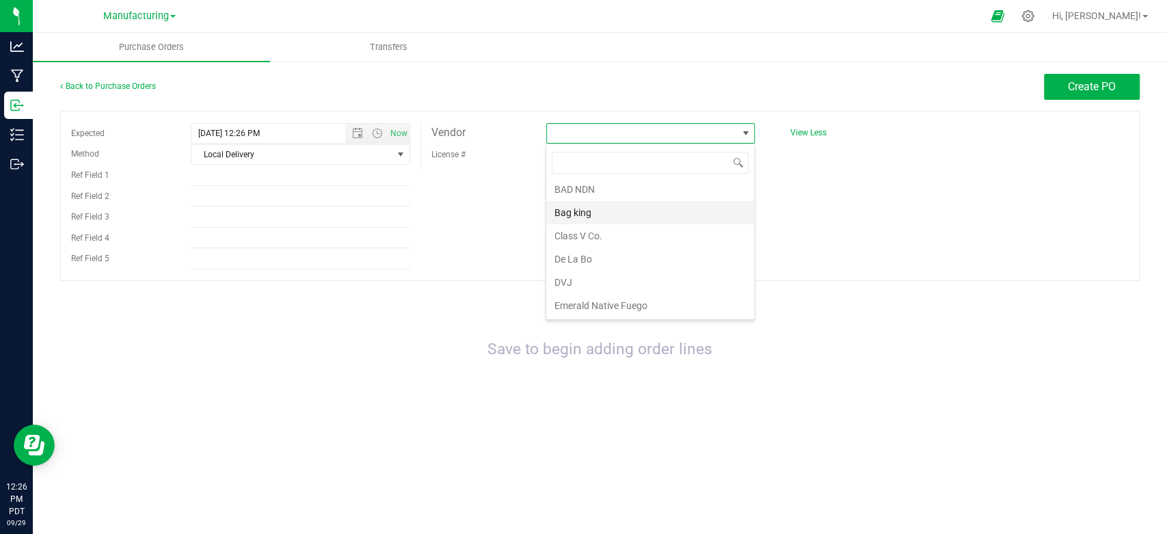
scroll to position [76, 0]
click at [602, 272] on li "Emerald Native Fuego" at bounding box center [650, 278] width 208 height 23
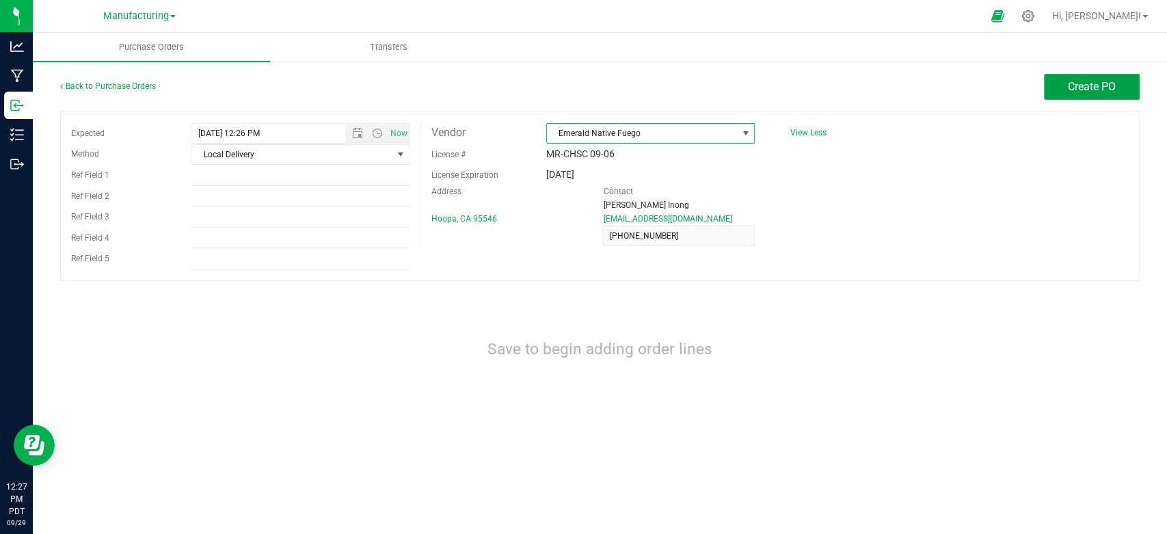
click at [1088, 81] on span "Create PO" at bounding box center [1092, 86] width 48 height 13
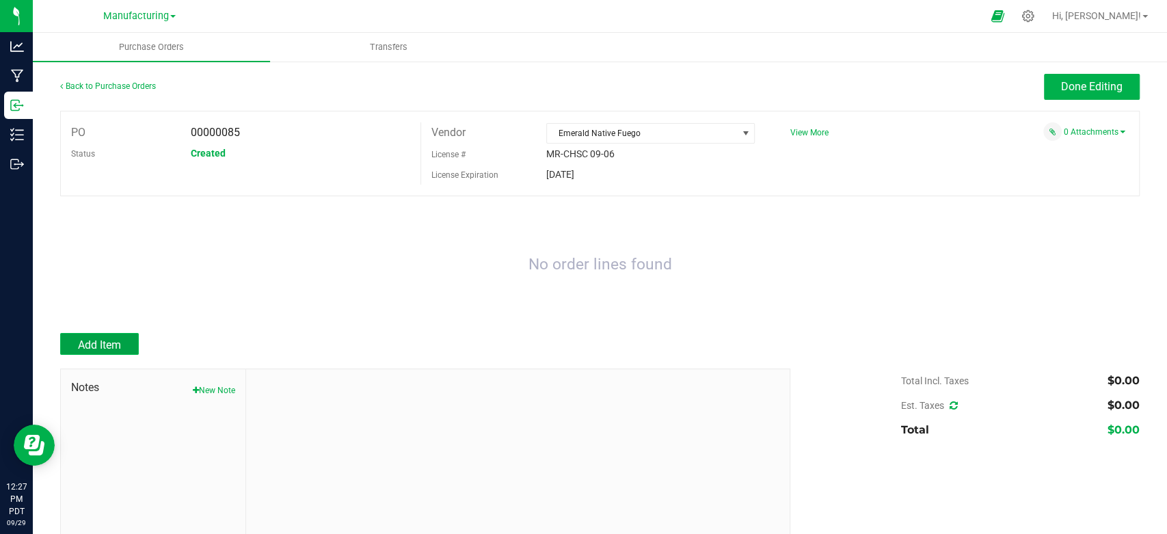
click at [120, 338] on span "Add Item" at bounding box center [99, 344] width 43 height 13
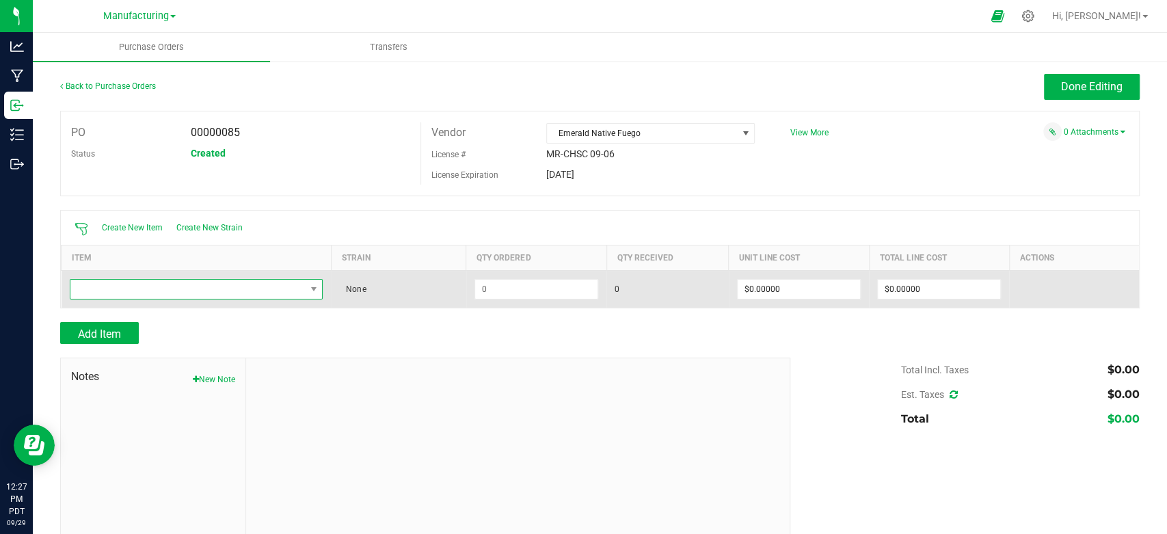
click at [187, 286] on span "NO DATA FOUND" at bounding box center [187, 289] width 235 height 19
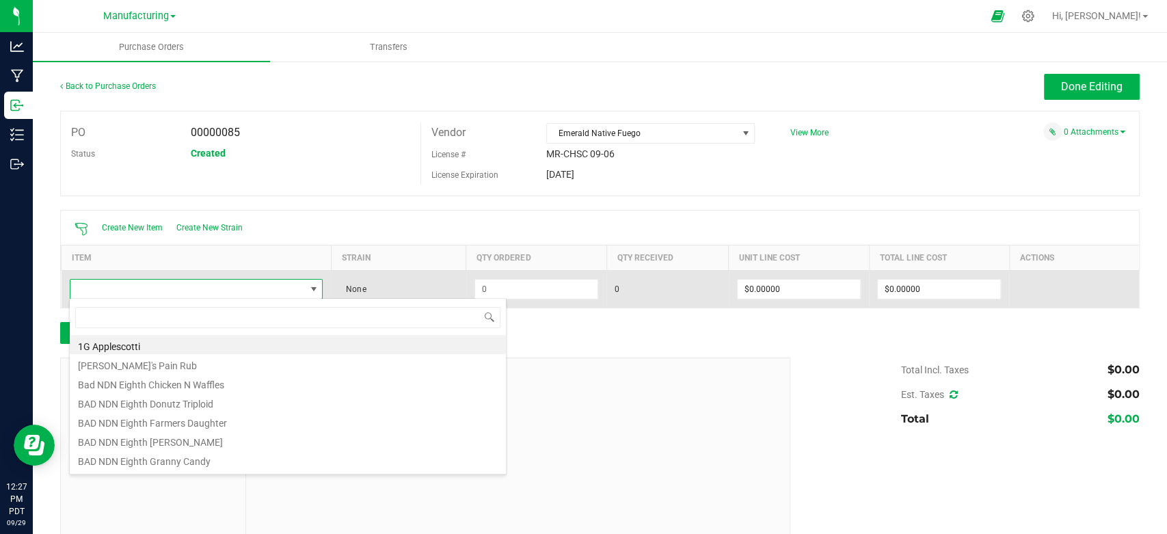
scroll to position [20, 246]
type input "enf bulk"
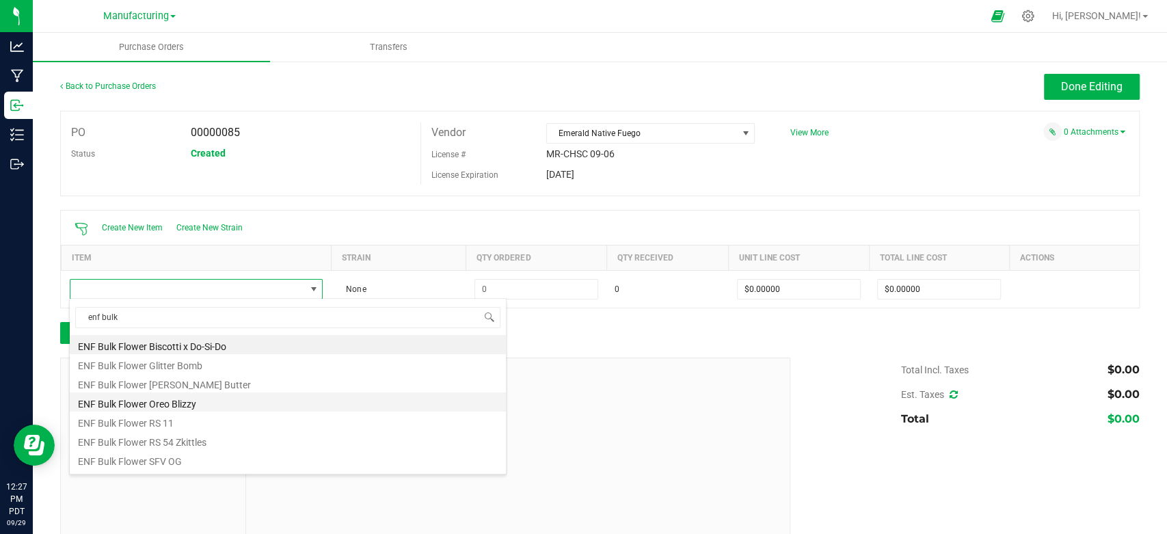
click at [184, 400] on li "ENF Bulk Flower Oreo Blizzy" at bounding box center [288, 401] width 436 height 19
type input "$1.87000"
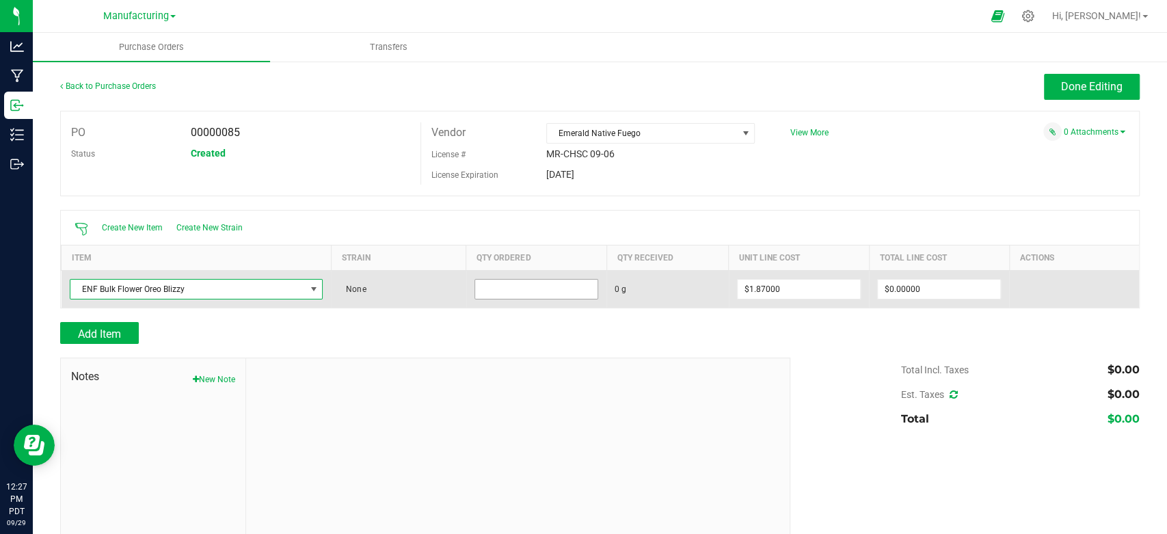
click at [541, 292] on input at bounding box center [536, 289] width 122 height 19
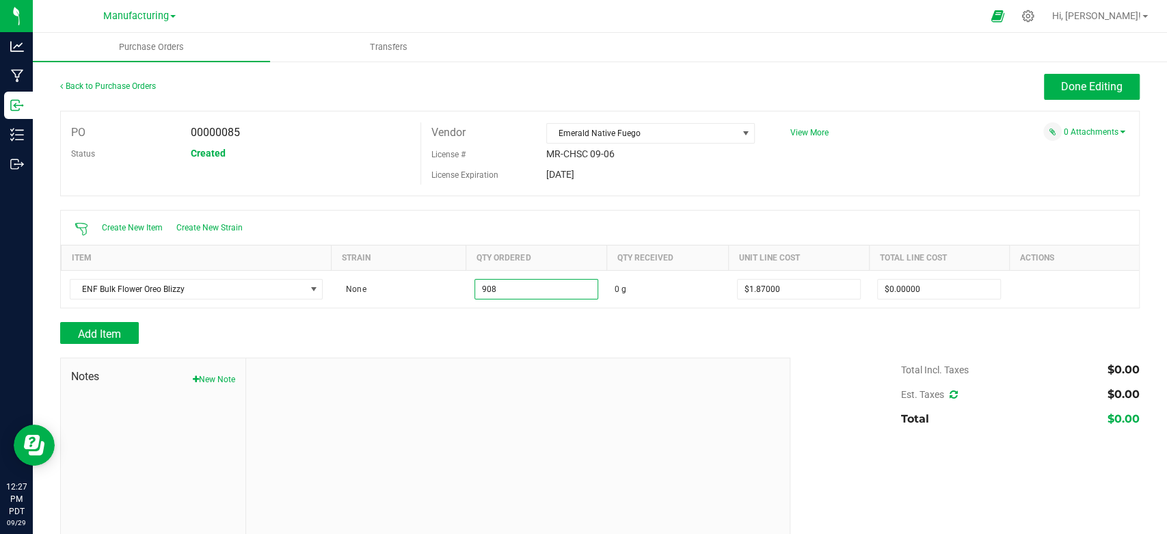
type input "908.0000 g"
click at [537, 322] on div "Add Item" at bounding box center [420, 333] width 720 height 22
type input "$1,697.96000"
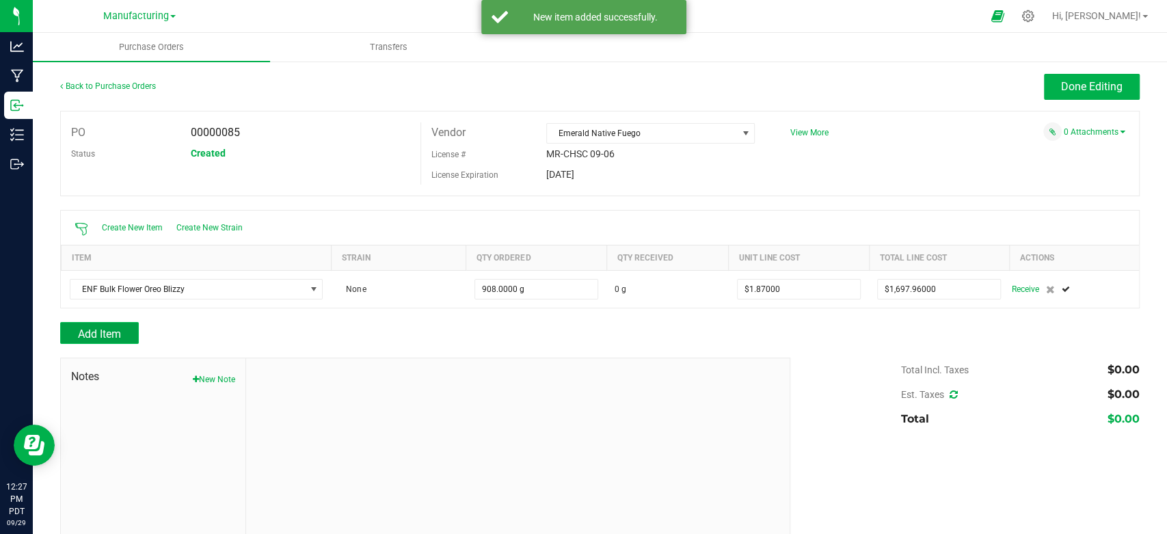
click at [115, 333] on span "Add Item" at bounding box center [99, 333] width 43 height 13
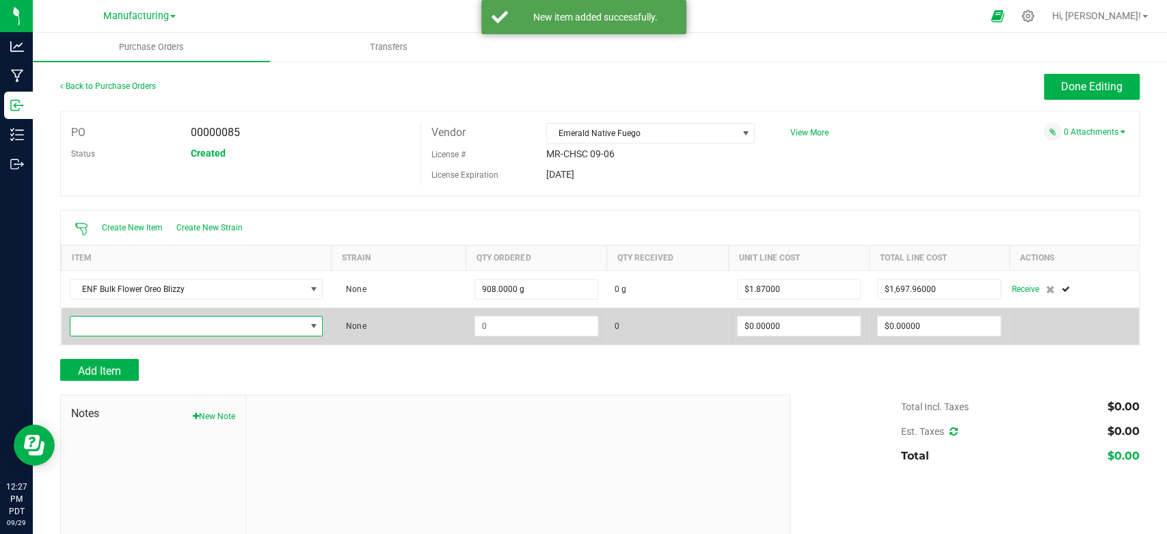
click at [132, 321] on span "NO DATA FOUND" at bounding box center [187, 326] width 235 height 19
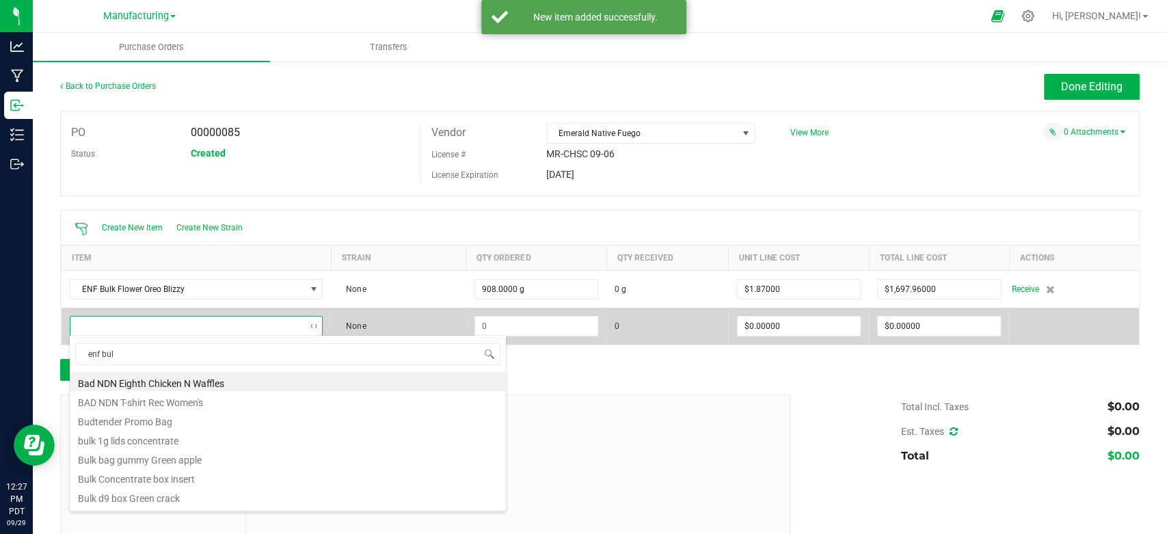
type input "enf bulk"
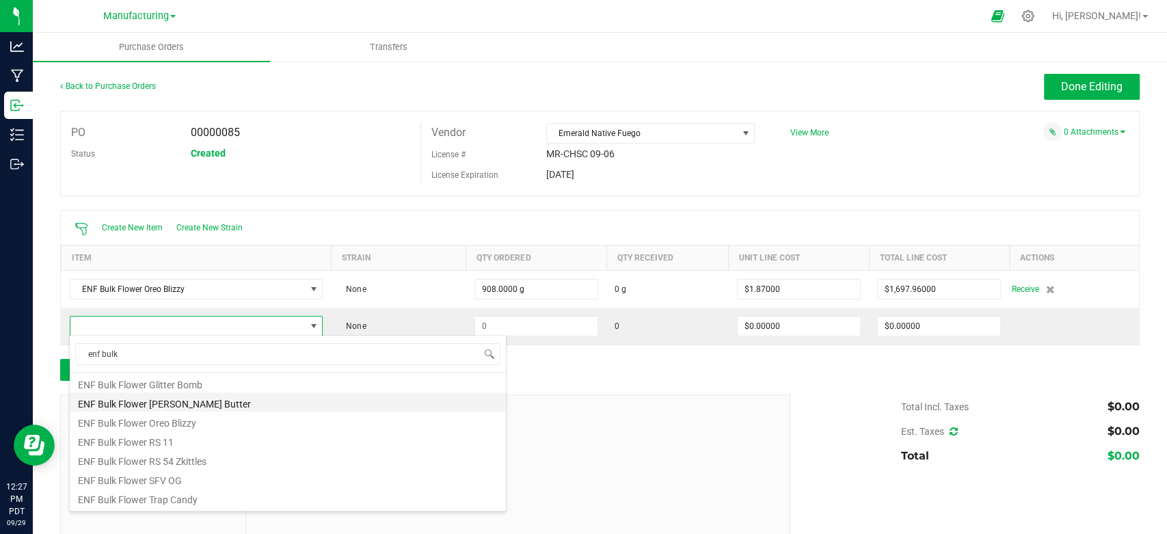
scroll to position [36, 0]
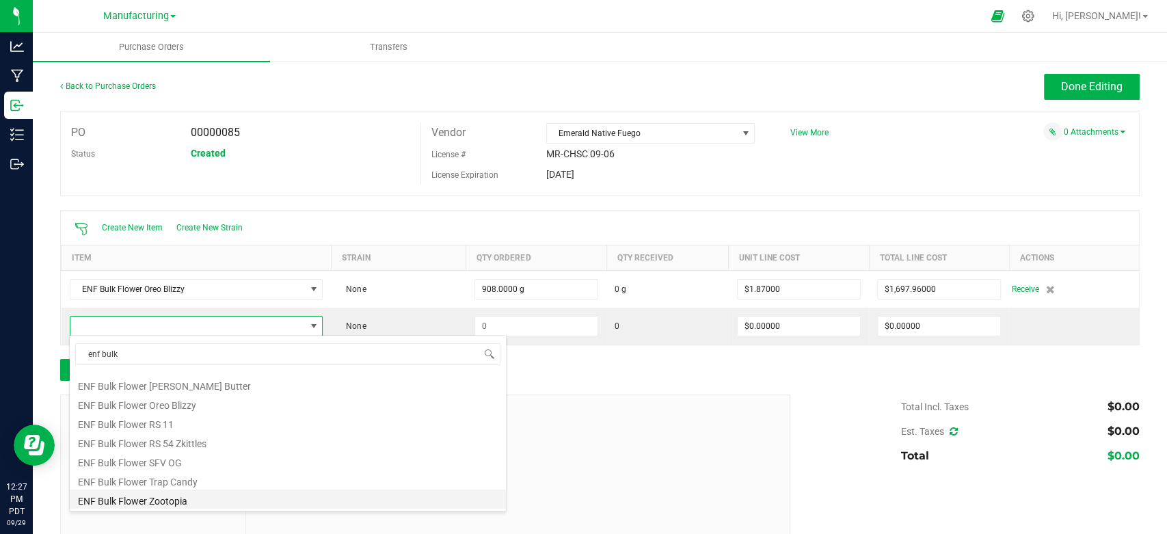
click at [159, 497] on li "ENF Bulk Flower Zootopia" at bounding box center [288, 498] width 436 height 19
type input "$1.87000"
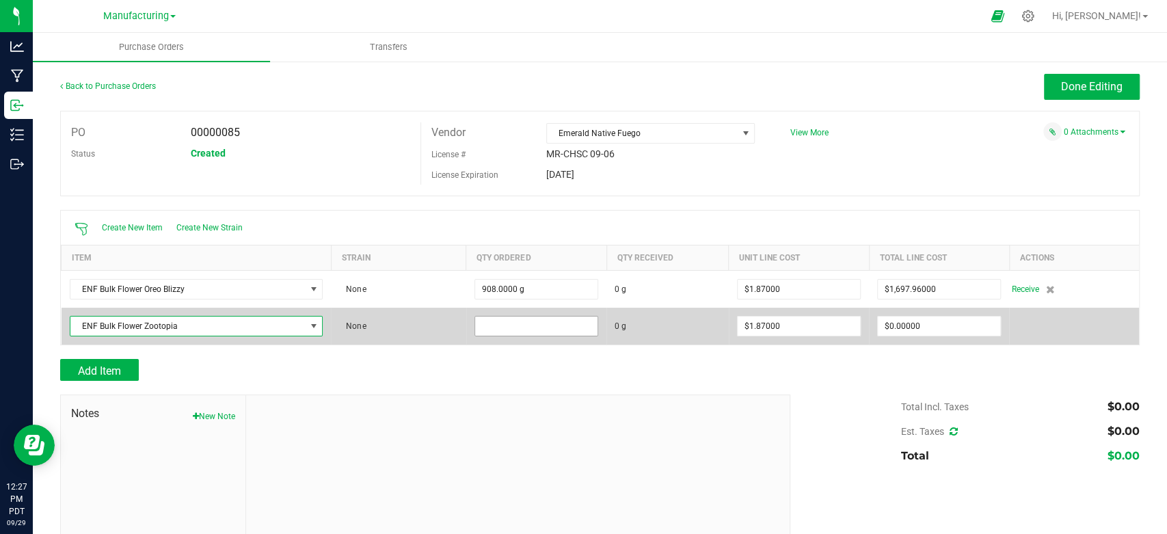
click at [520, 324] on input at bounding box center [536, 326] width 122 height 19
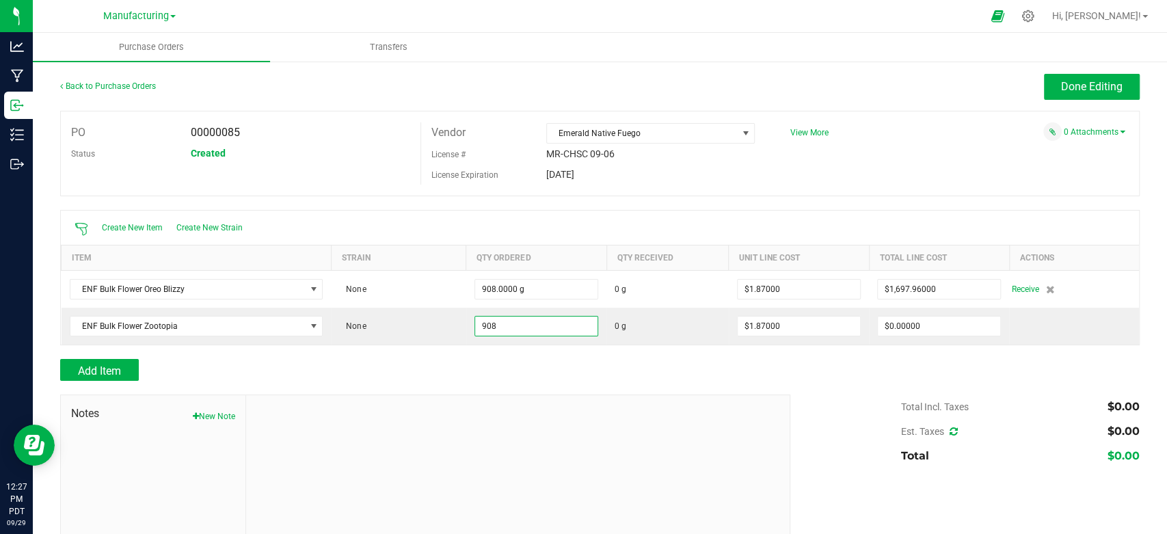
type input "908.0000 g"
click at [427, 377] on div "Add Item" at bounding box center [420, 370] width 720 height 22
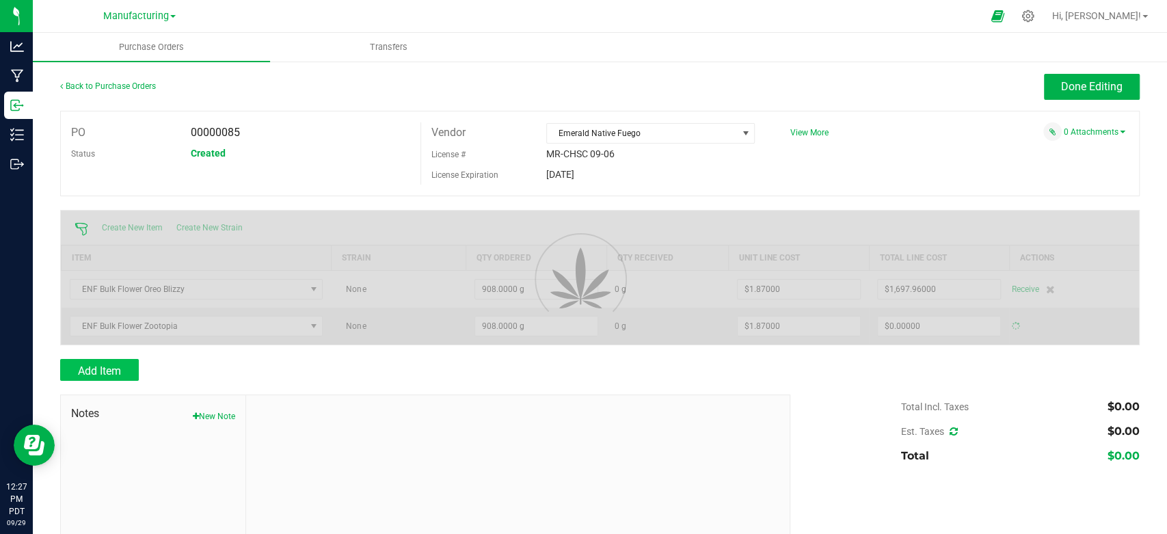
type input "$1,697.96000"
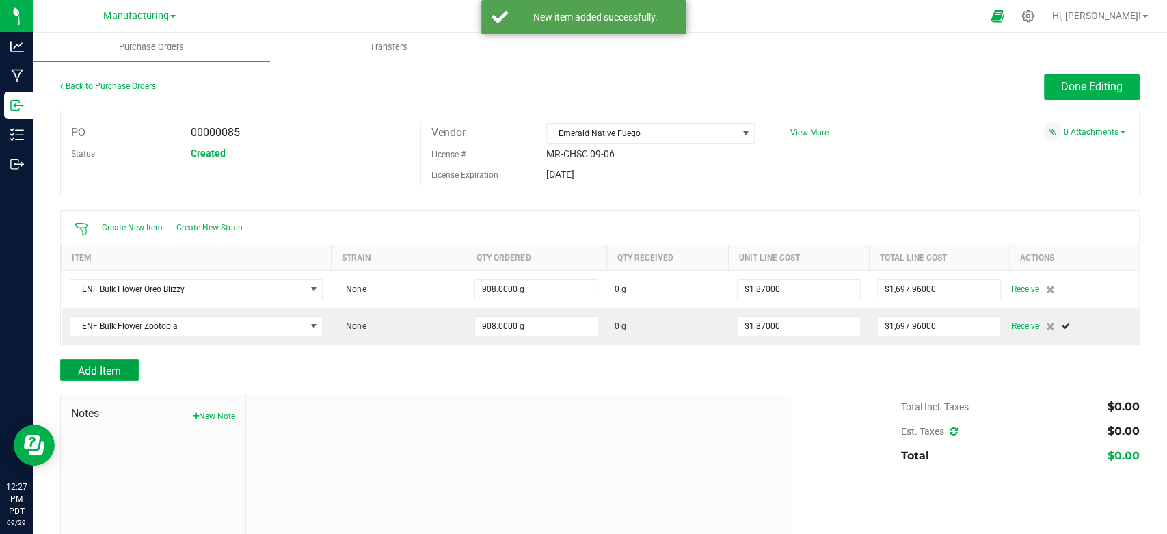
click at [88, 362] on button "Add Item" at bounding box center [99, 370] width 79 height 22
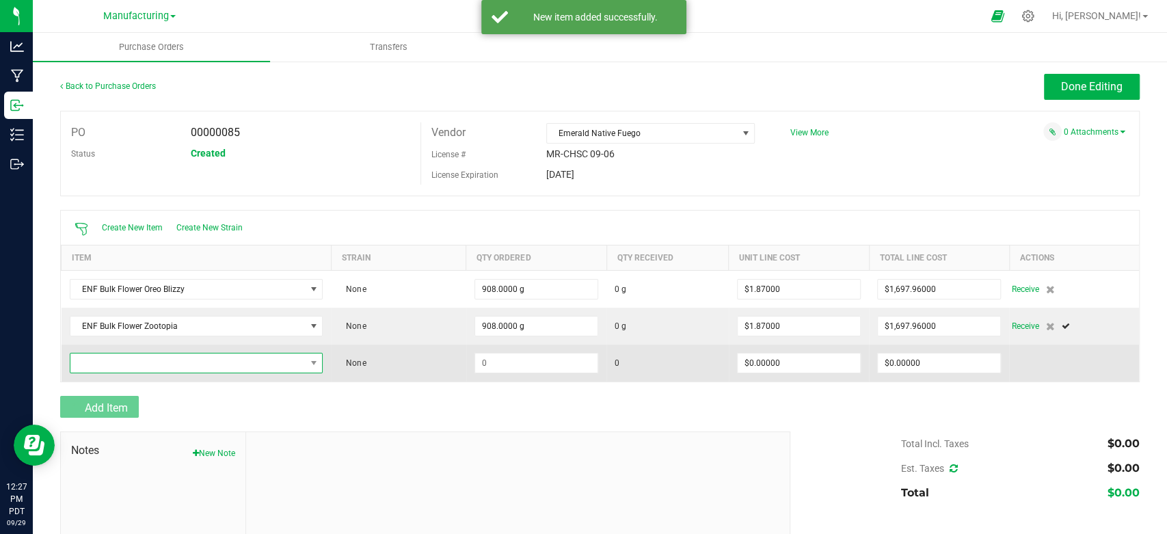
click at [102, 360] on span "NO DATA FOUND" at bounding box center [187, 362] width 235 height 19
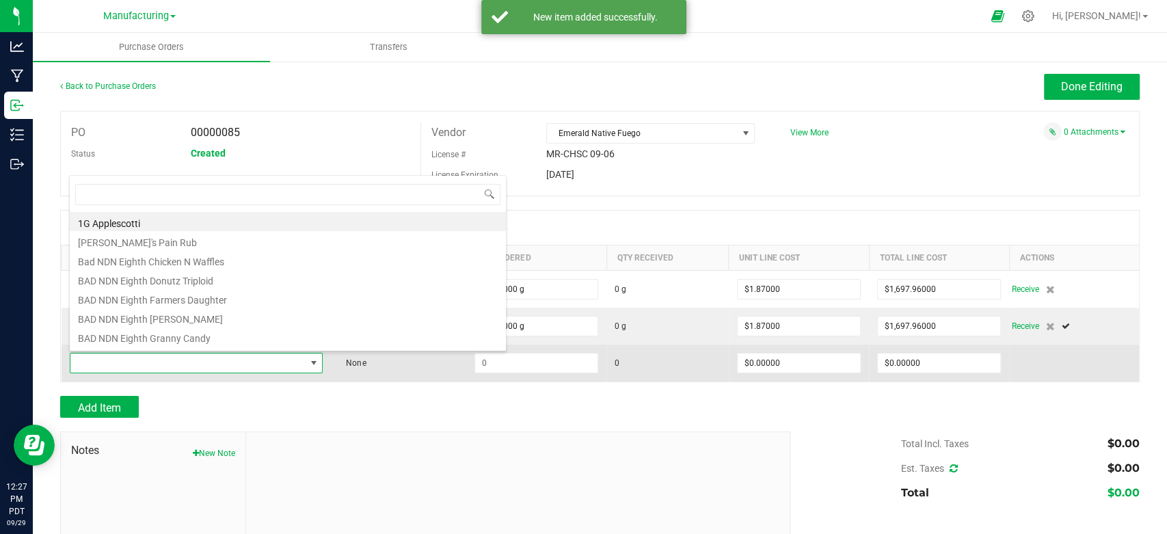
scroll to position [20, 246]
type input "enf bulk"
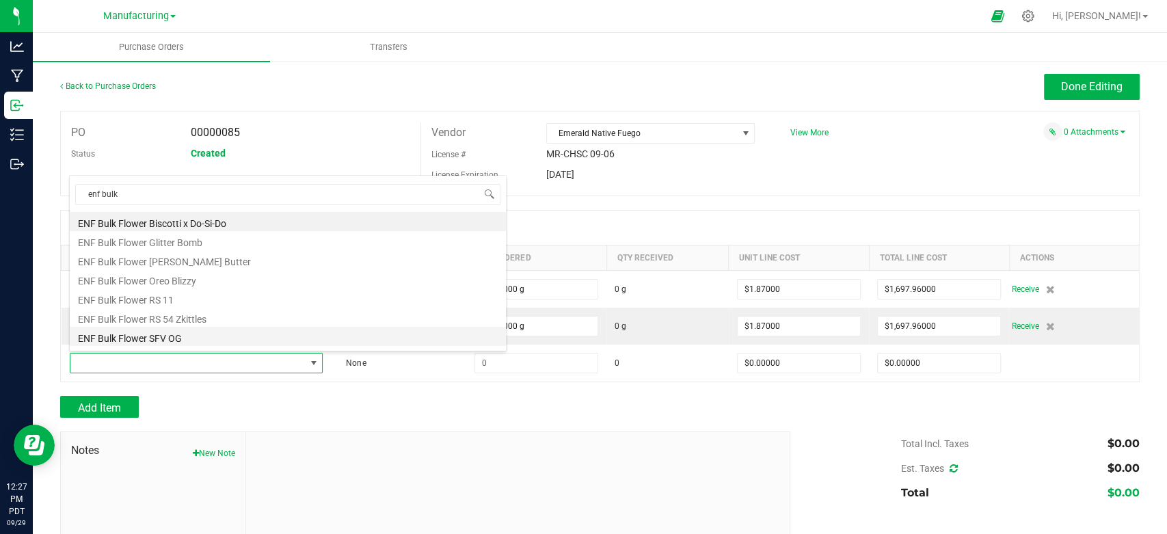
click at [183, 339] on li "ENF Bulk Flower SFV OG" at bounding box center [288, 336] width 436 height 19
type input "$1.87000"
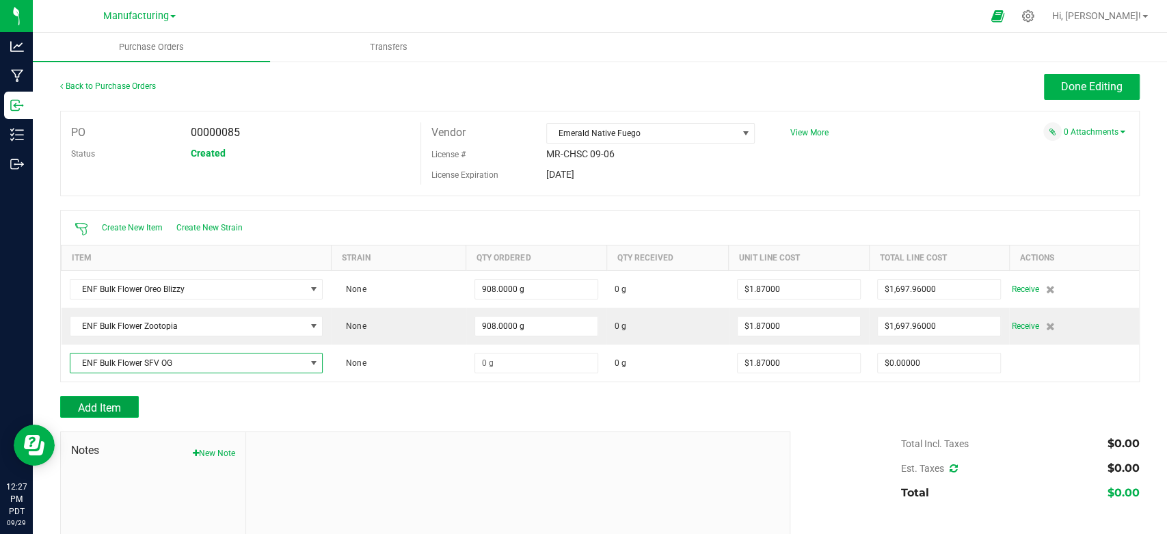
click at [121, 402] on span "Add Item" at bounding box center [99, 407] width 43 height 13
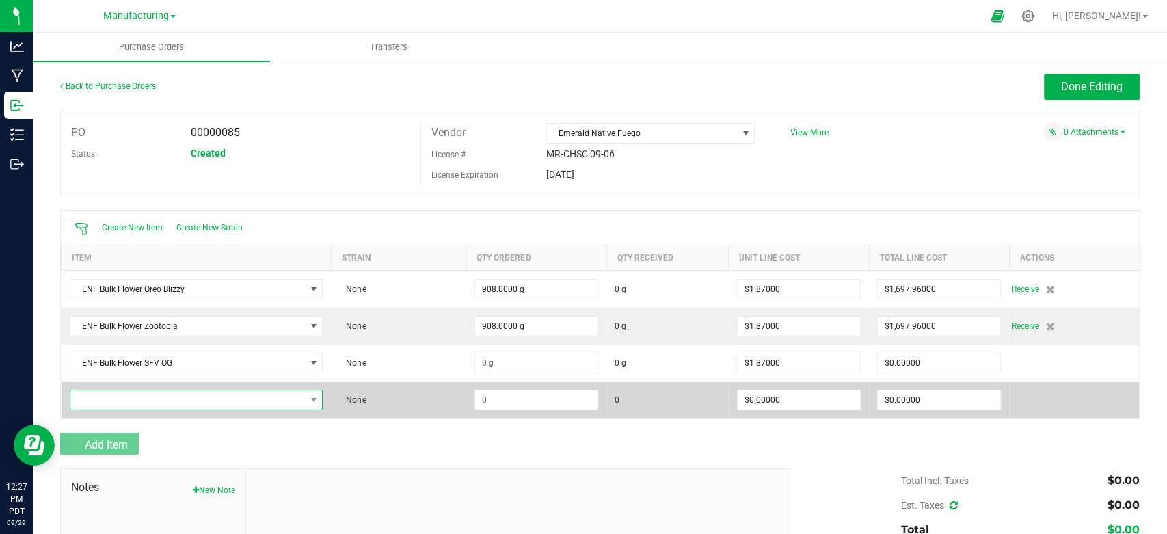
click at [120, 401] on span "NO DATA FOUND" at bounding box center [187, 399] width 235 height 19
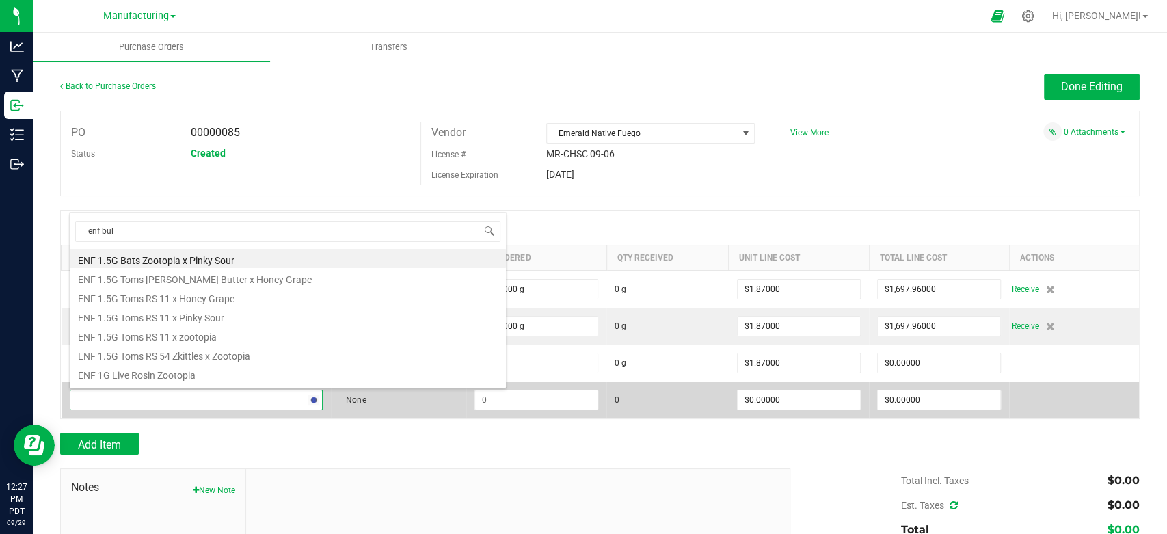
type input "enf bulk"
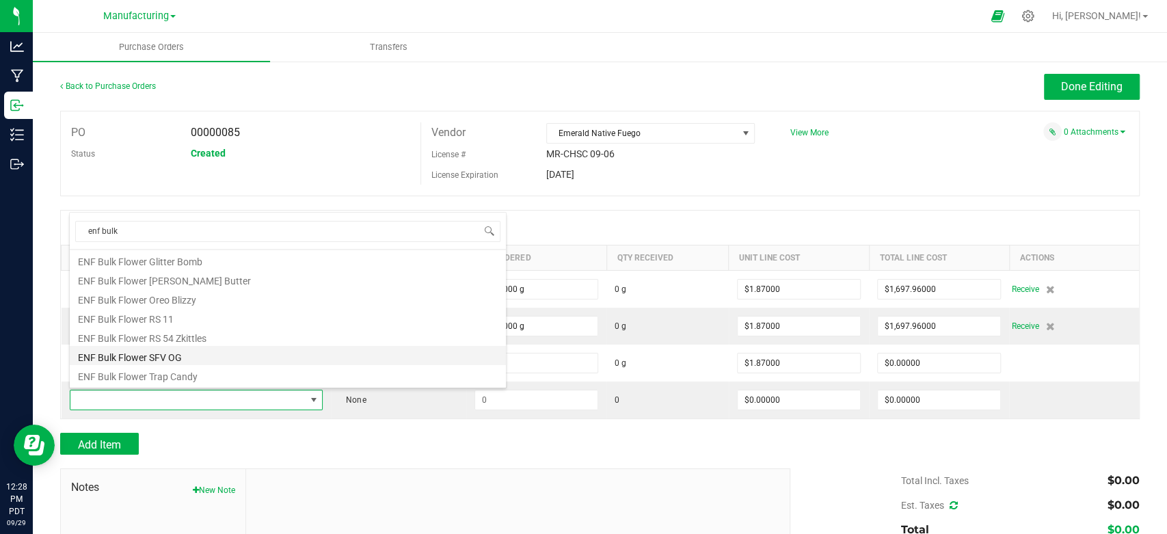
scroll to position [35, 0]
click at [185, 360] on li "ENF Bulk Flower Trap Candy" at bounding box center [288, 357] width 436 height 19
type input "$1.87000"
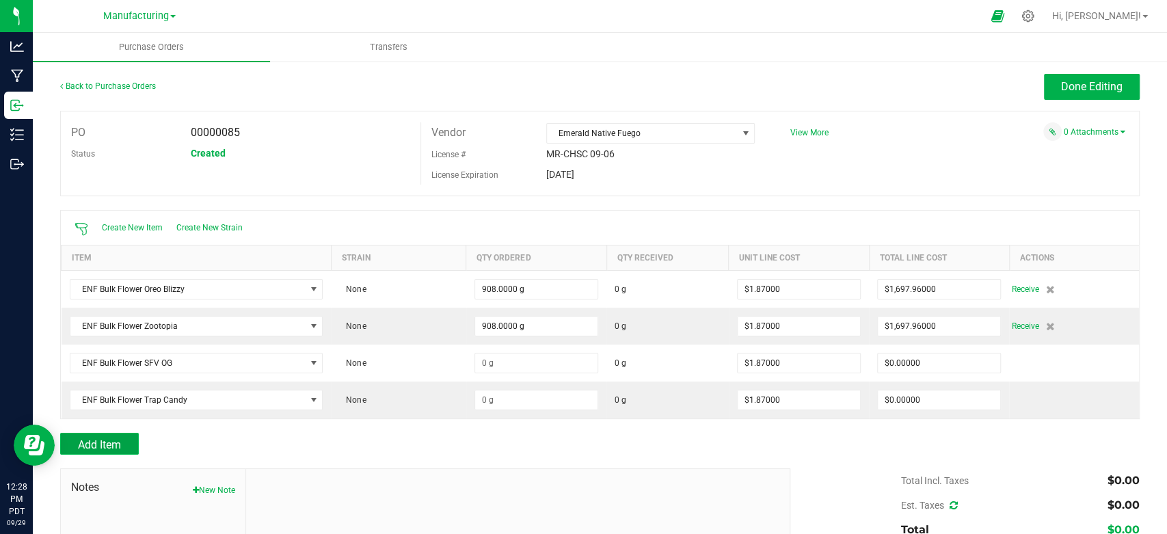
click at [109, 441] on span "Add Item" at bounding box center [99, 444] width 43 height 13
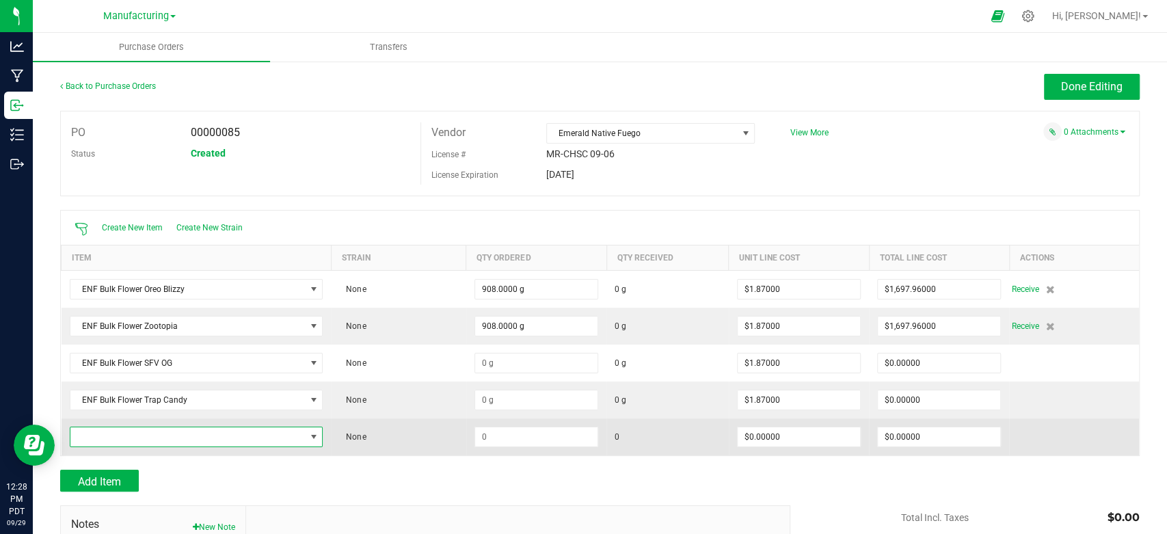
click at [110, 442] on span "NO DATA FOUND" at bounding box center [187, 436] width 235 height 19
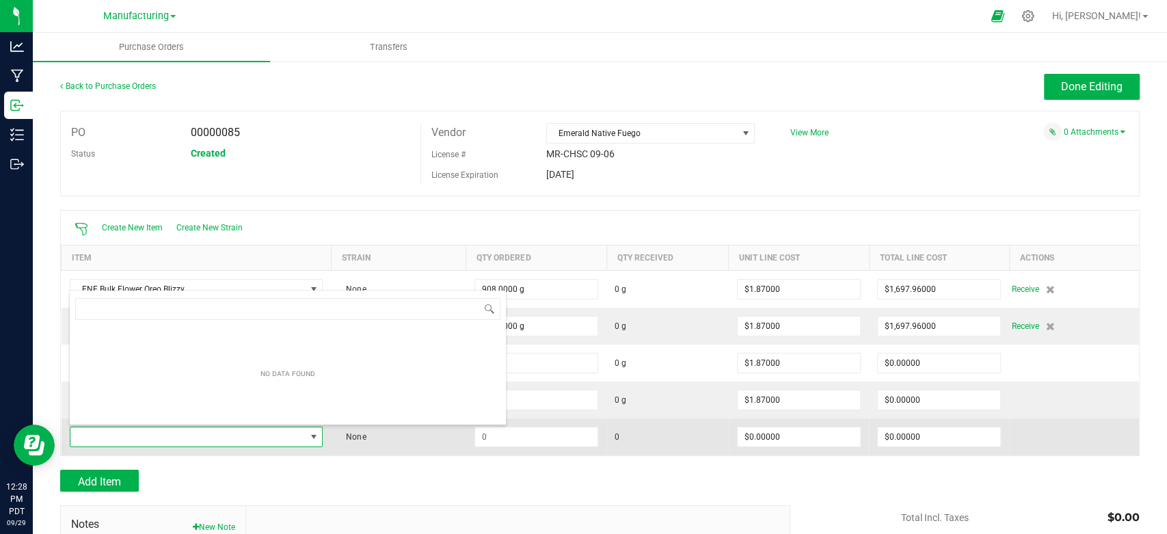
scroll to position [20, 246]
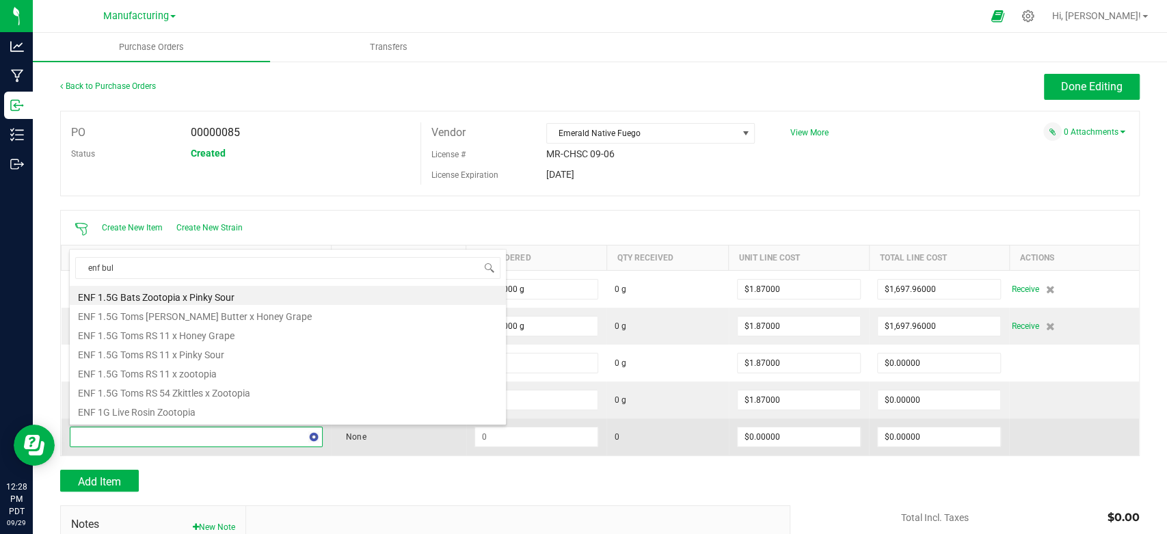
type input "enf bulk"
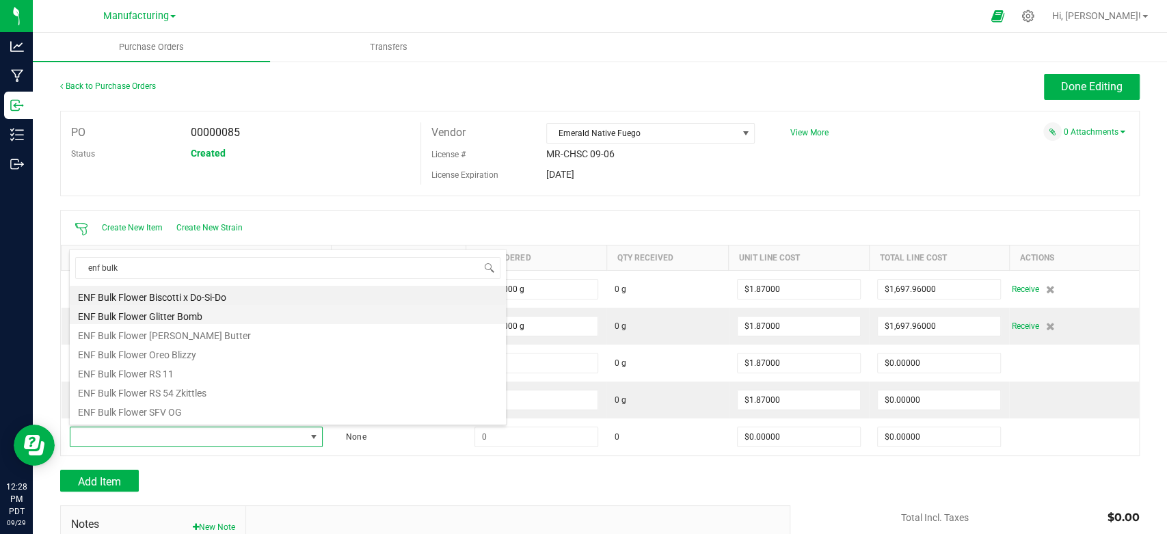
click at [193, 308] on li "ENF Bulk Flower Glitter Bomb" at bounding box center [288, 314] width 436 height 19
type input "$1.87000"
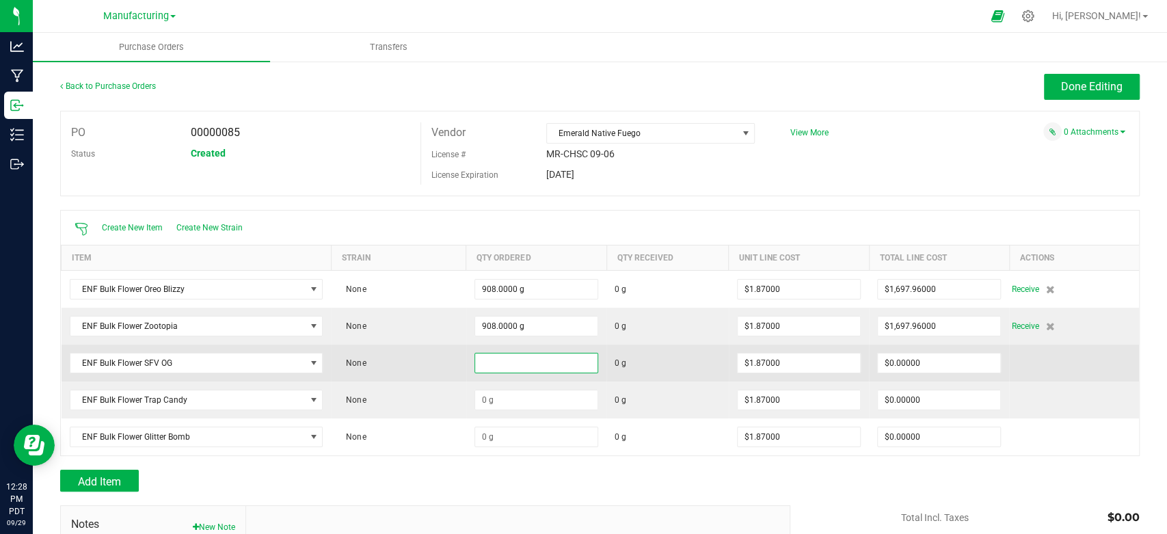
click at [520, 365] on input at bounding box center [536, 362] width 122 height 19
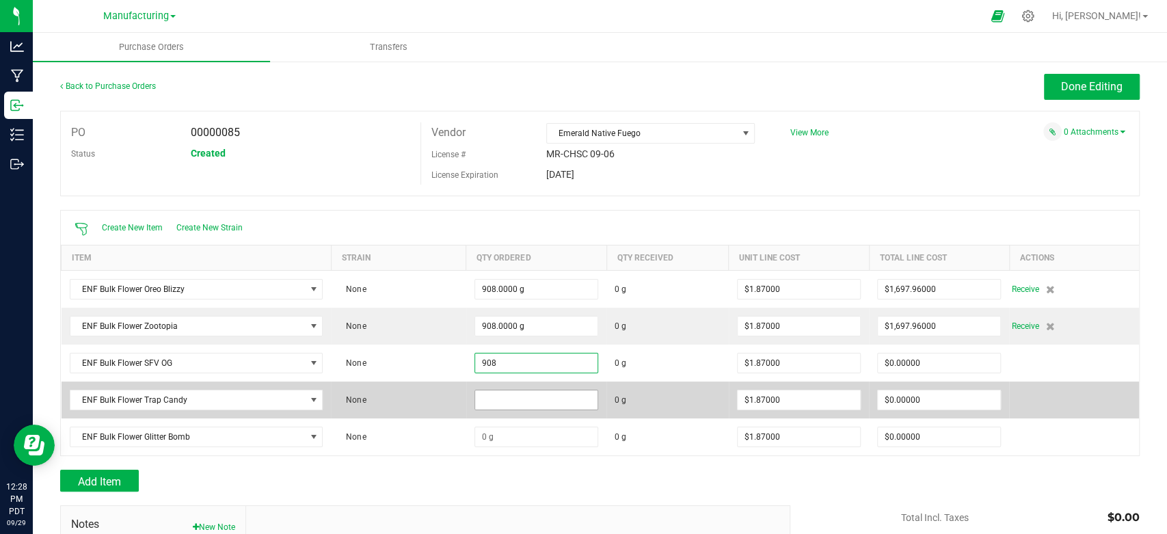
type input "908.0000 g"
click at [510, 400] on input at bounding box center [536, 399] width 122 height 19
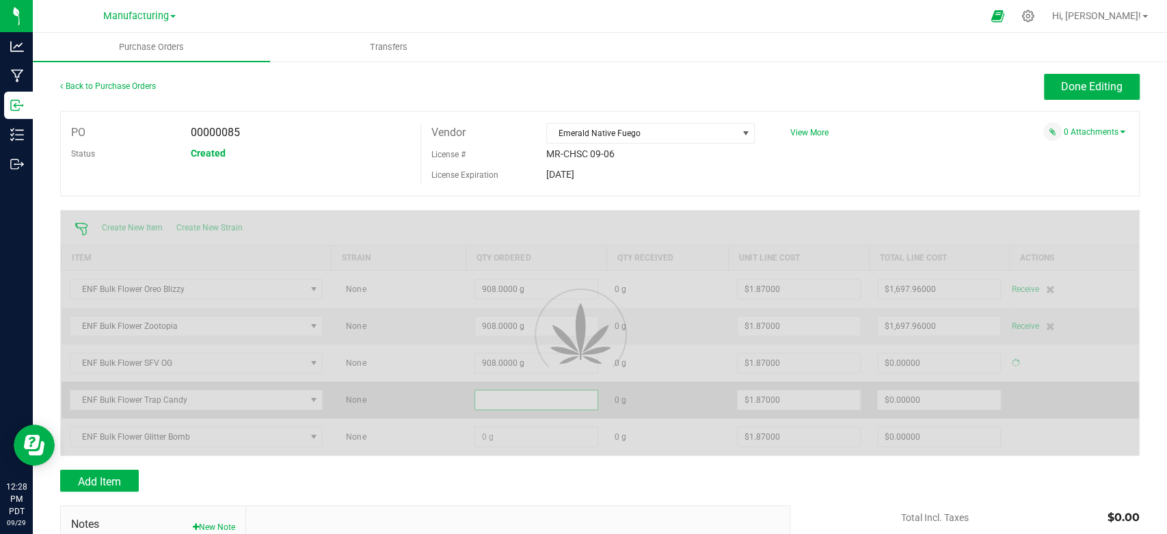
type input "$1,697.96000"
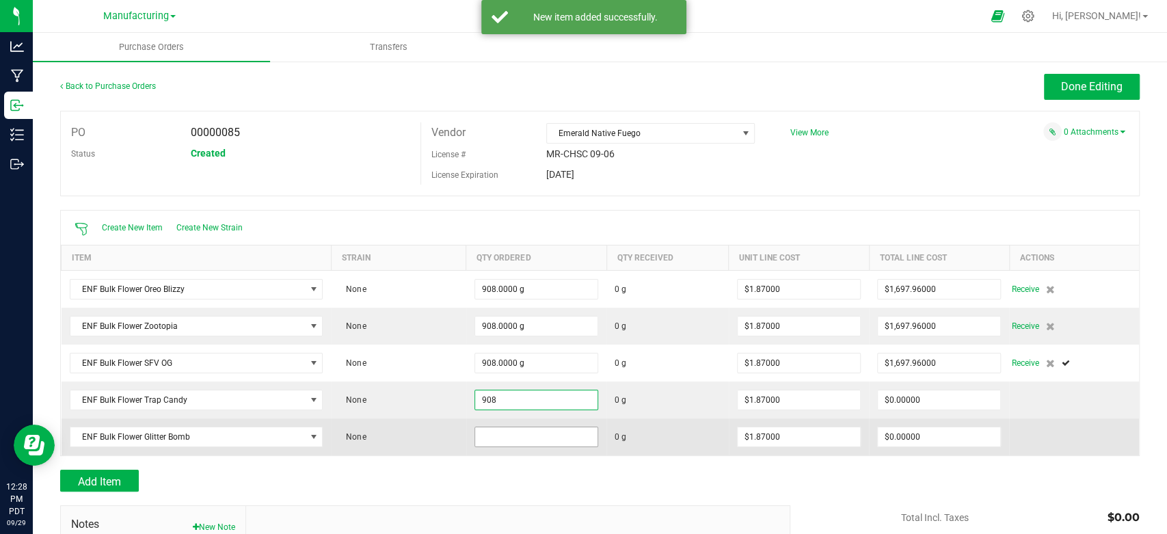
type input "908.0000 g"
click at [512, 433] on input at bounding box center [536, 436] width 122 height 19
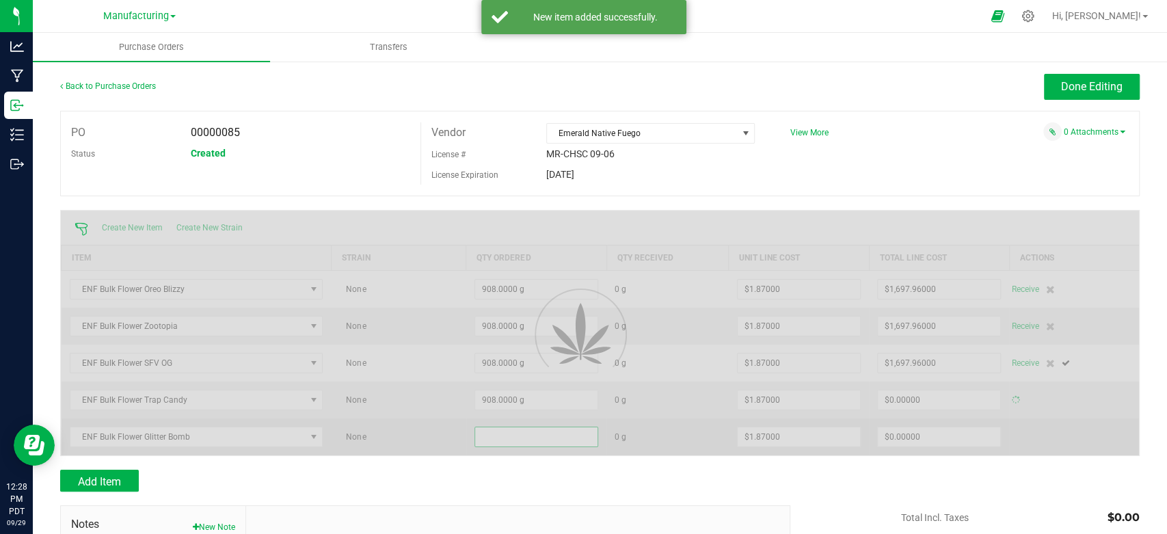
type input "$1,697.96000"
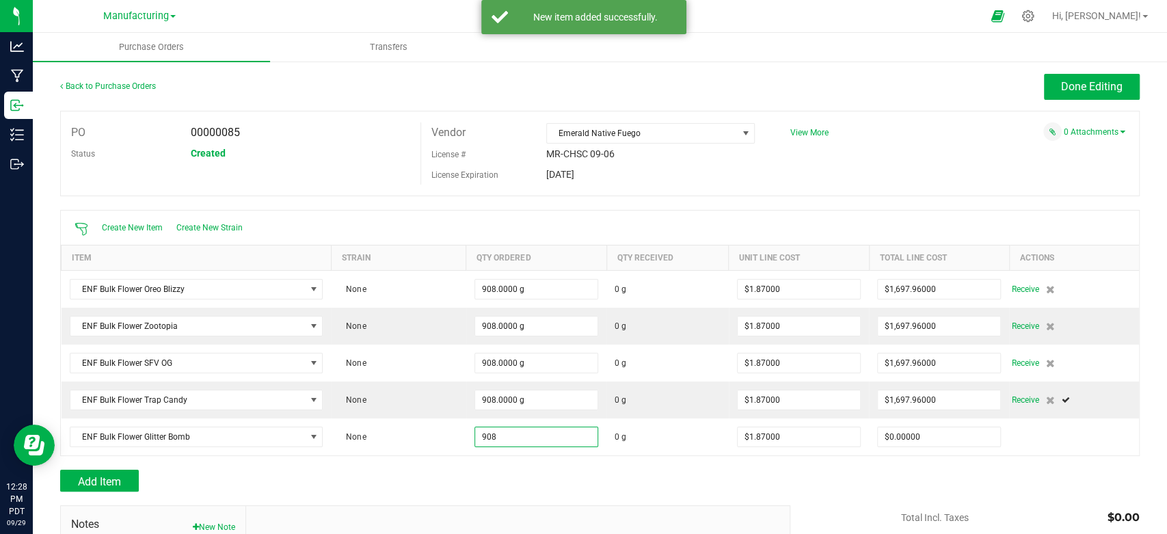
type input "908.0000 g"
click at [486, 470] on div "Add Item" at bounding box center [420, 481] width 720 height 22
type input "$1,697.96000"
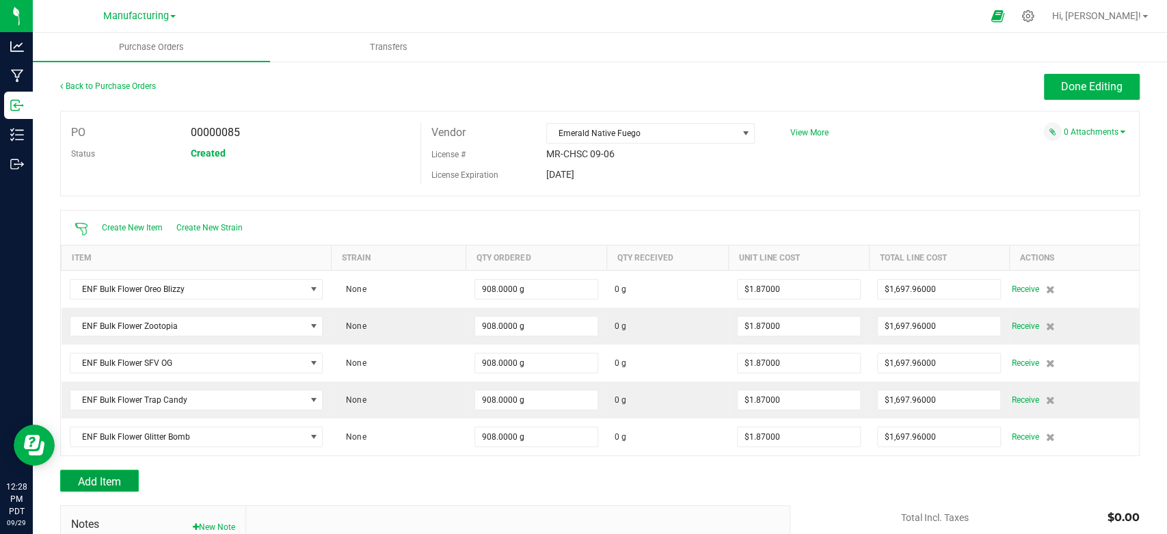
click at [94, 479] on span "Add Item" at bounding box center [99, 481] width 43 height 13
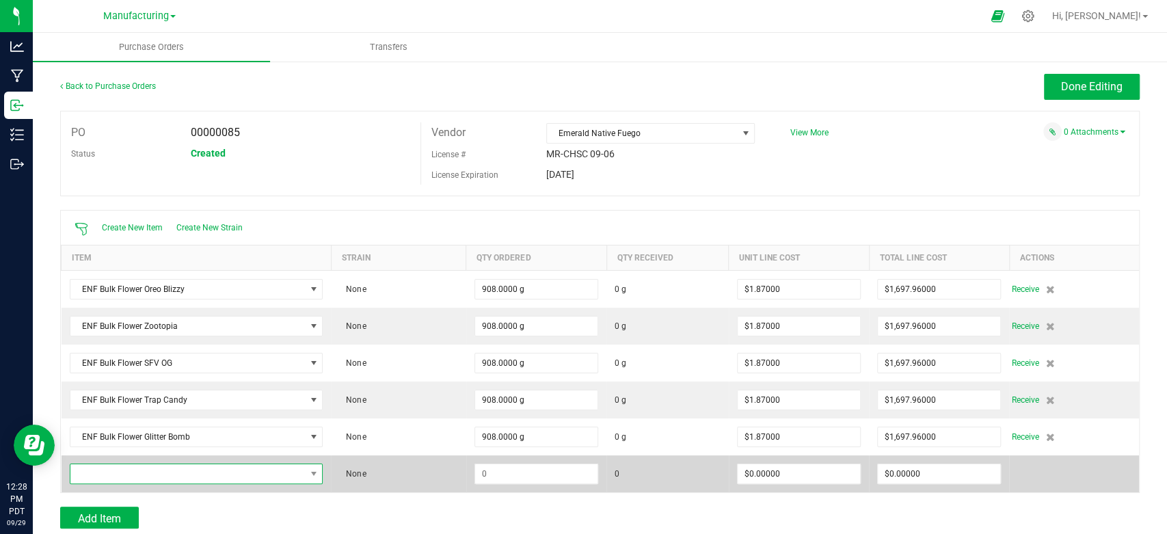
click at [135, 473] on span "NO DATA FOUND" at bounding box center [187, 473] width 235 height 19
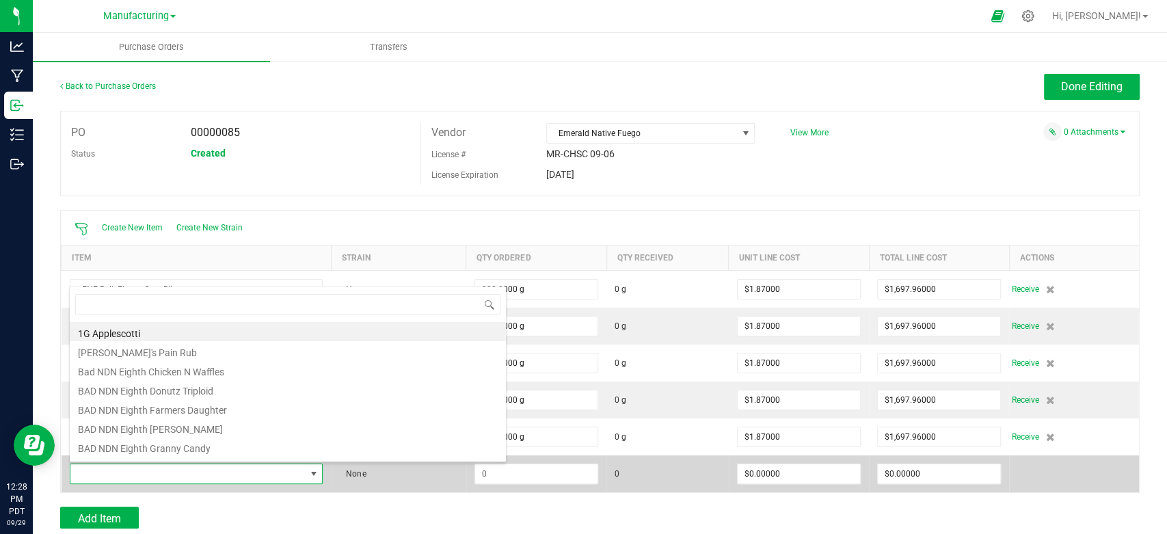
drag, startPoint x: 135, startPoint y: 473, endPoint x: 86, endPoint y: 470, distance: 49.3
click at [86, 470] on span at bounding box center [187, 473] width 235 height 19
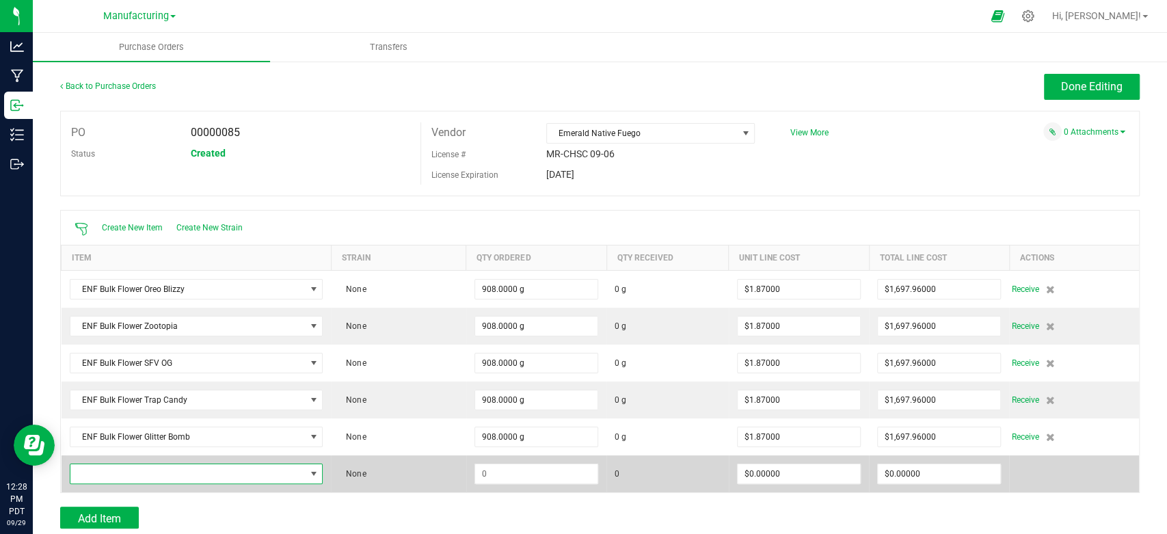
click at [94, 471] on span "NO DATA FOUND" at bounding box center [187, 473] width 235 height 19
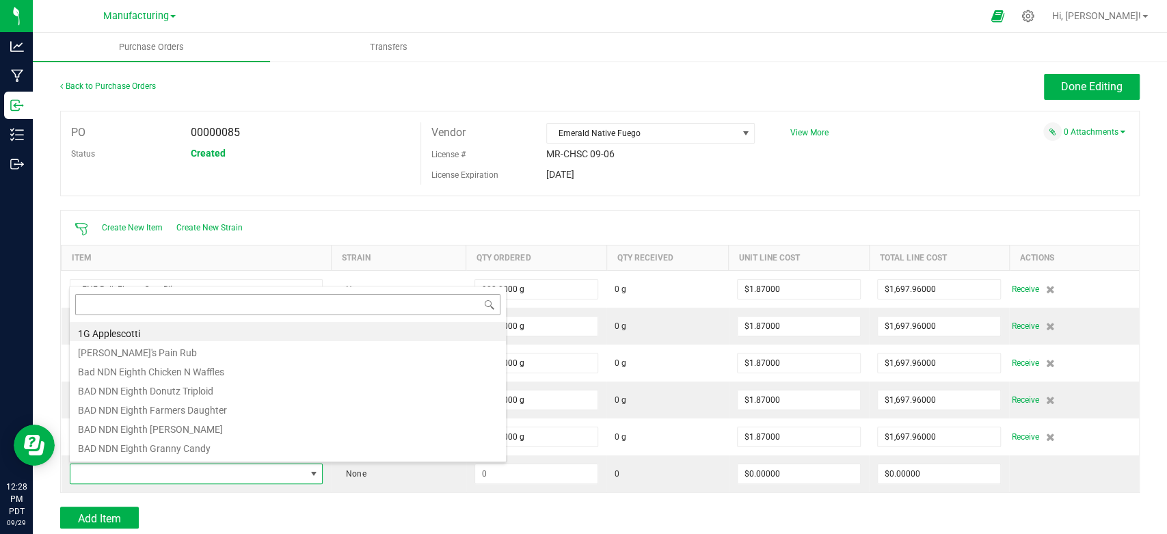
click at [176, 306] on input at bounding box center [287, 304] width 425 height 21
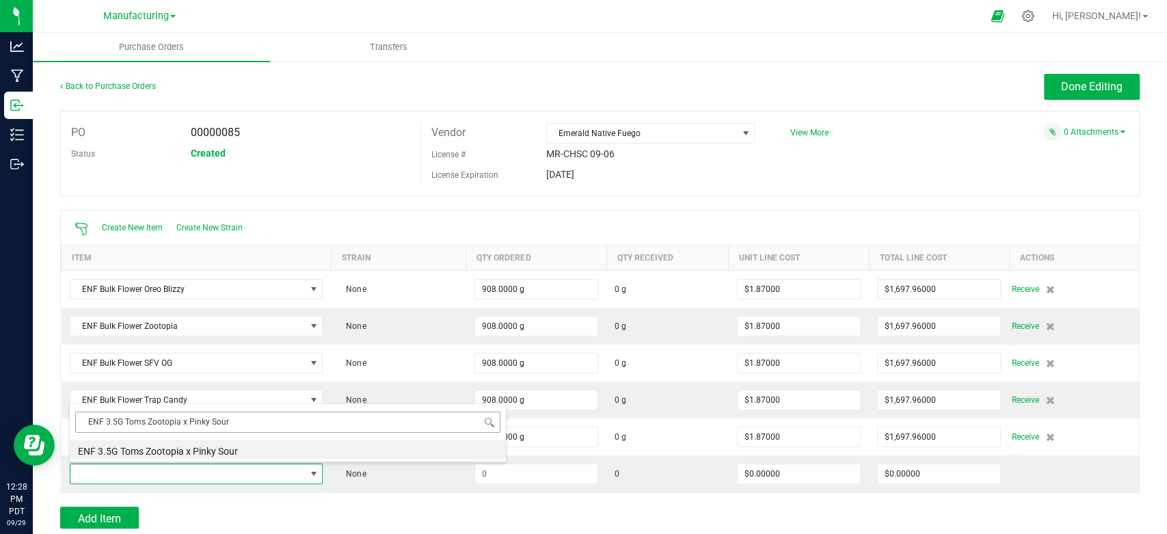
click at [250, 424] on input "ENF 3.5G Toms Zootopia x Pinky Sour" at bounding box center [287, 422] width 425 height 21
type input "ENF 3.5G Toms"
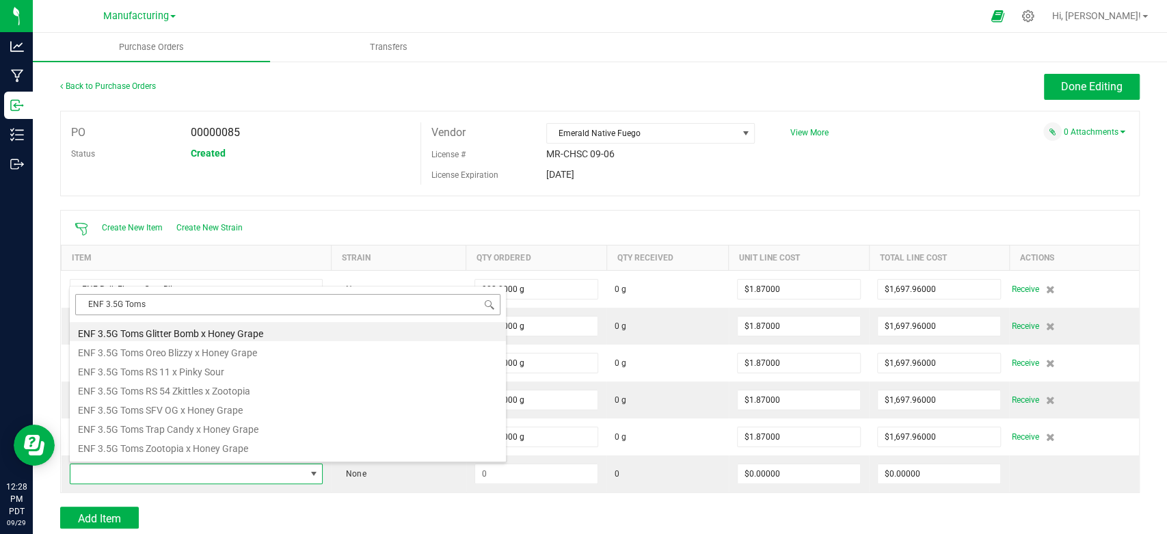
drag, startPoint x: 84, startPoint y: 304, endPoint x: 159, endPoint y: 305, distance: 75.2
click at [159, 305] on input "ENF 3.5G Toms" at bounding box center [287, 304] width 425 height 21
click at [219, 349] on li "ENF 3.5G Toms Oreo Blizzy x Honey Grape" at bounding box center [288, 350] width 436 height 19
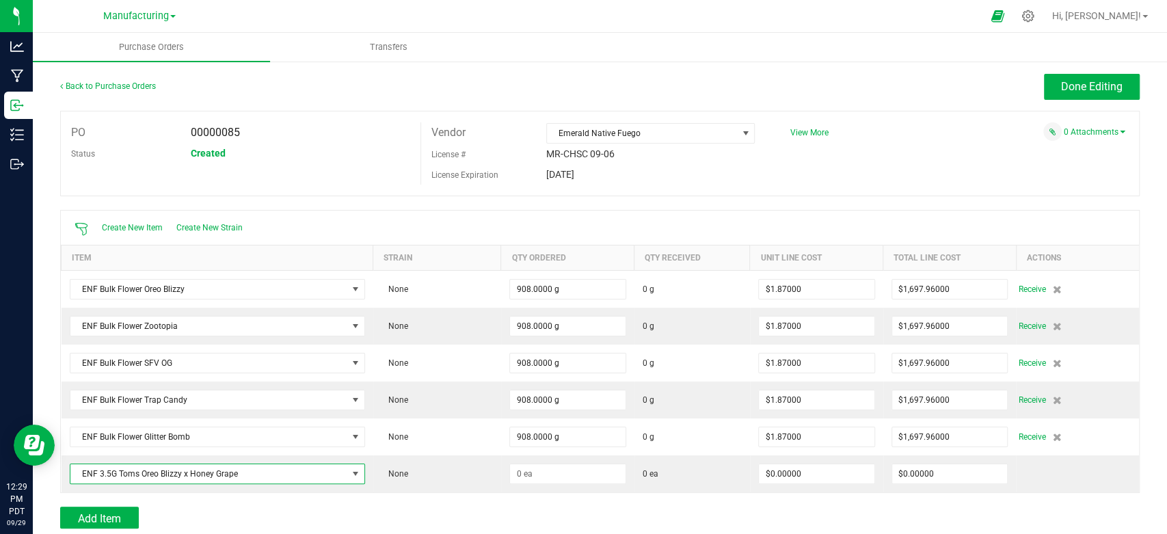
type input "$14.00000"
click at [92, 512] on span "Add Item" at bounding box center [99, 518] width 43 height 13
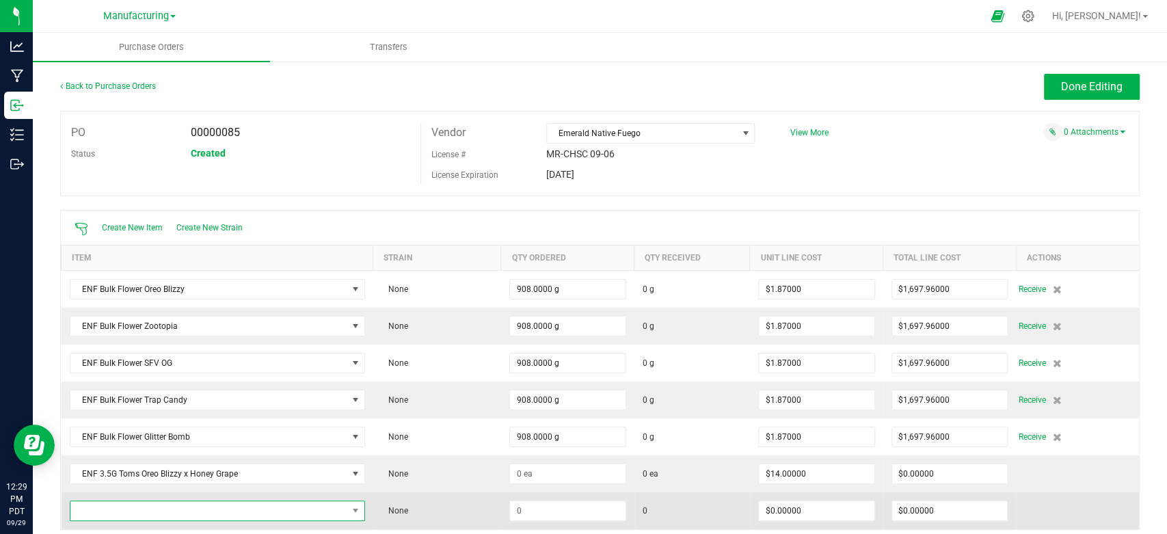
click at [131, 502] on span "NO DATA FOUND" at bounding box center [208, 510] width 277 height 19
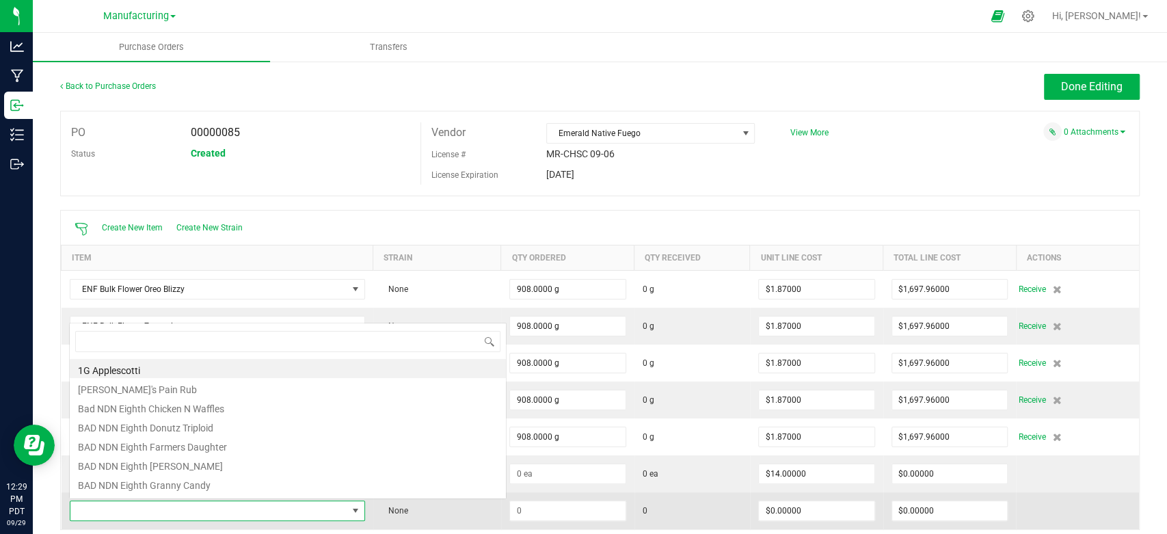
scroll to position [20, 290]
click at [126, 506] on span at bounding box center [208, 510] width 277 height 19
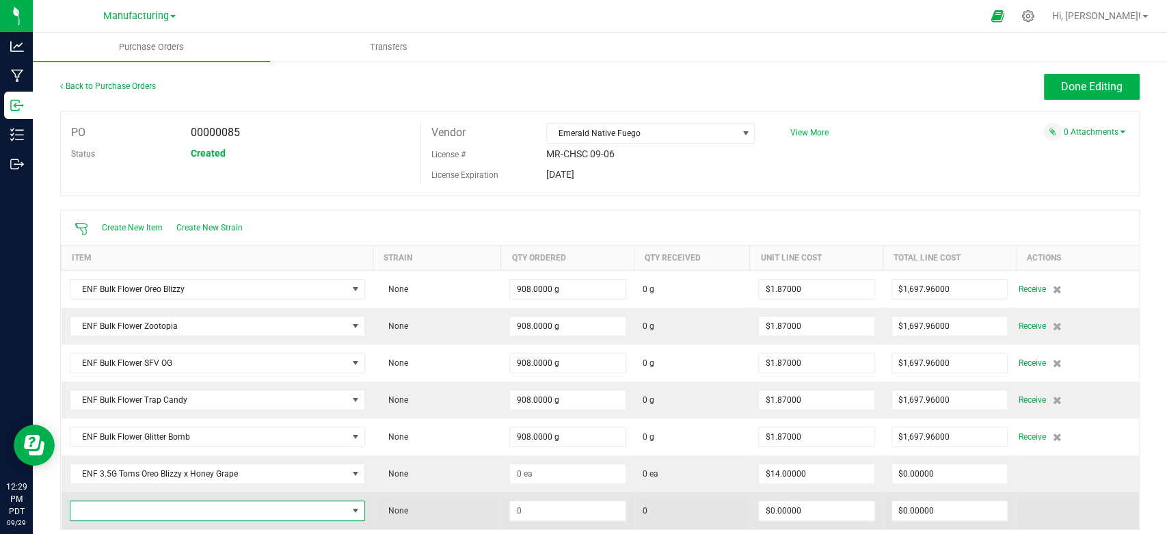
click at [85, 513] on span "NO DATA FOUND" at bounding box center [208, 510] width 277 height 19
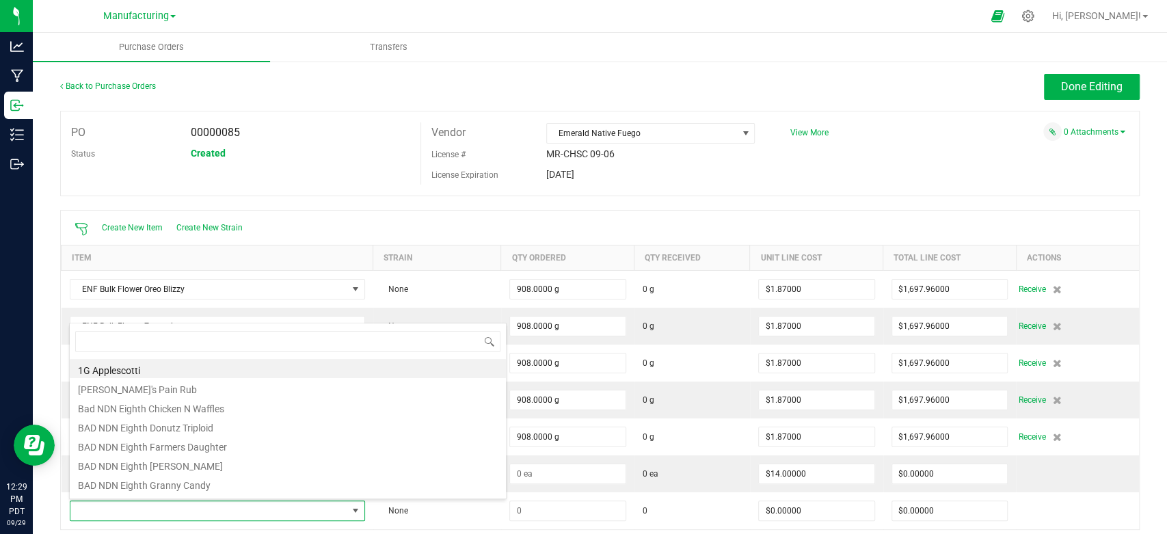
type input "ENF 3.5G Toms"
click at [214, 371] on li "ENF 3.5G Toms Glitter Bomb x Honey Grape" at bounding box center [288, 368] width 436 height 19
type input "$14.00000"
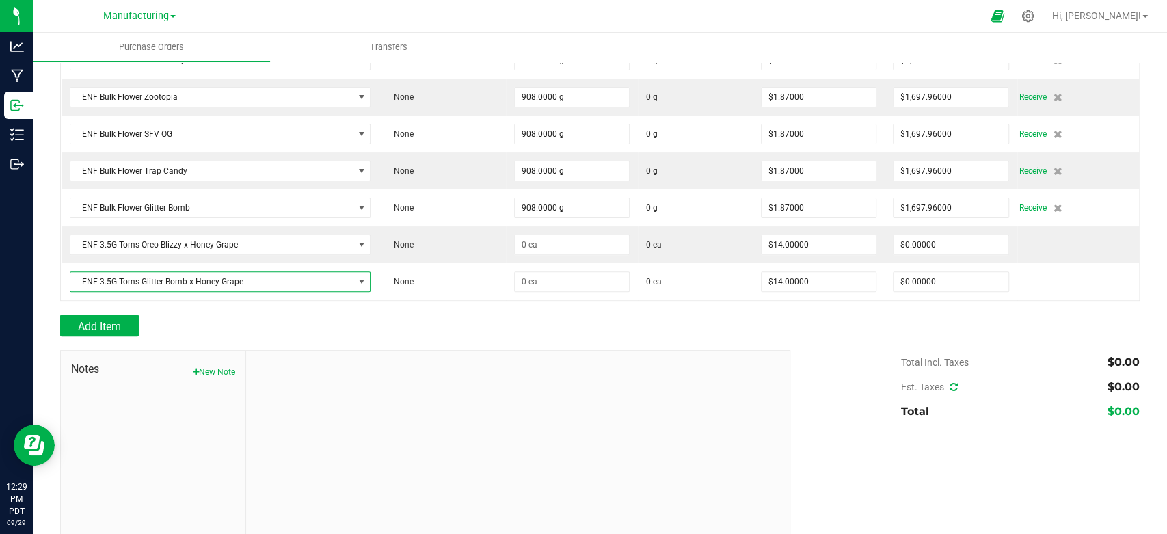
scroll to position [241, 0]
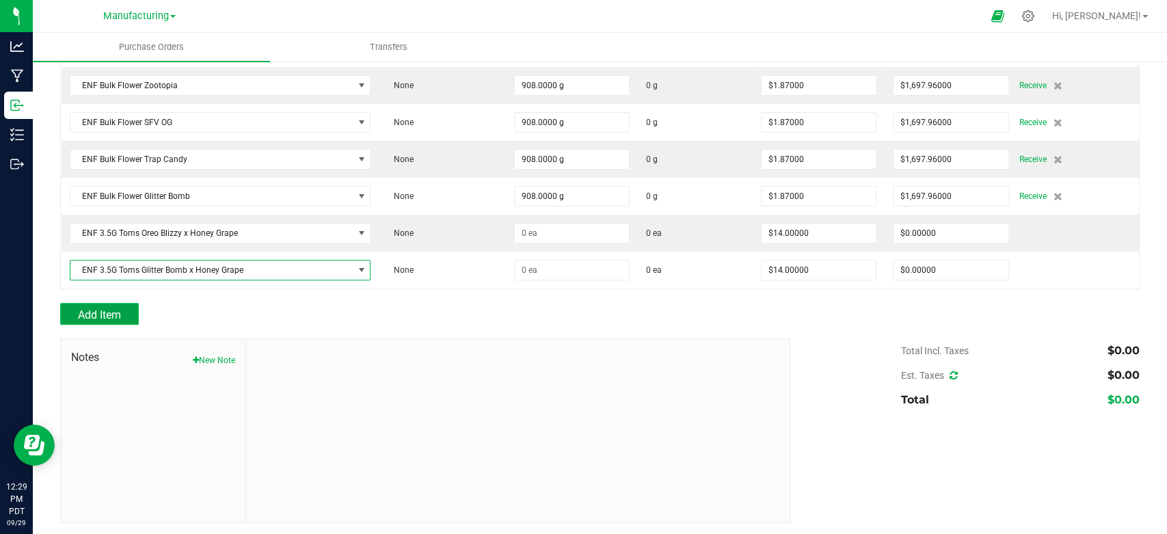
click at [107, 312] on span "Add Item" at bounding box center [99, 314] width 43 height 13
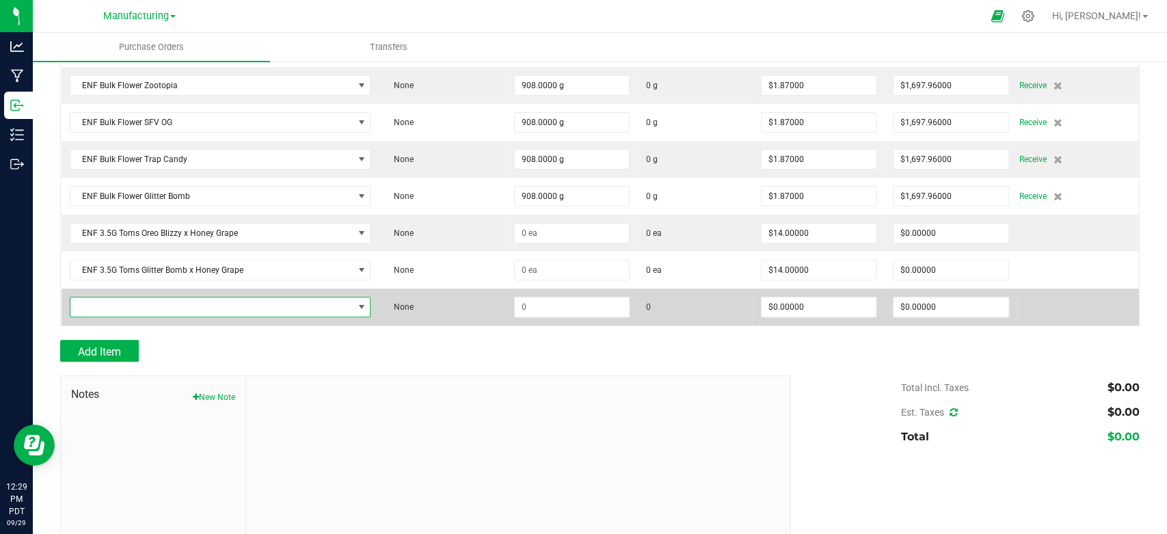
click at [117, 301] on span "NO DATA FOUND" at bounding box center [211, 306] width 283 height 19
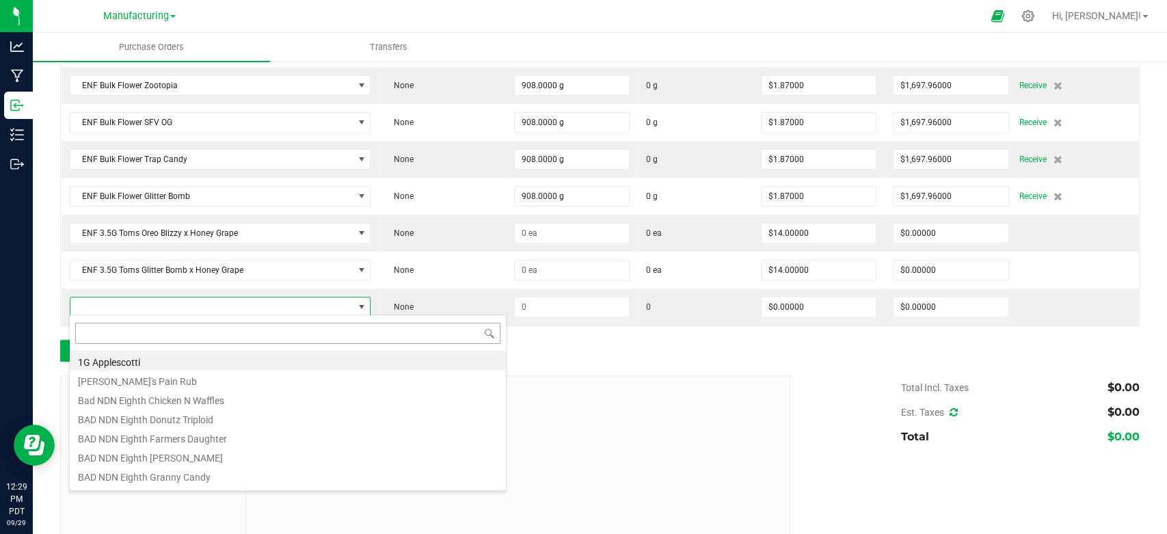
scroll to position [20, 295]
type input "ENF 3.5G Toms"
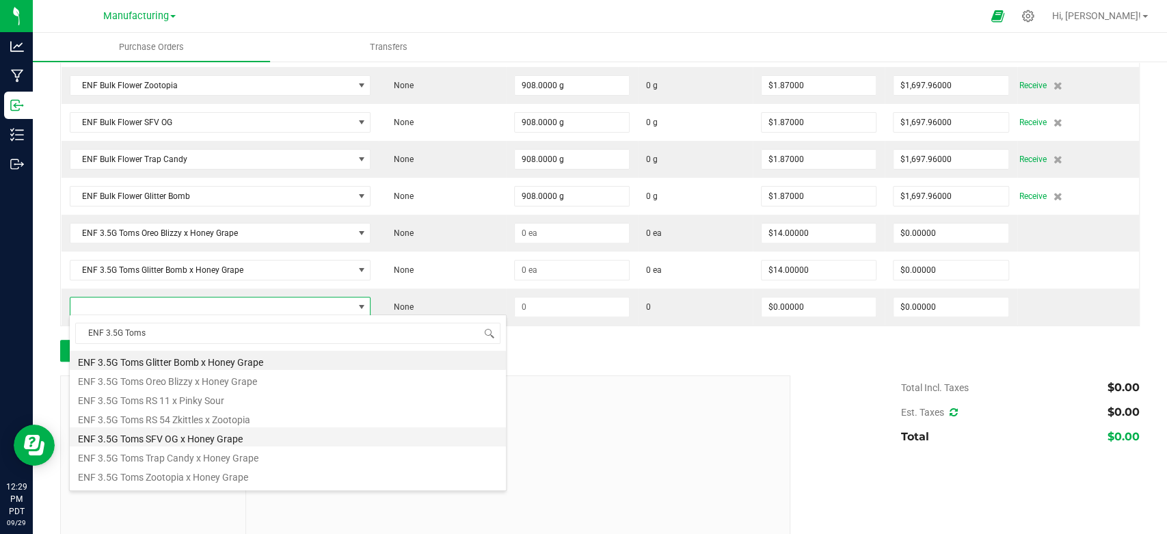
click at [212, 438] on li "ENF 3.5G Toms SFV OG x Honey Grape" at bounding box center [288, 436] width 436 height 19
type input "$14.00000"
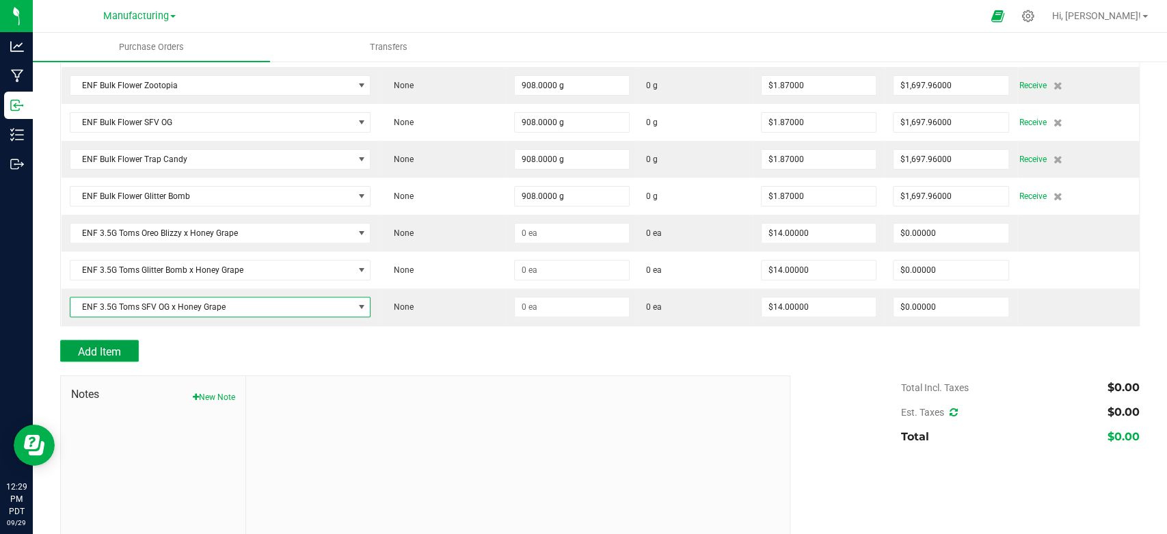
click at [113, 350] on span "Add Item" at bounding box center [99, 351] width 43 height 13
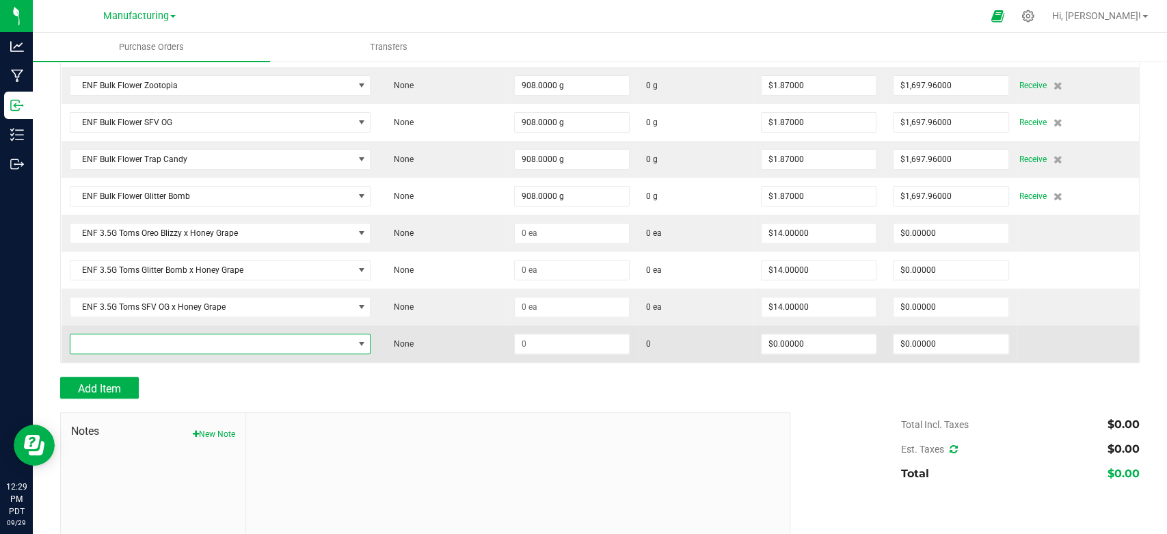
click at [115, 338] on span "NO DATA FOUND" at bounding box center [211, 343] width 283 height 19
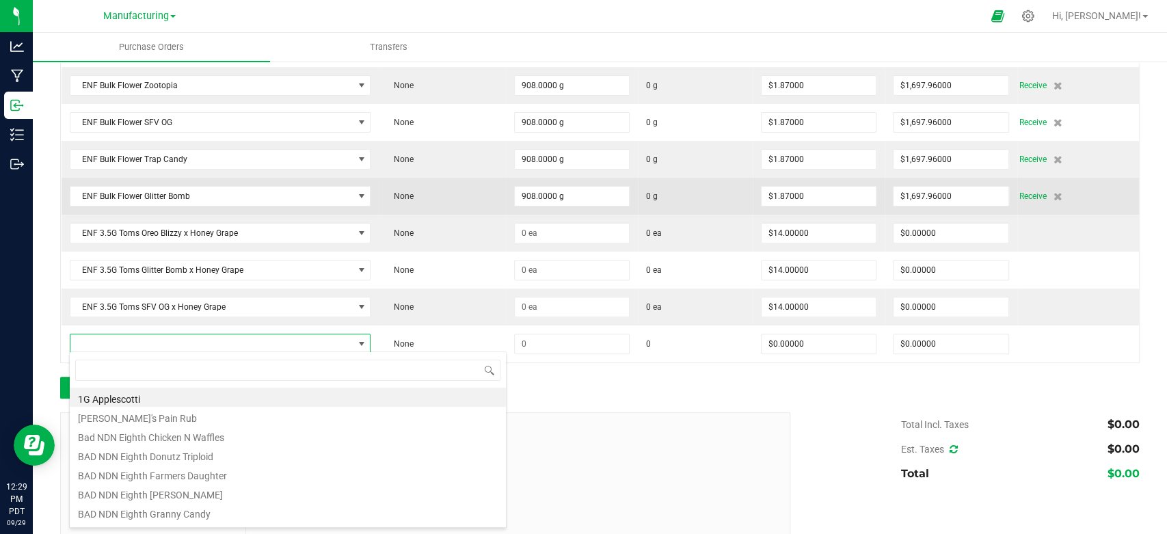
type input "ENF 3.5G Toms"
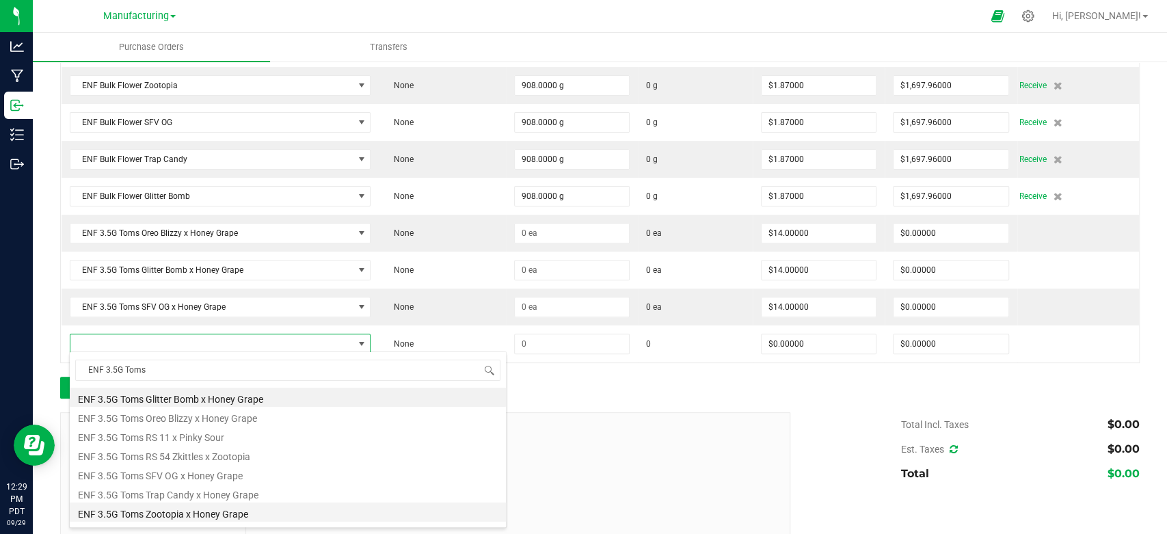
click at [217, 505] on li "ENF 3.5G Toms Zootopia x Honey Grape" at bounding box center [288, 511] width 436 height 19
type input "$14.00000"
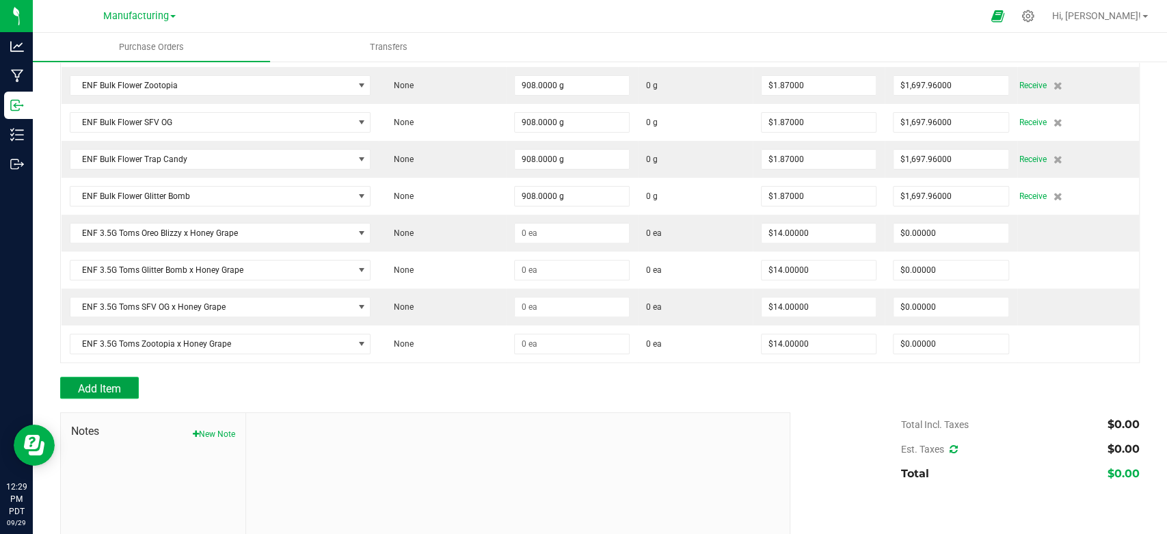
click at [98, 382] on span "Add Item" at bounding box center [99, 388] width 43 height 13
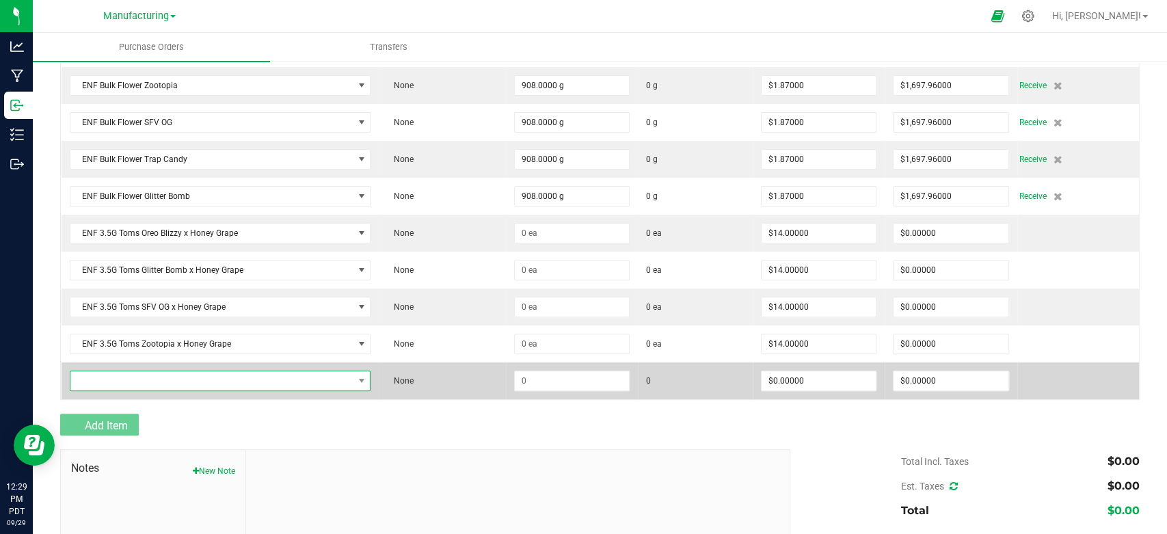
click at [116, 377] on span "NO DATA FOUND" at bounding box center [211, 380] width 283 height 19
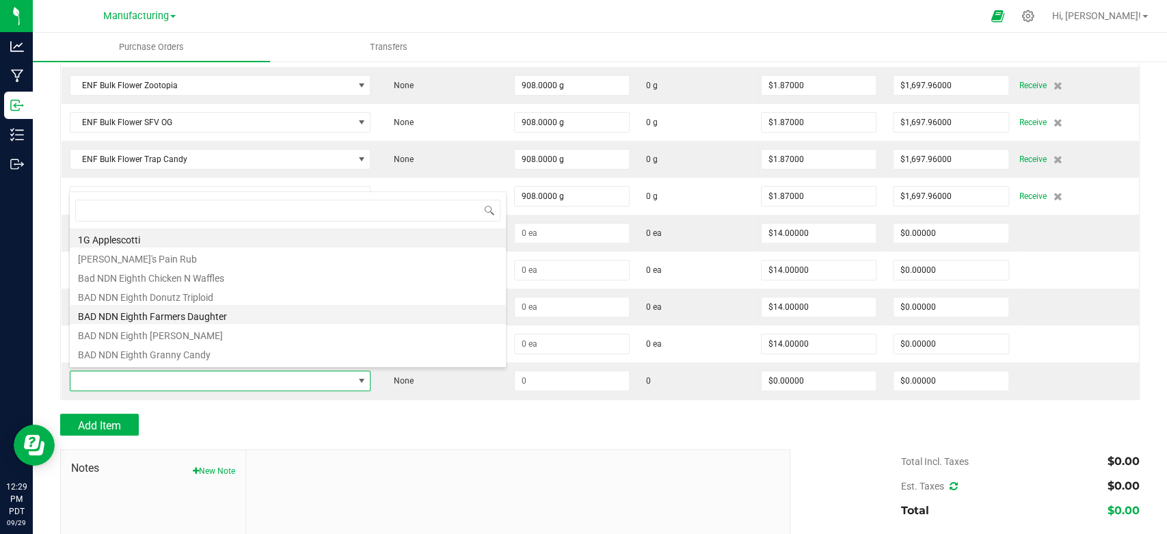
type input "ENF 3.5G Toms"
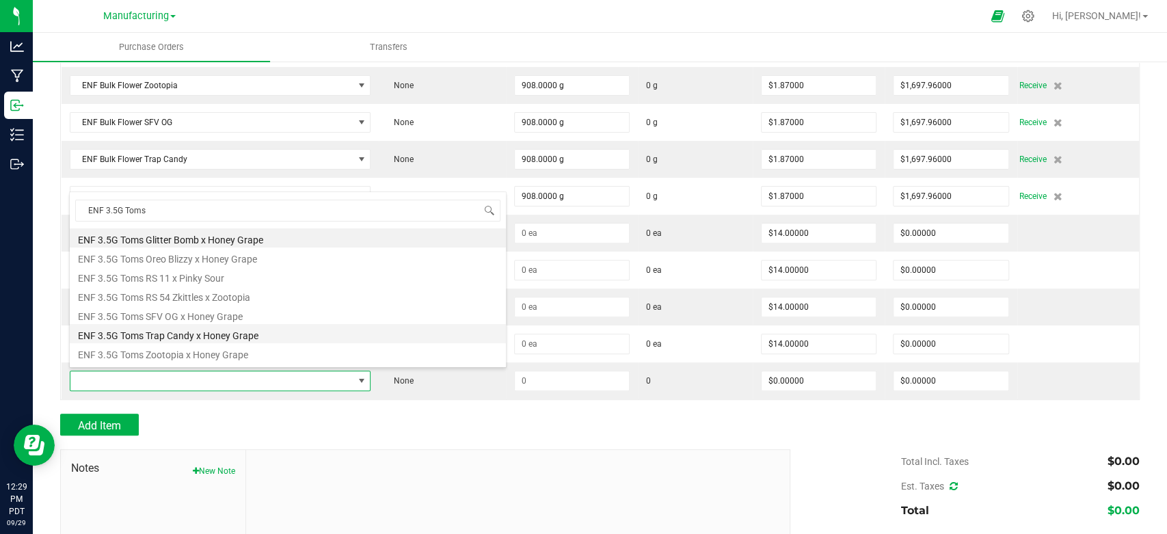
click at [181, 331] on li "ENF 3.5G Toms Trap Candy x Honey Grape" at bounding box center [288, 333] width 436 height 19
type input "$14.00000"
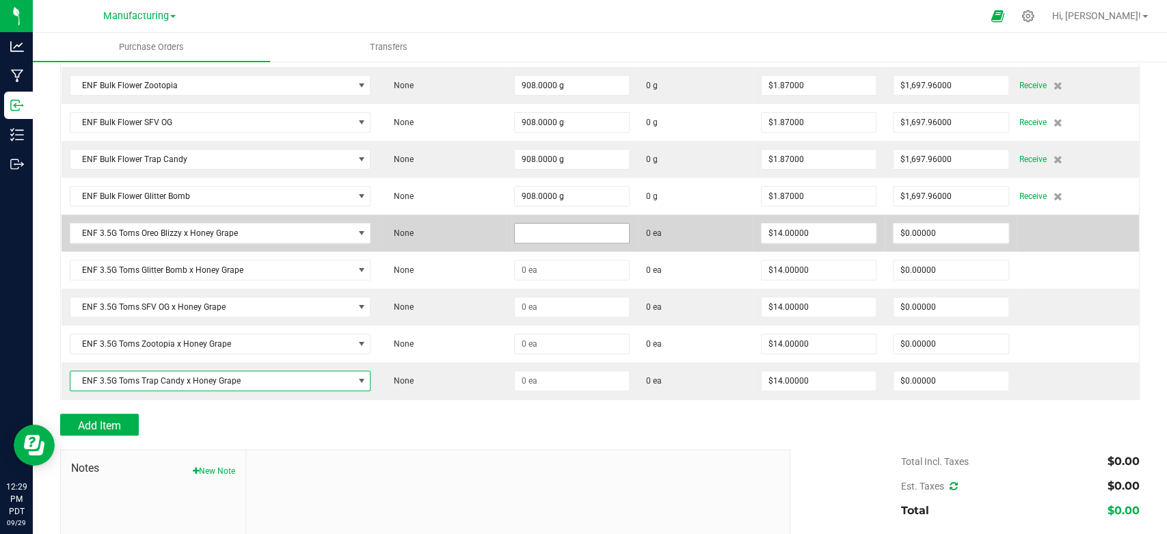
click at [517, 227] on input at bounding box center [572, 233] width 114 height 19
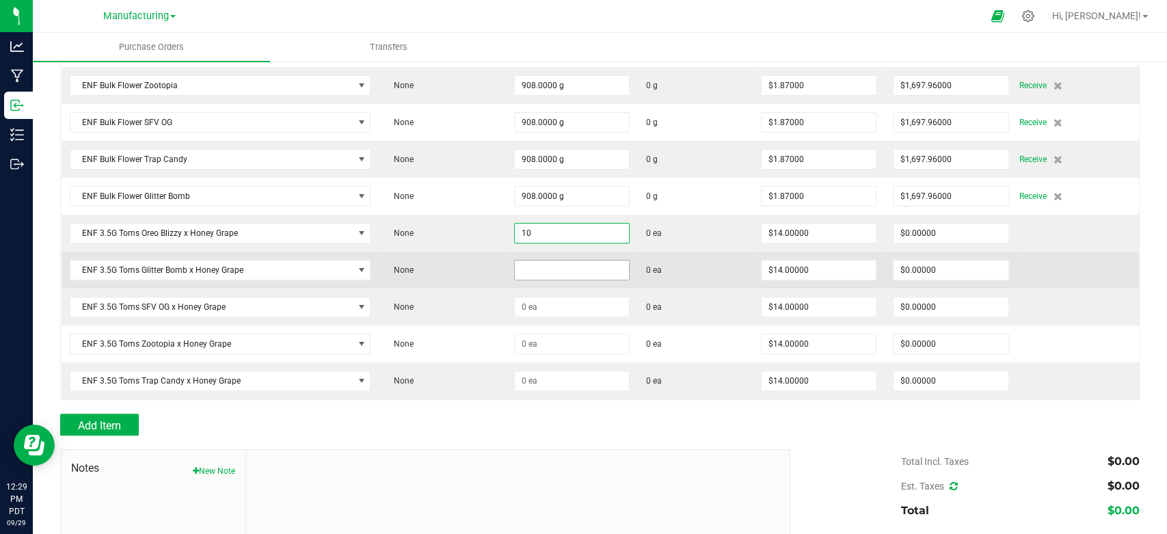
type input "10 ea"
click at [538, 262] on input at bounding box center [572, 269] width 114 height 19
type input "$140.00000"
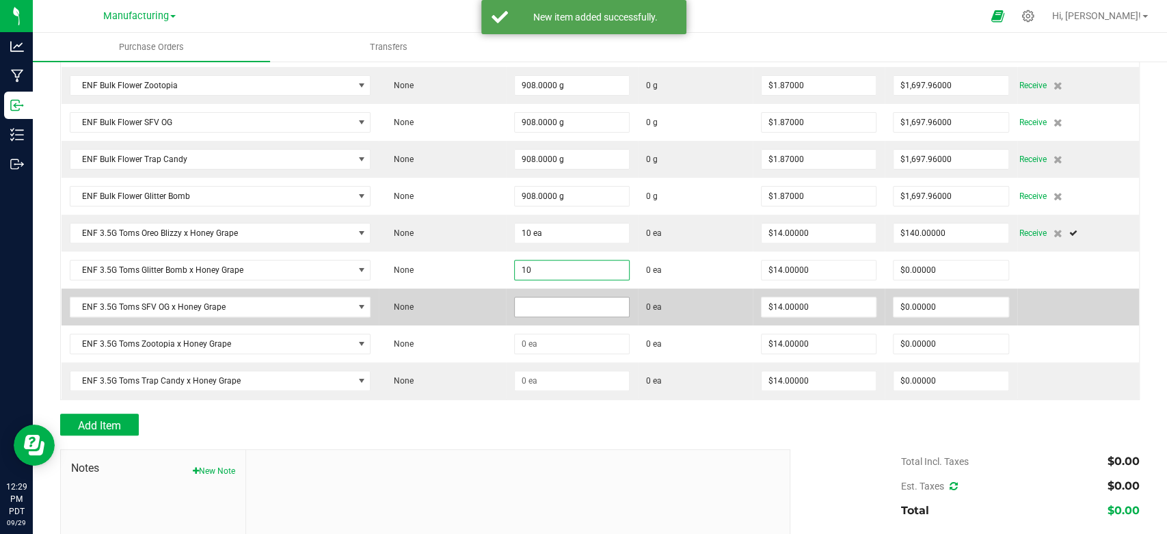
type input "10 ea"
click at [537, 299] on input at bounding box center [572, 306] width 114 height 19
type input "$140.00000"
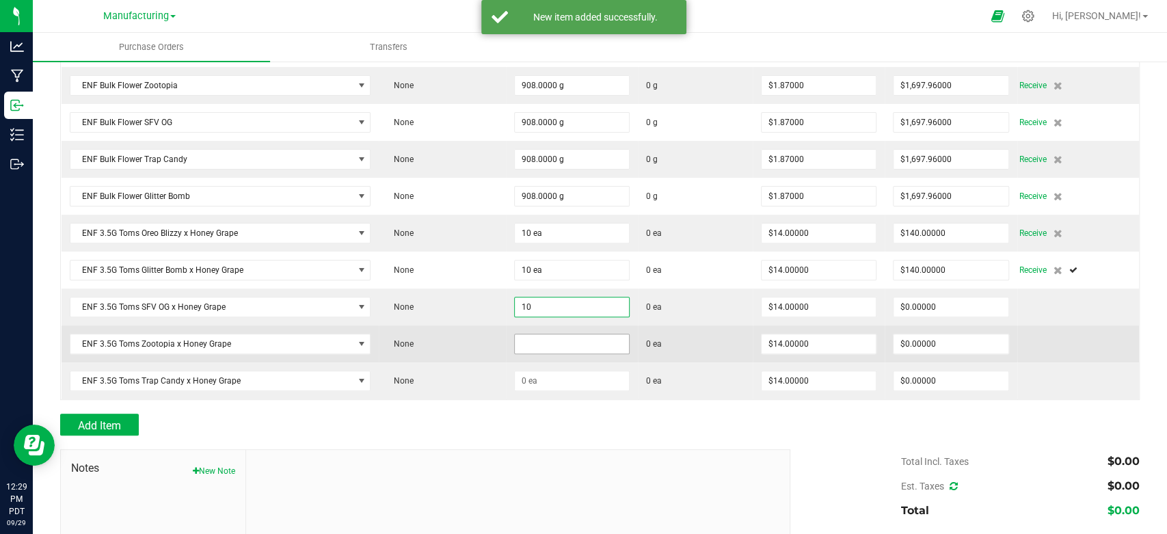
type input "10 ea"
click at [535, 335] on input at bounding box center [572, 343] width 114 height 19
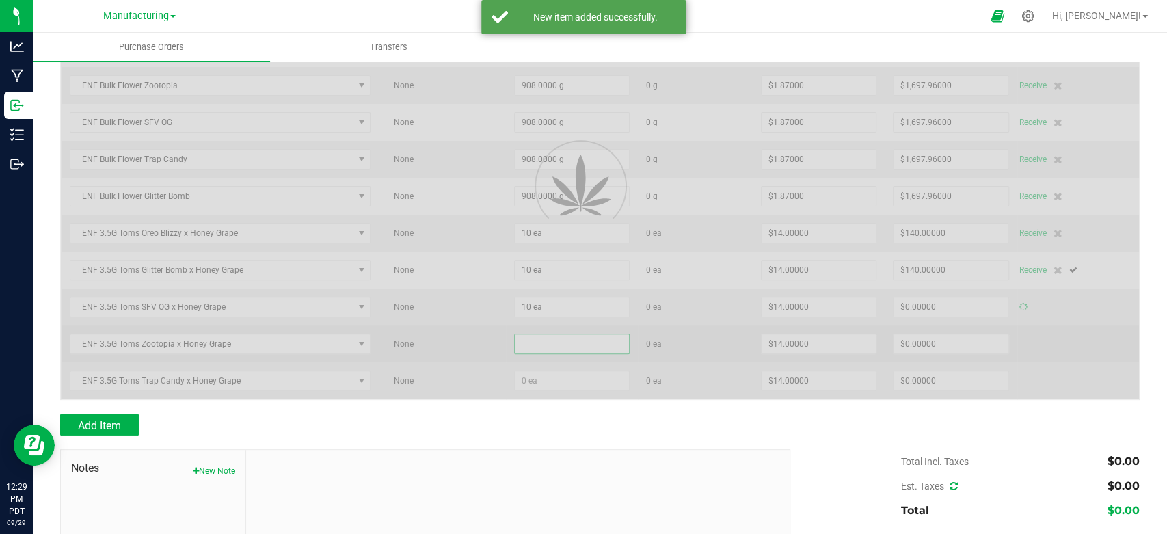
type input "$140.00000"
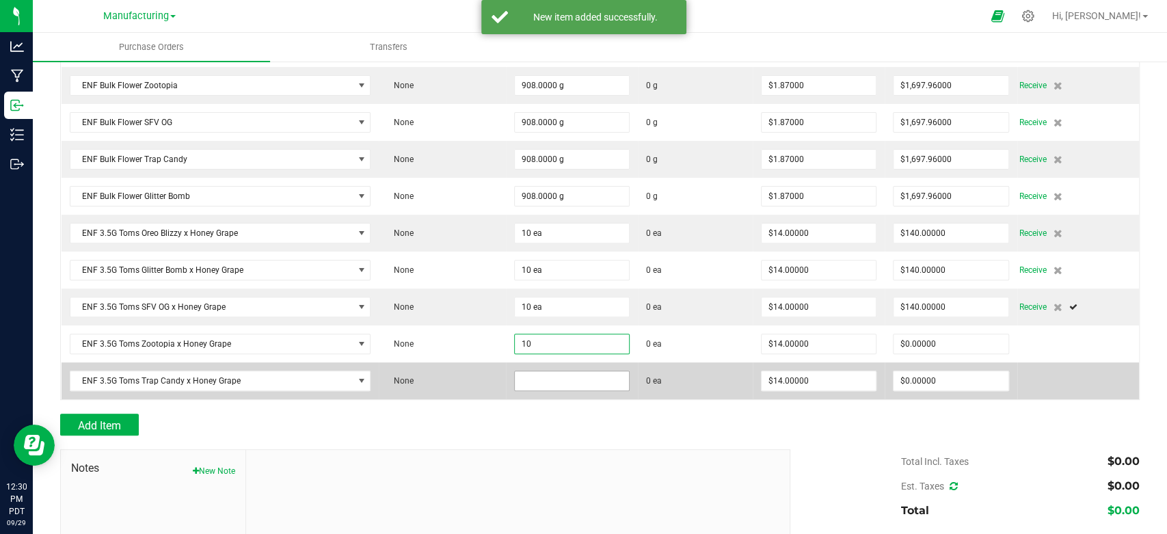
type input "10 ea"
click at [530, 372] on input at bounding box center [572, 380] width 114 height 19
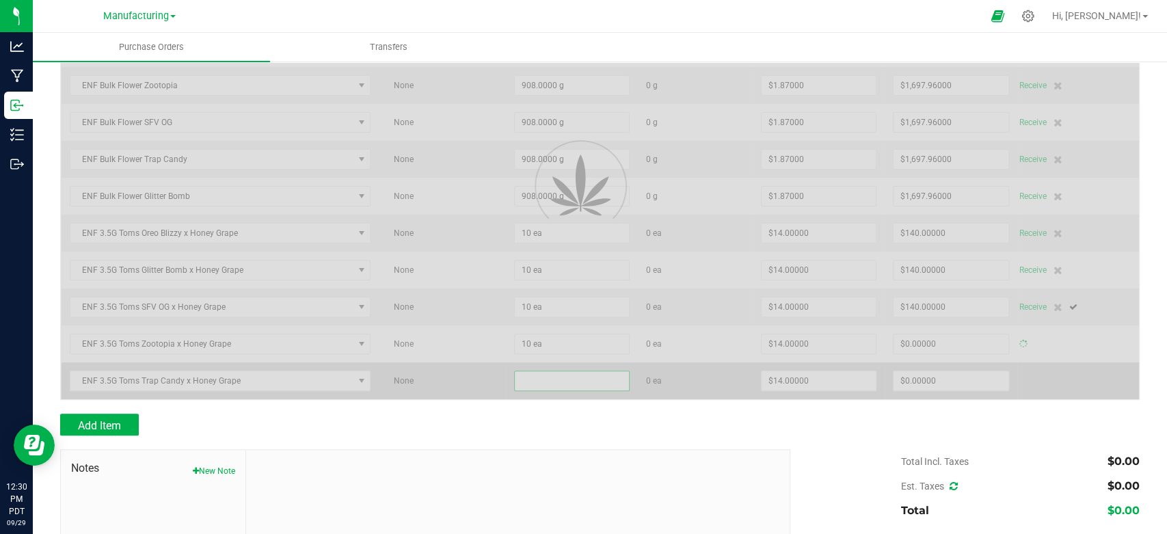
type input "$140.00000"
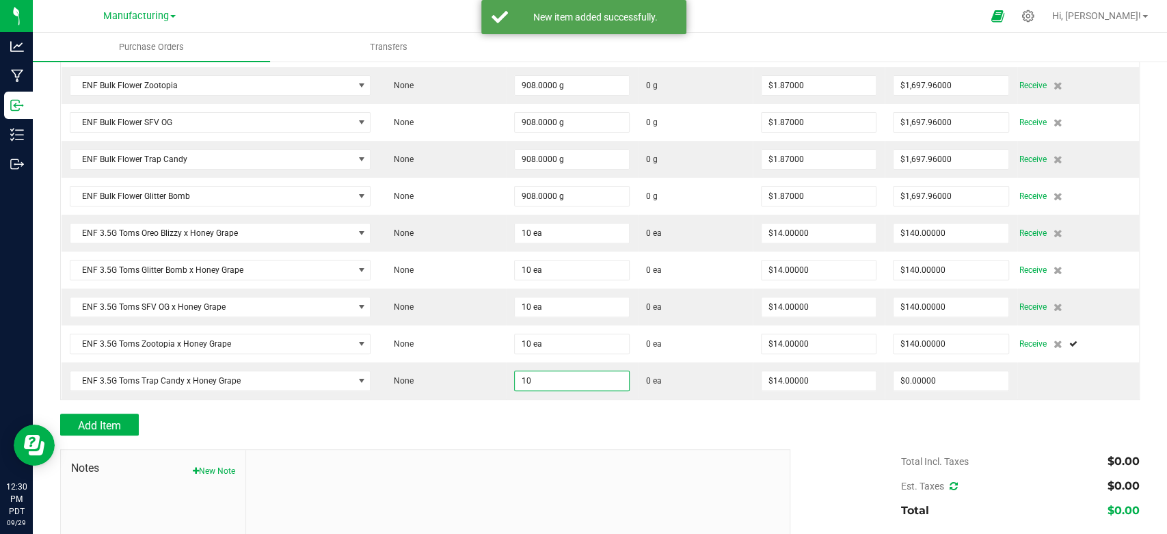
type input "10 ea"
click at [475, 420] on div "Add Item" at bounding box center [420, 425] width 720 height 22
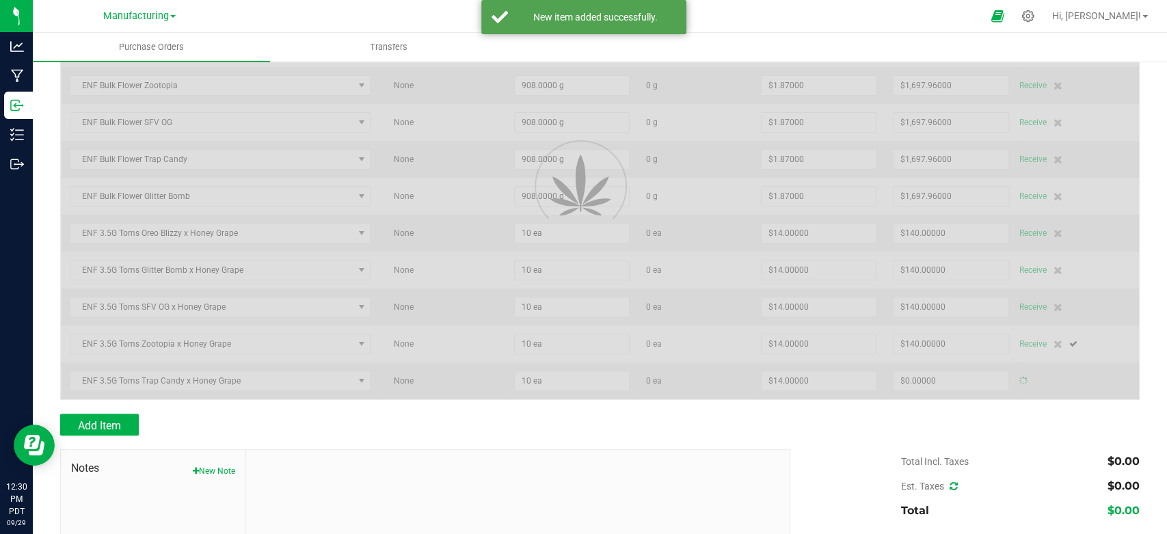
type input "$140.00000"
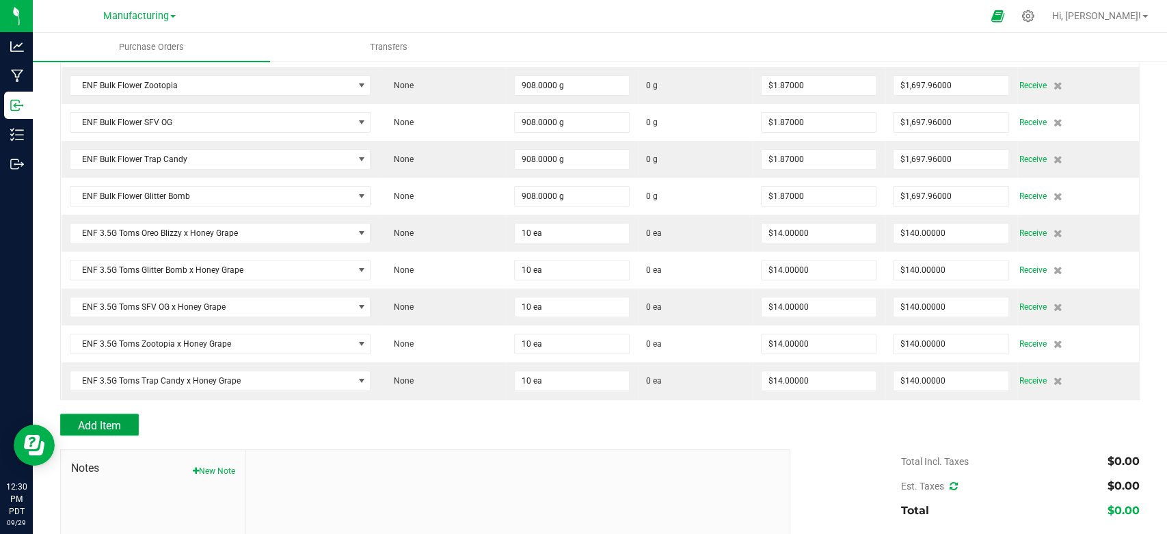
click at [126, 425] on button "Add Item" at bounding box center [99, 425] width 79 height 22
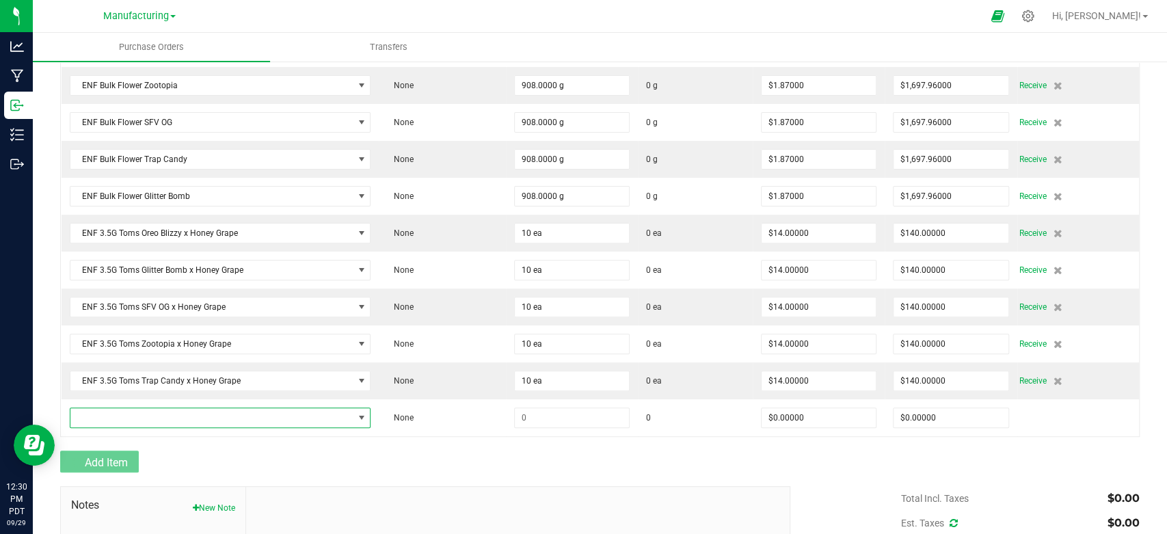
click at [127, 420] on span "NO DATA FOUND" at bounding box center [211, 417] width 283 height 19
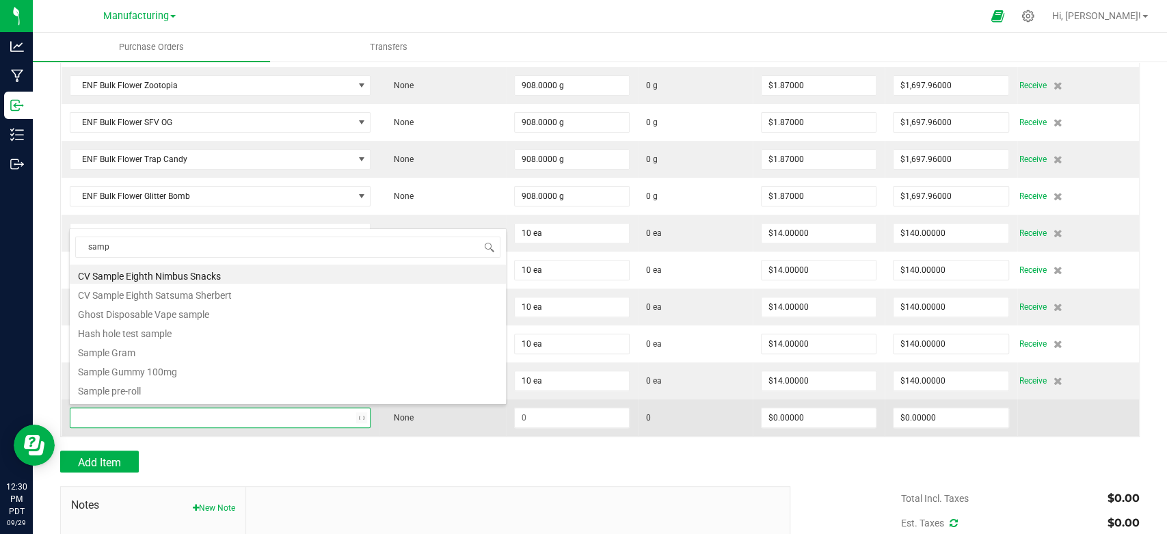
type input "sampl"
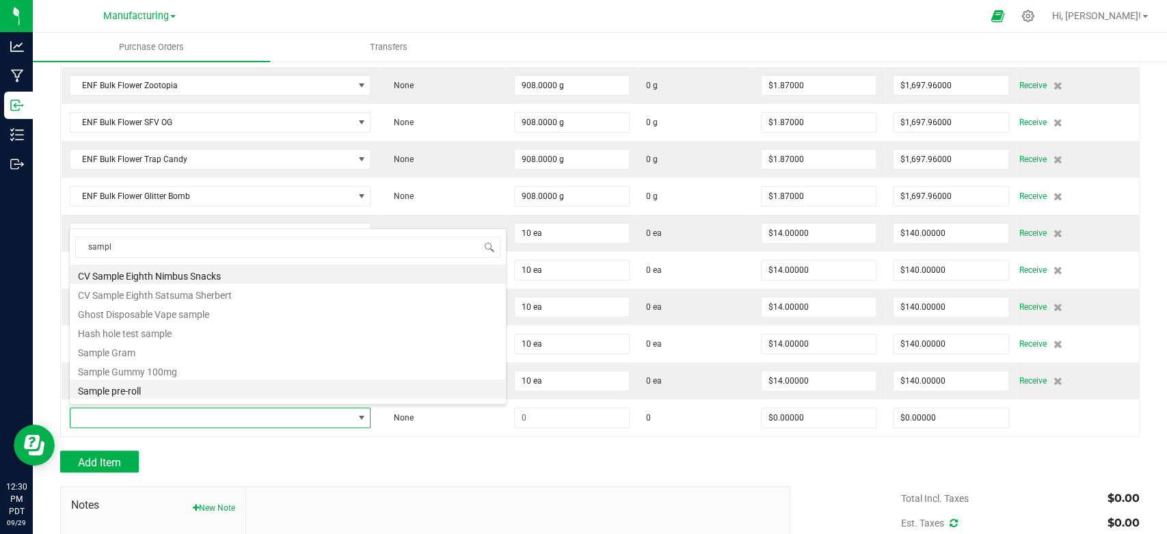
click at [124, 383] on li "Sample pre-roll" at bounding box center [288, 388] width 436 height 19
type input "$0.10000"
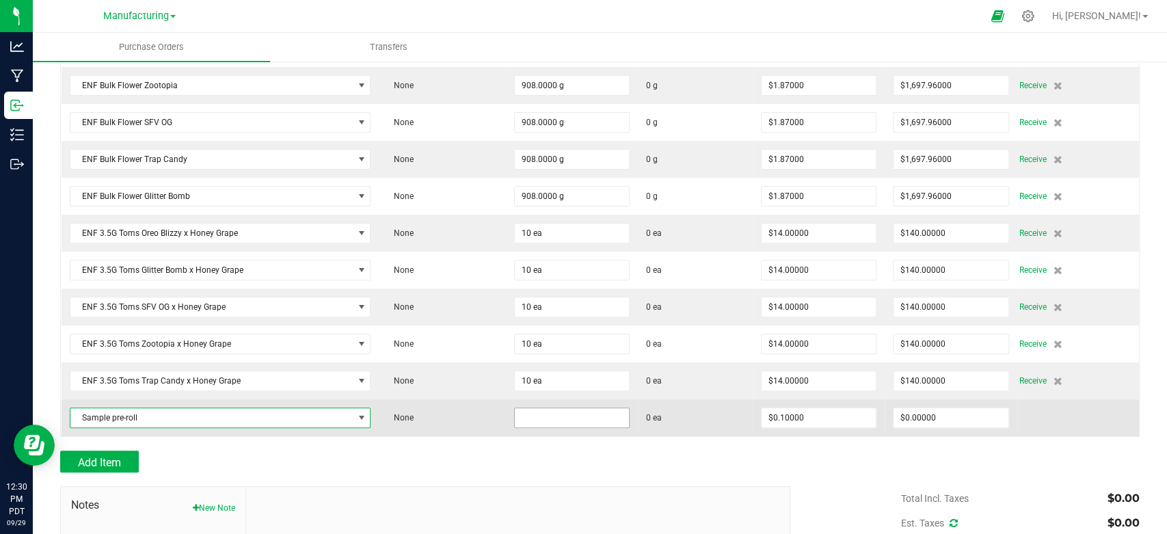
click at [515, 413] on input at bounding box center [572, 417] width 114 height 19
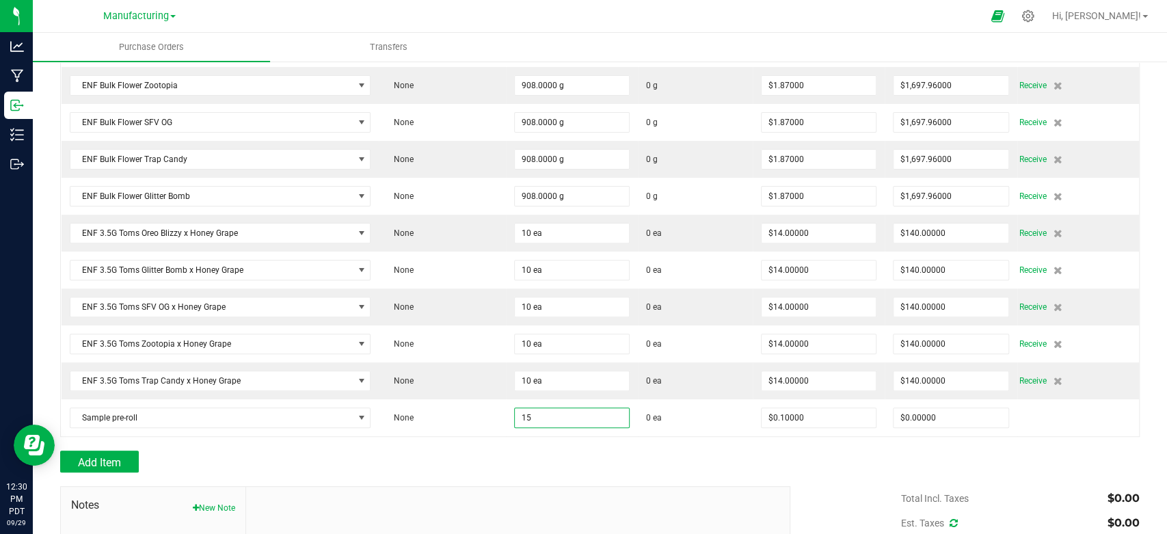
type input "15 ea"
click at [501, 442] on div at bounding box center [599, 444] width 1079 height 14
type input "$1.50000"
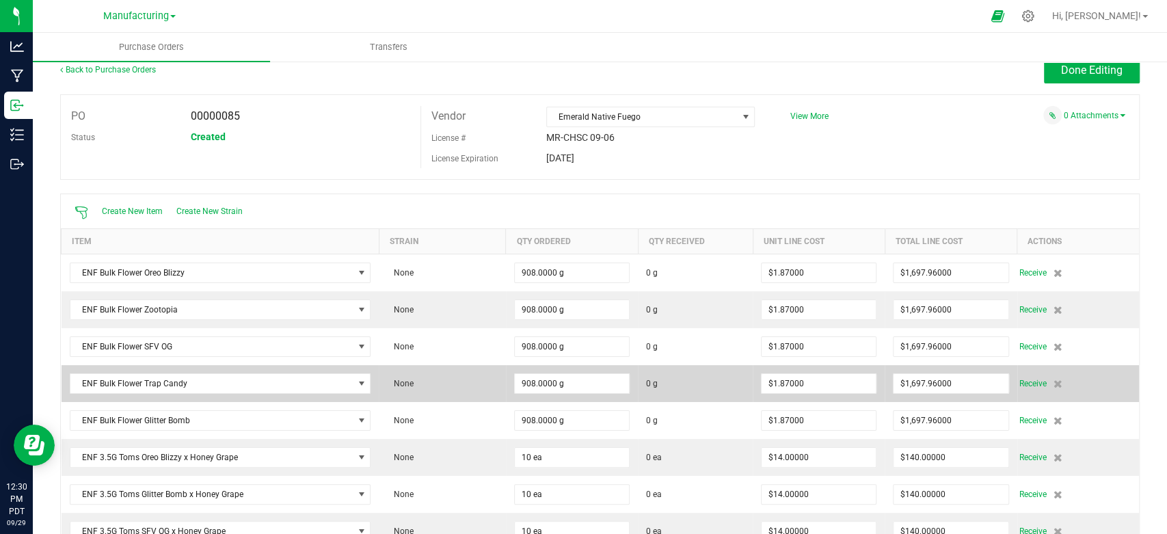
scroll to position [0, 0]
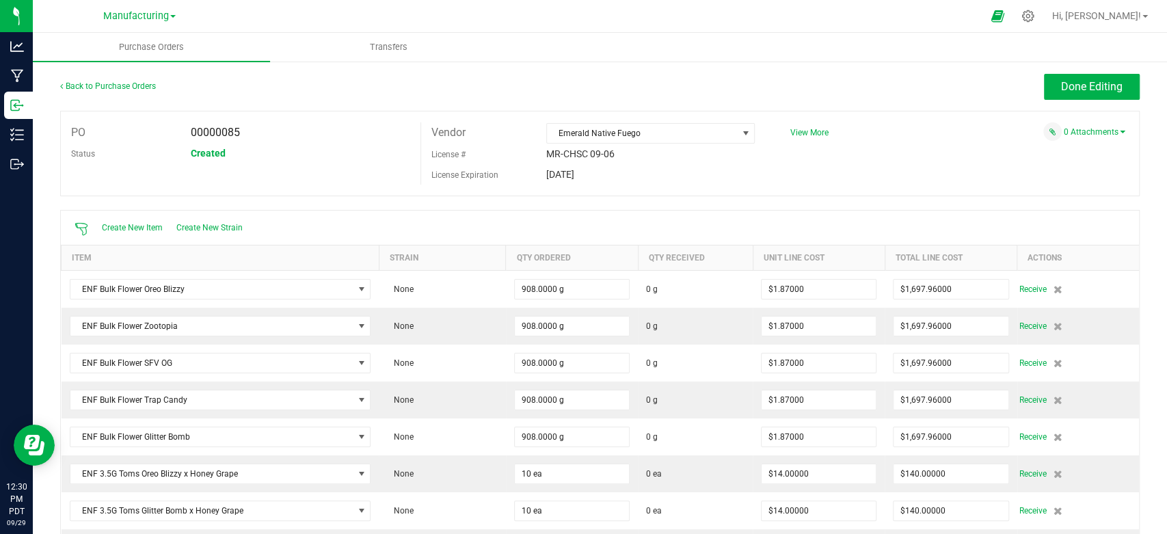
click at [1102, 67] on div "Back to Purchase Orders Done Editing PO 00000085 Status Created Vendor Emerald …" at bounding box center [600, 492] width 1134 height 865
click at [1077, 88] on span "Done Editing" at bounding box center [1092, 86] width 62 height 13
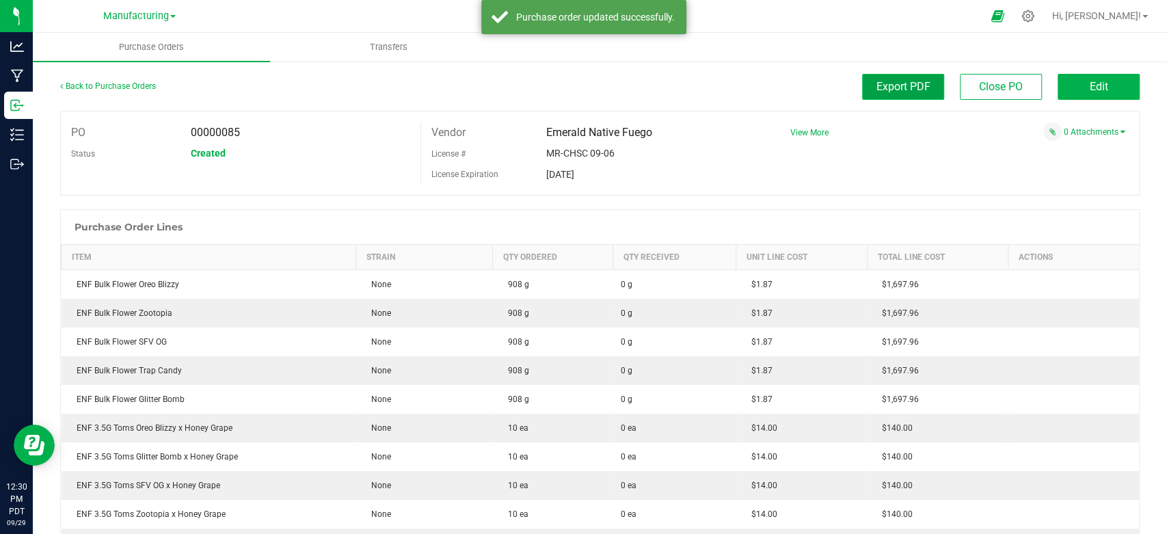
click at [913, 92] on span "Export PDF" at bounding box center [903, 86] width 54 height 13
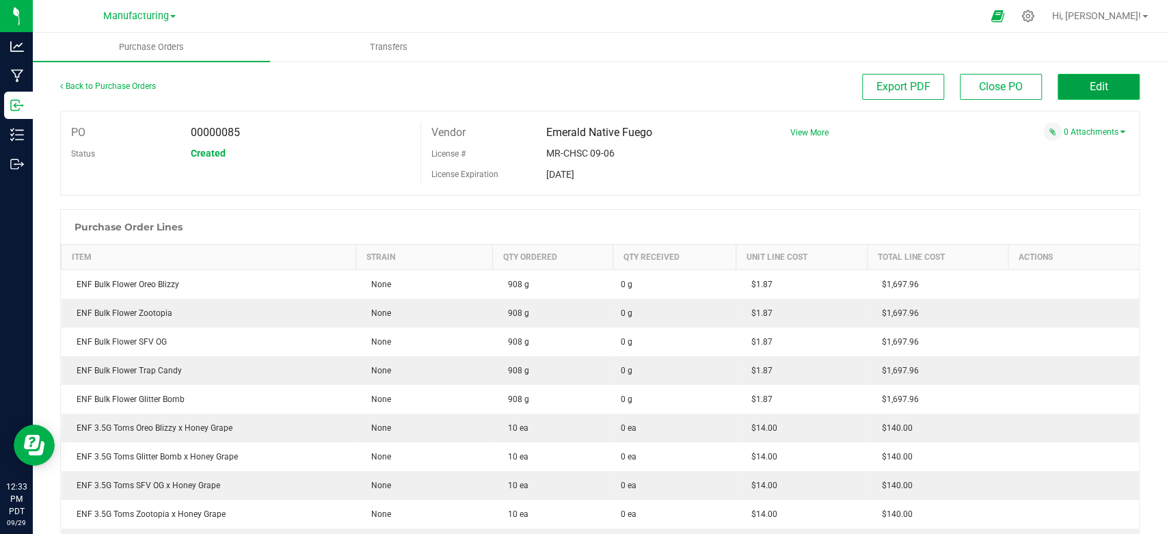
click at [1075, 76] on button "Edit" at bounding box center [1099, 87] width 82 height 26
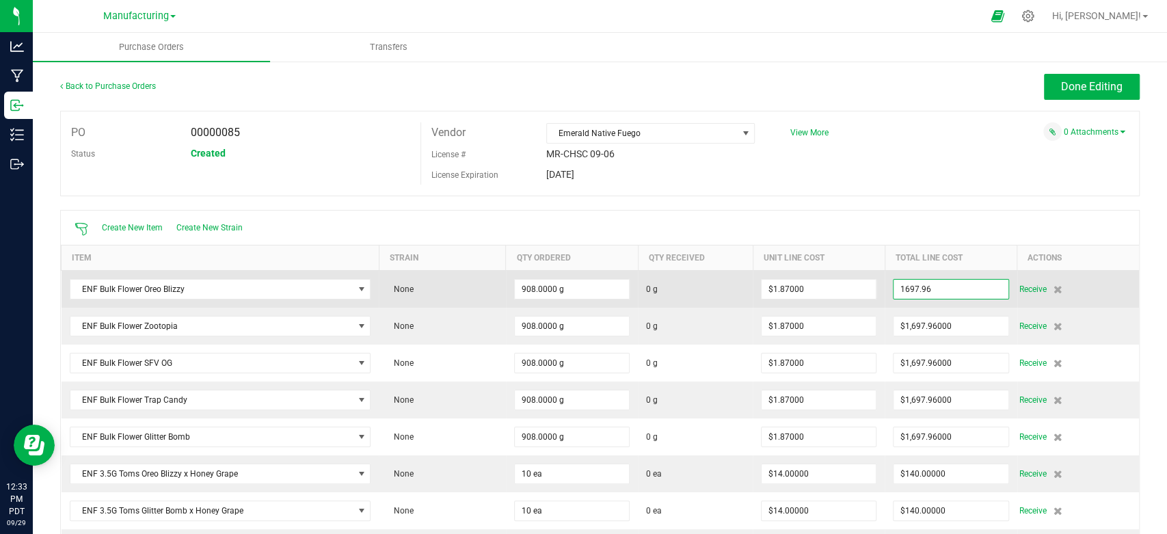
click at [950, 293] on input "1697.96" at bounding box center [950, 289] width 114 height 19
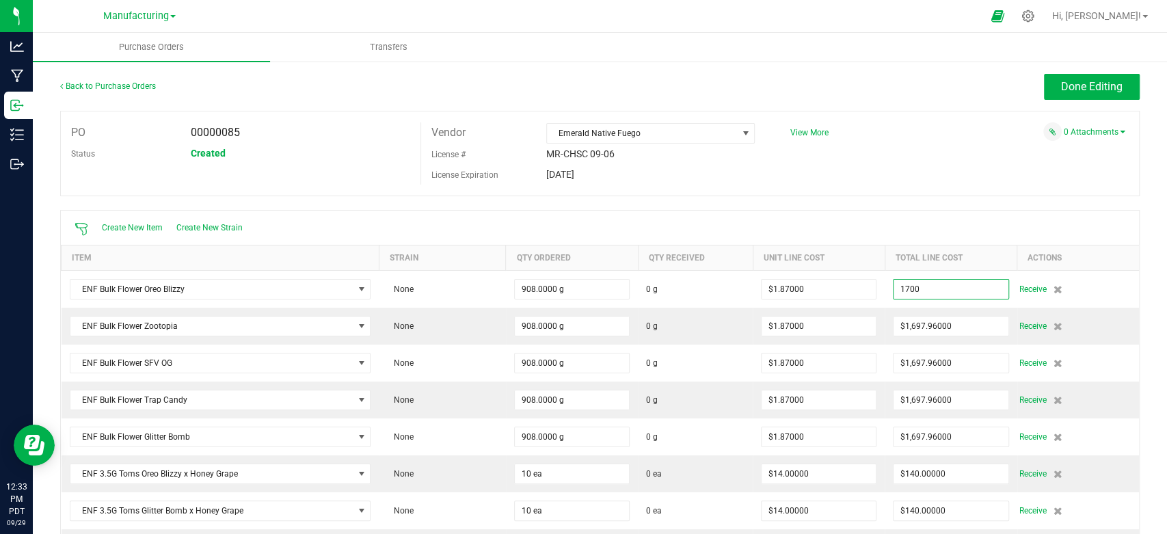
type input "$1,700.00000"
click at [935, 212] on div "Create New Item Create New Strain" at bounding box center [600, 228] width 1078 height 34
type input "908"
type input "$1.87225"
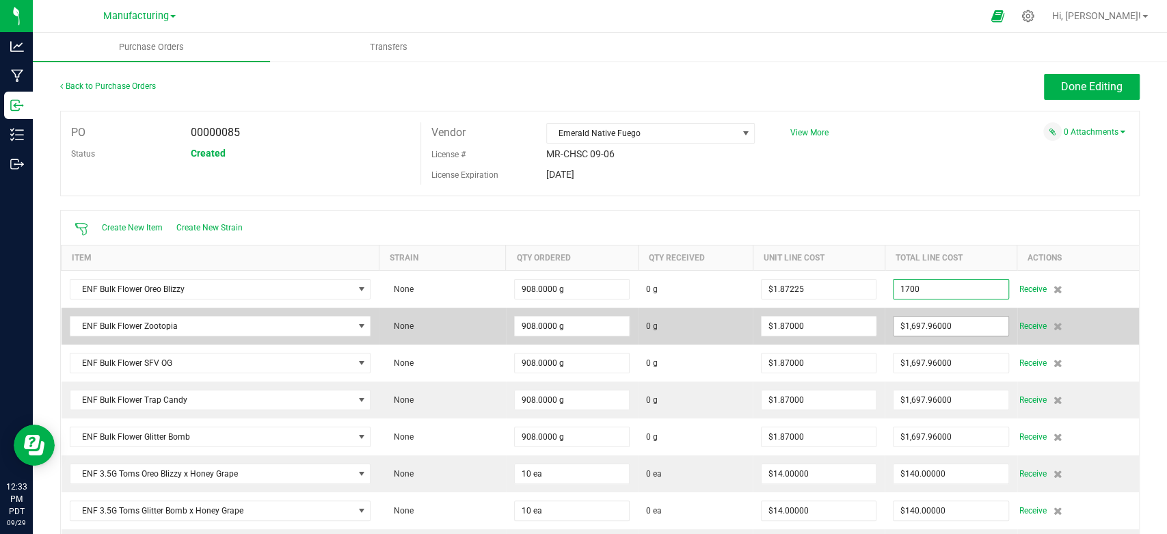
type input "$1,700.00000"
type input "1697.96"
click at [956, 321] on input "1697.96" at bounding box center [950, 326] width 114 height 19
paste input "1700"
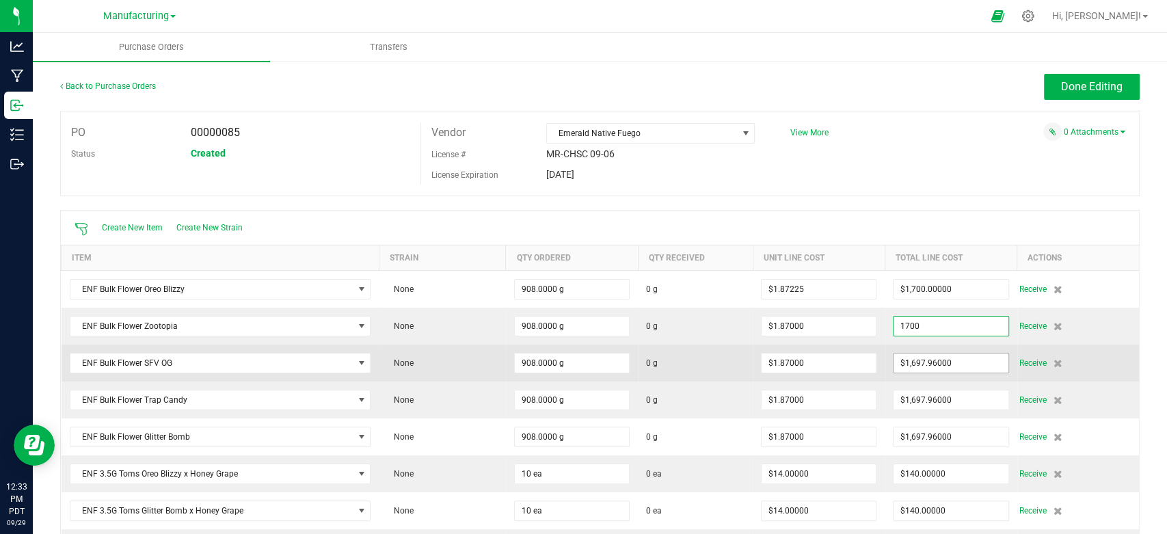
type input "$1,700.00000"
type input "1697.96"
click at [956, 354] on input "1697.96" at bounding box center [950, 362] width 114 height 19
type input "908"
type input "$1.87225"
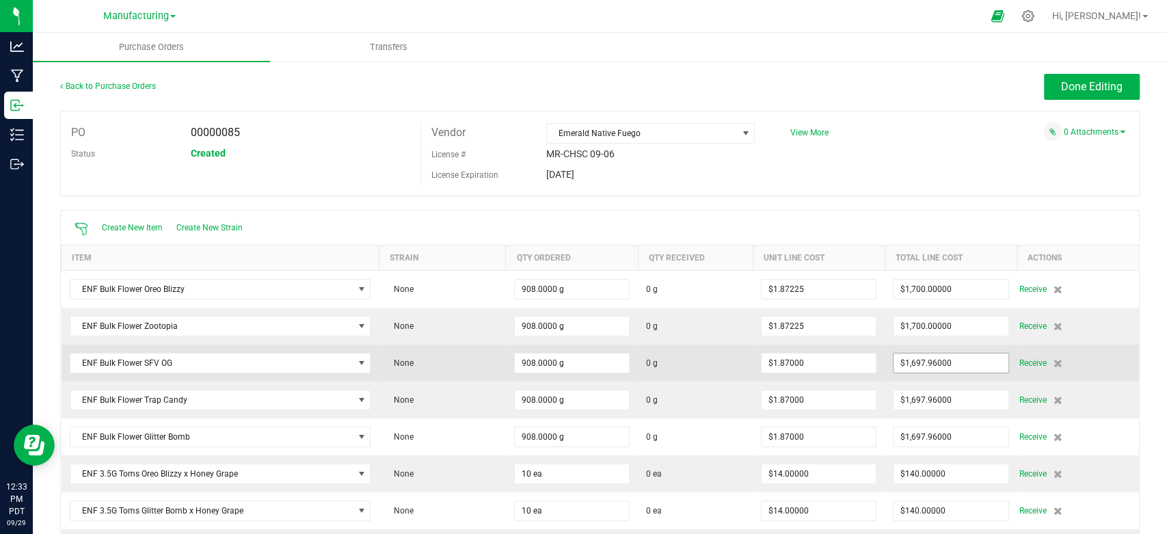
type input "1697.96"
click at [950, 368] on input "1697.96" at bounding box center [950, 362] width 114 height 19
paste input "1700"
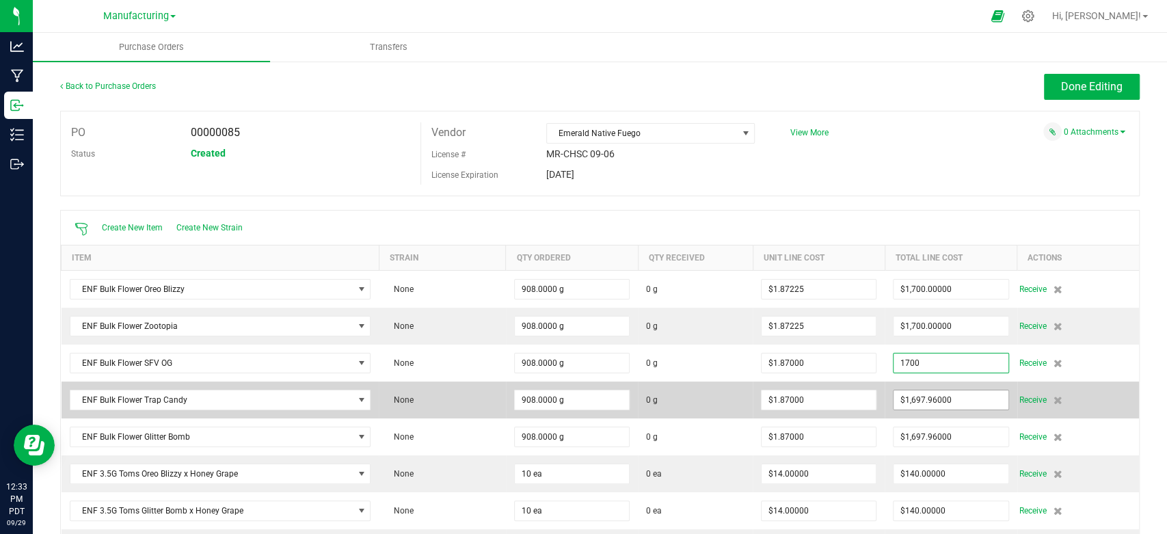
type input "$1,700.00000"
type input "1697.96"
click at [943, 397] on input "1697.96" at bounding box center [950, 399] width 114 height 19
type input "908"
type input "$1.87225"
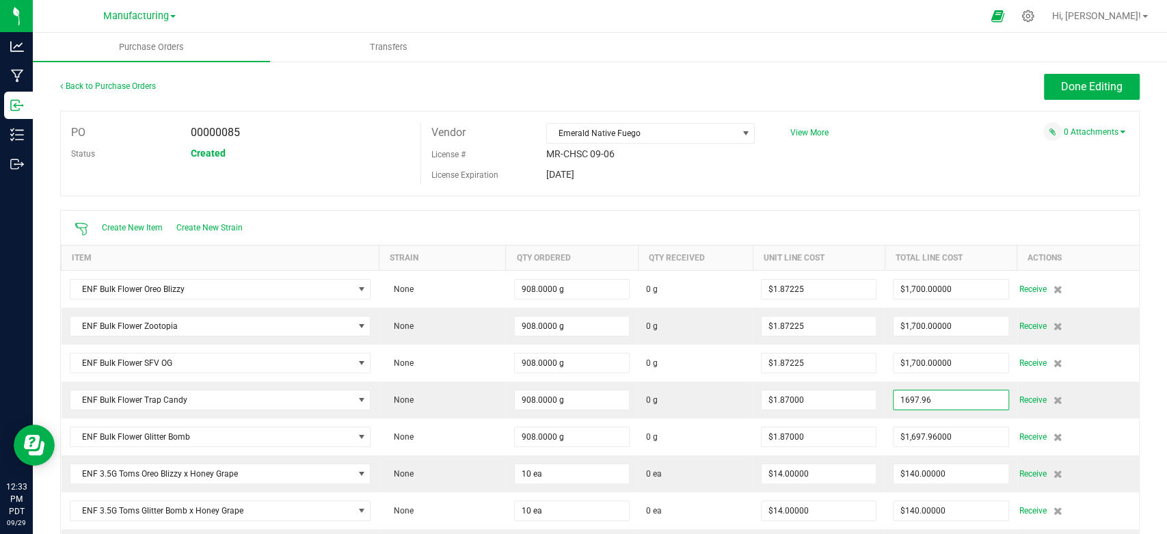
paste input "700"
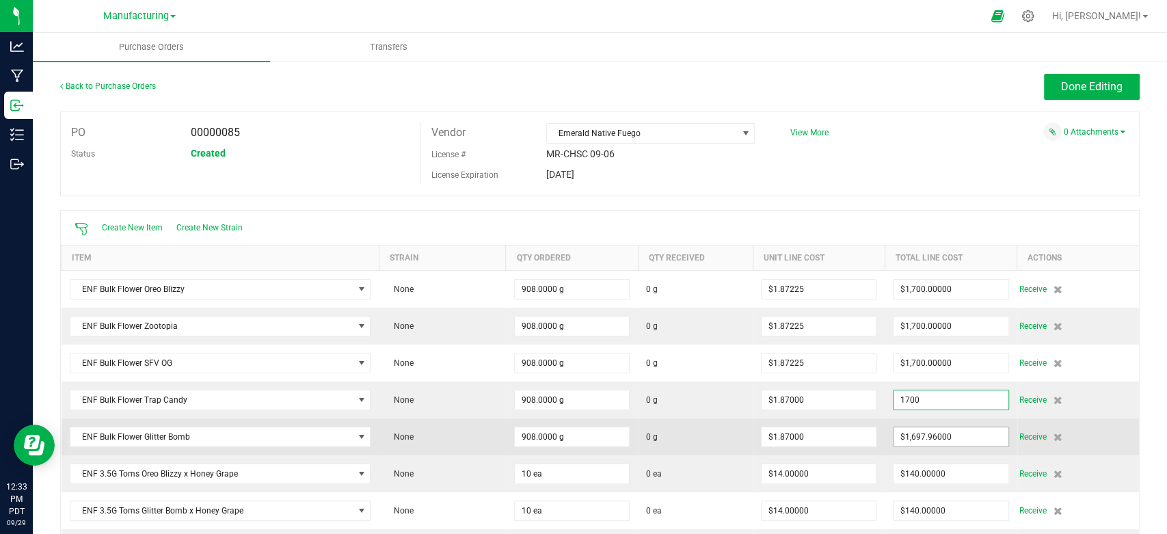
type input "$1,700.00000"
type input "1697.96"
click at [945, 437] on input "1697.96" at bounding box center [950, 436] width 114 height 19
type input "908"
type input "$1.87225"
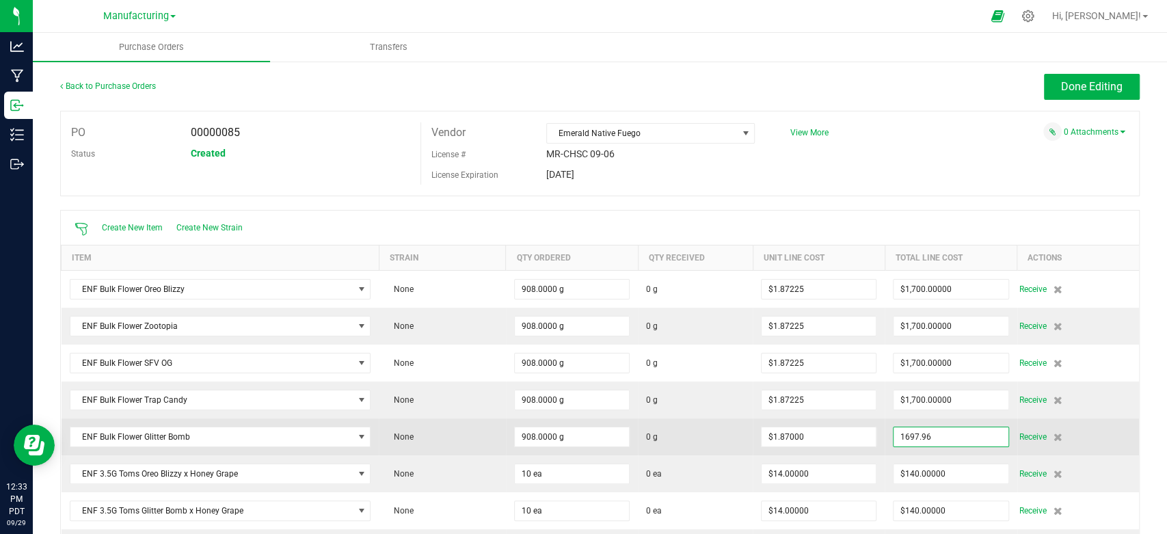
paste input "700"
type input "$1,700.00000"
click at [885, 424] on td "$1,700.00000" at bounding box center [951, 436] width 132 height 37
type input "908"
type input "$1.87225"
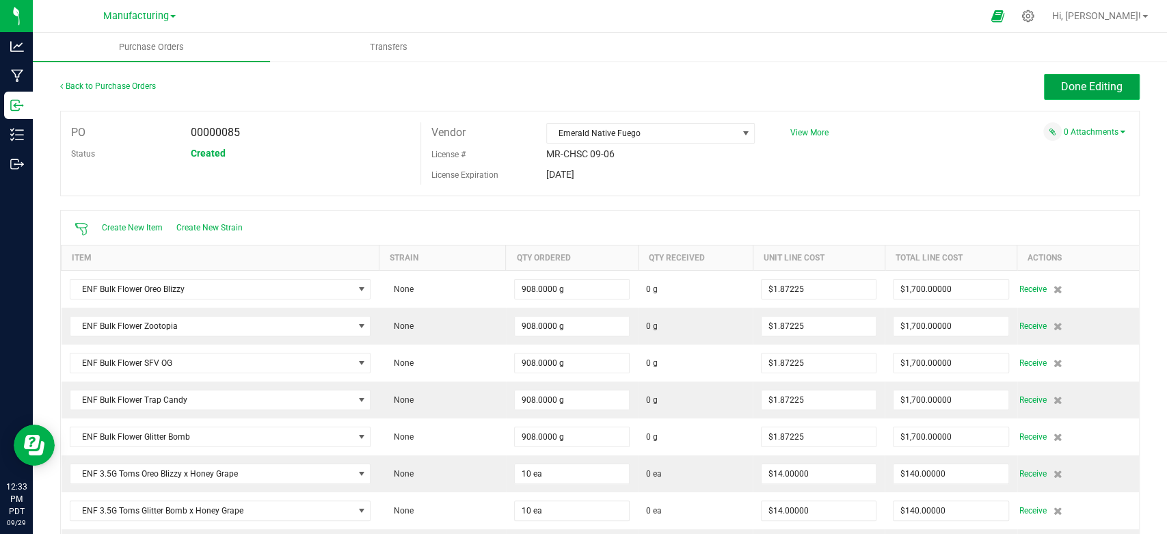
click at [1080, 83] on span "Done Editing" at bounding box center [1092, 86] width 62 height 13
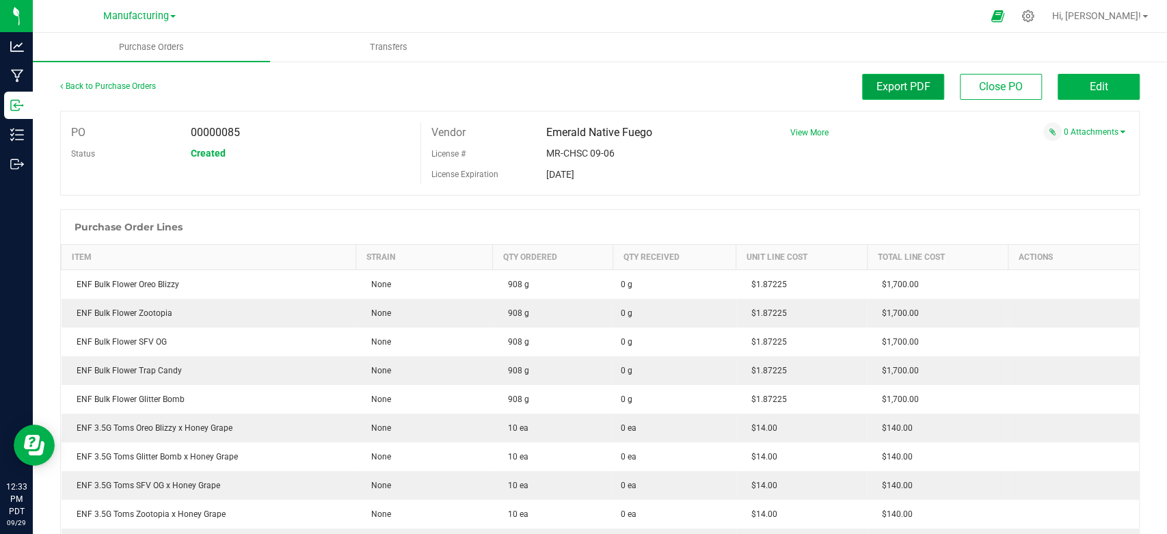
click at [914, 92] on span "Export PDF" at bounding box center [903, 86] width 54 height 13
